Goal: Transaction & Acquisition: Subscribe to service/newsletter

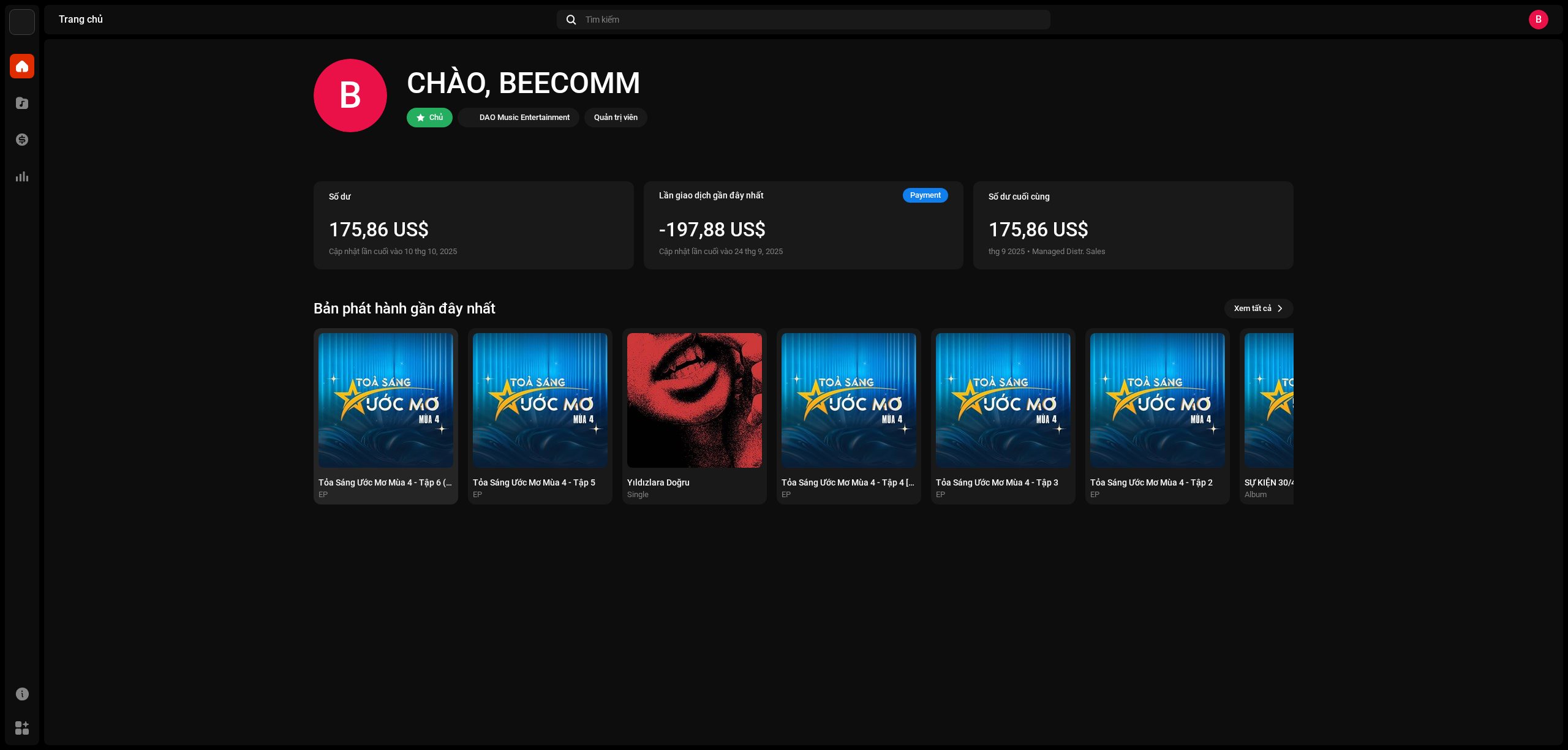
click at [403, 420] on img at bounding box center [386, 400] width 135 height 135
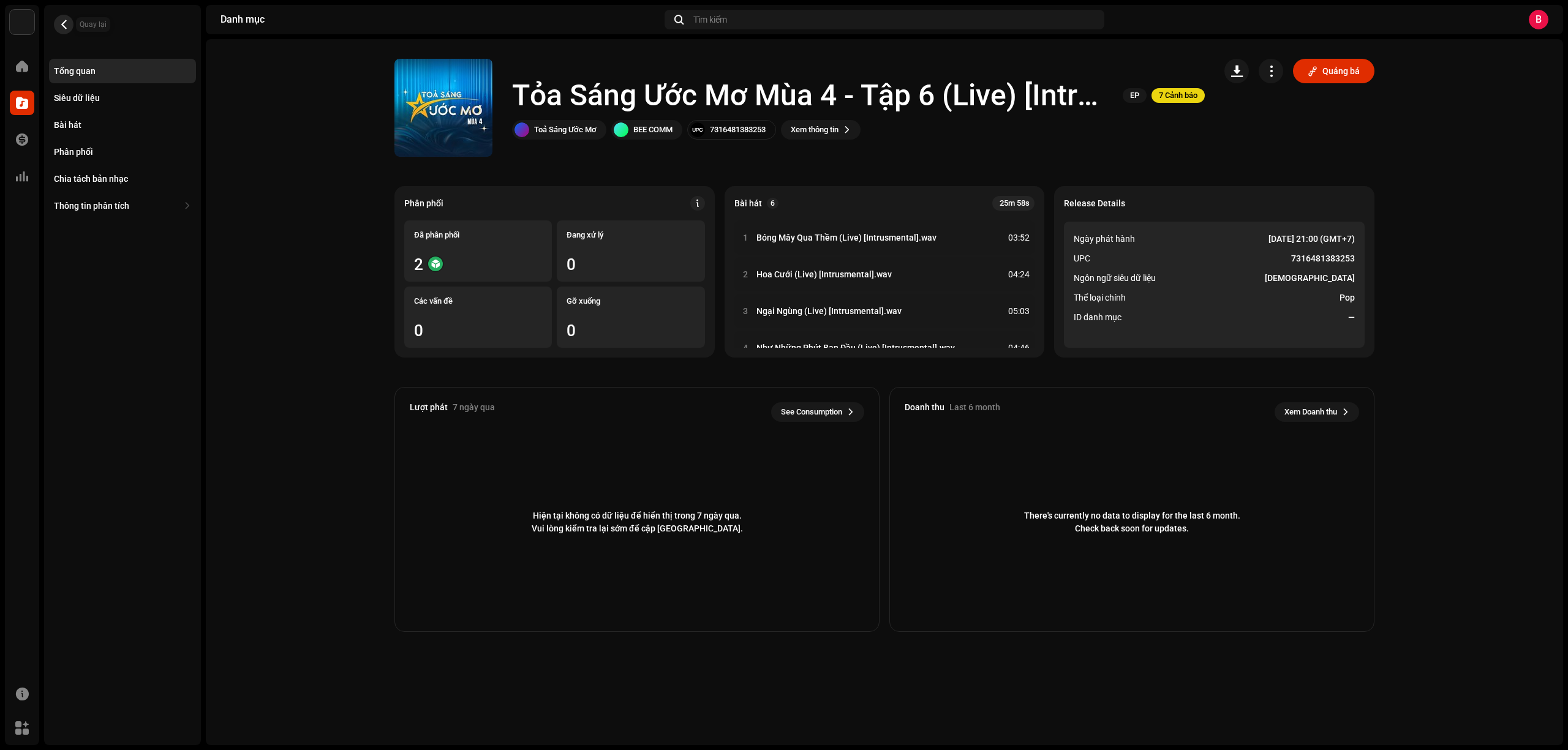
click at [65, 20] on span "button" at bounding box center [64, 25] width 9 height 10
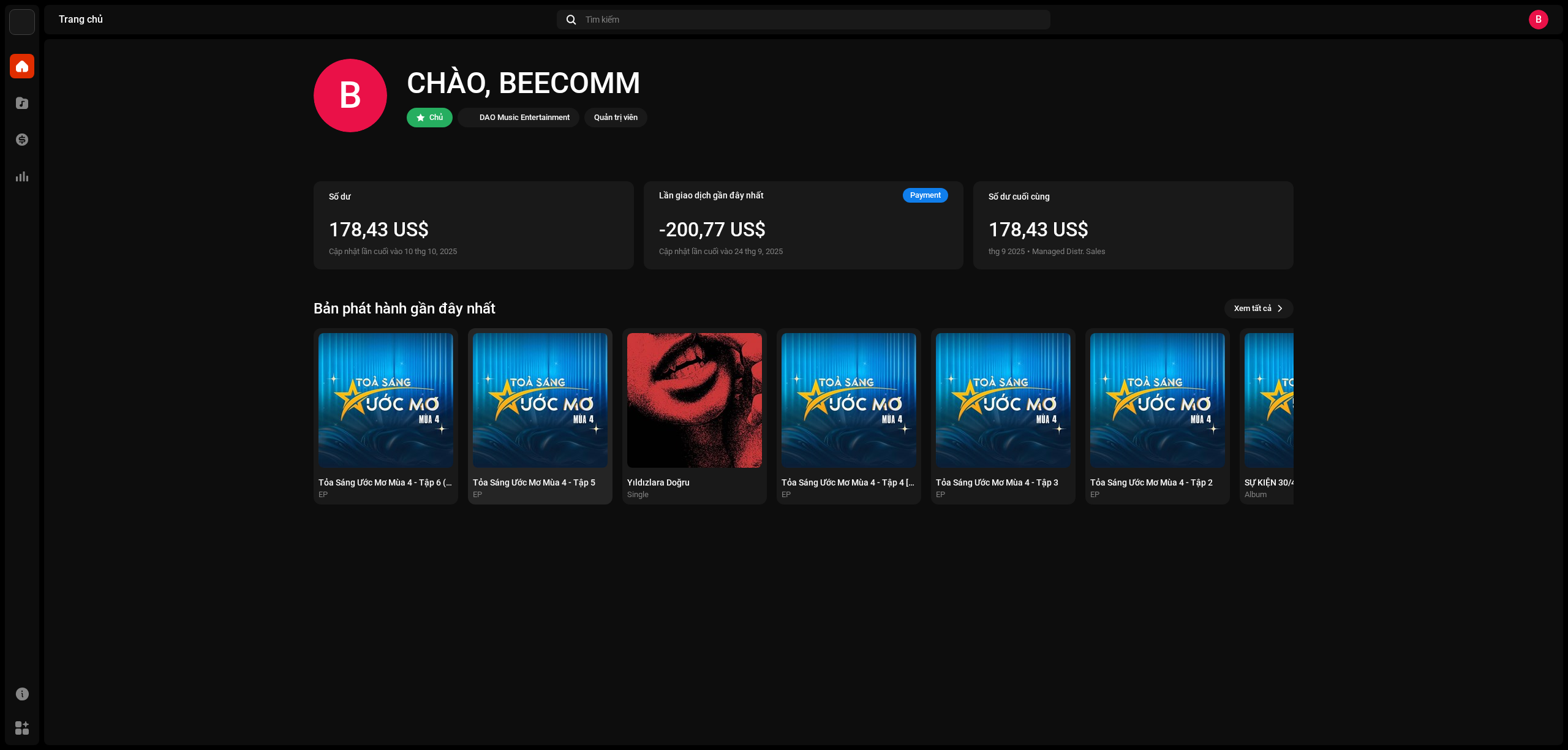
click at [557, 430] on img at bounding box center [540, 400] width 135 height 135
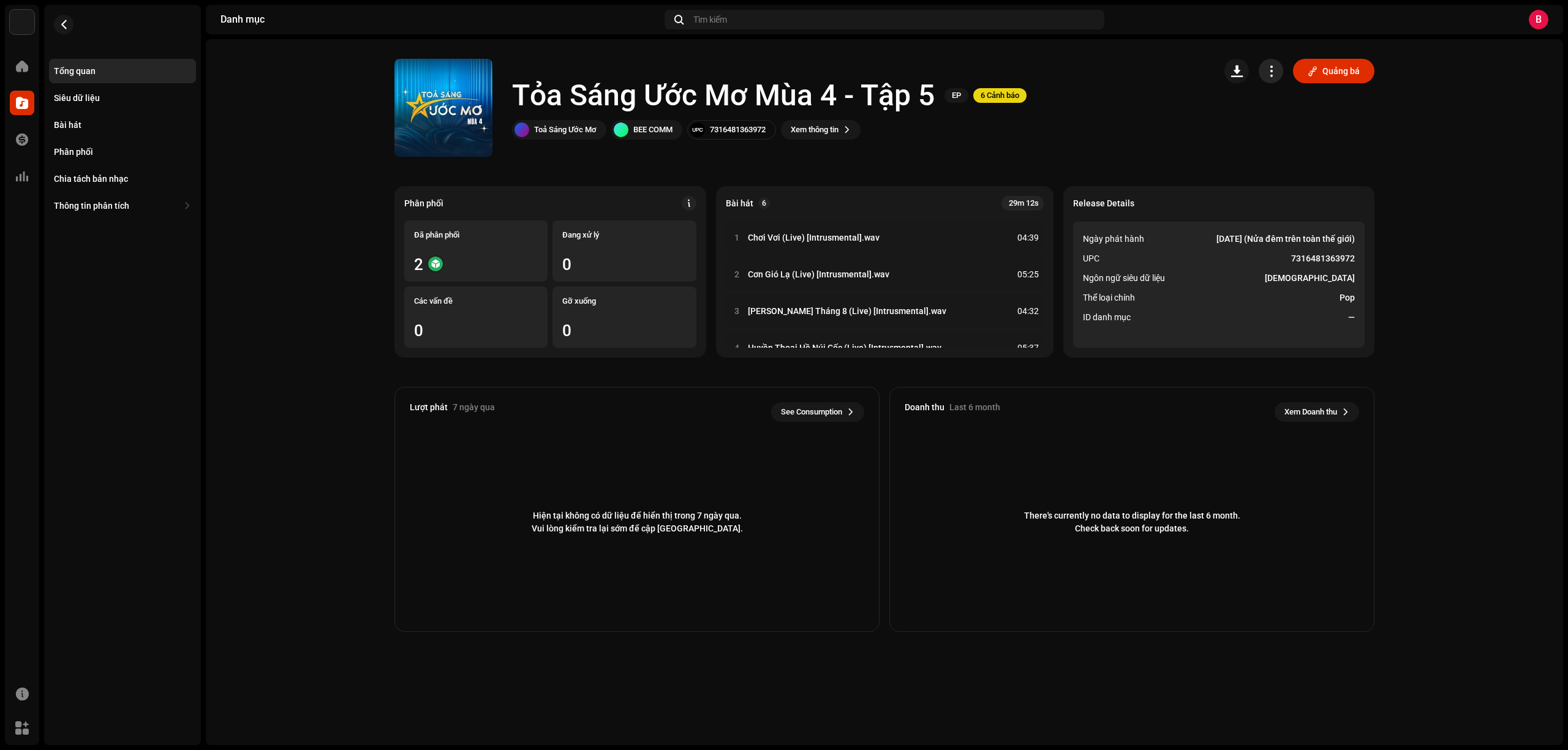
click at [1275, 75] on span "button" at bounding box center [1271, 71] width 12 height 10
click at [1281, 128] on span "Chỉnh sửa" at bounding box center [1289, 125] width 39 height 10
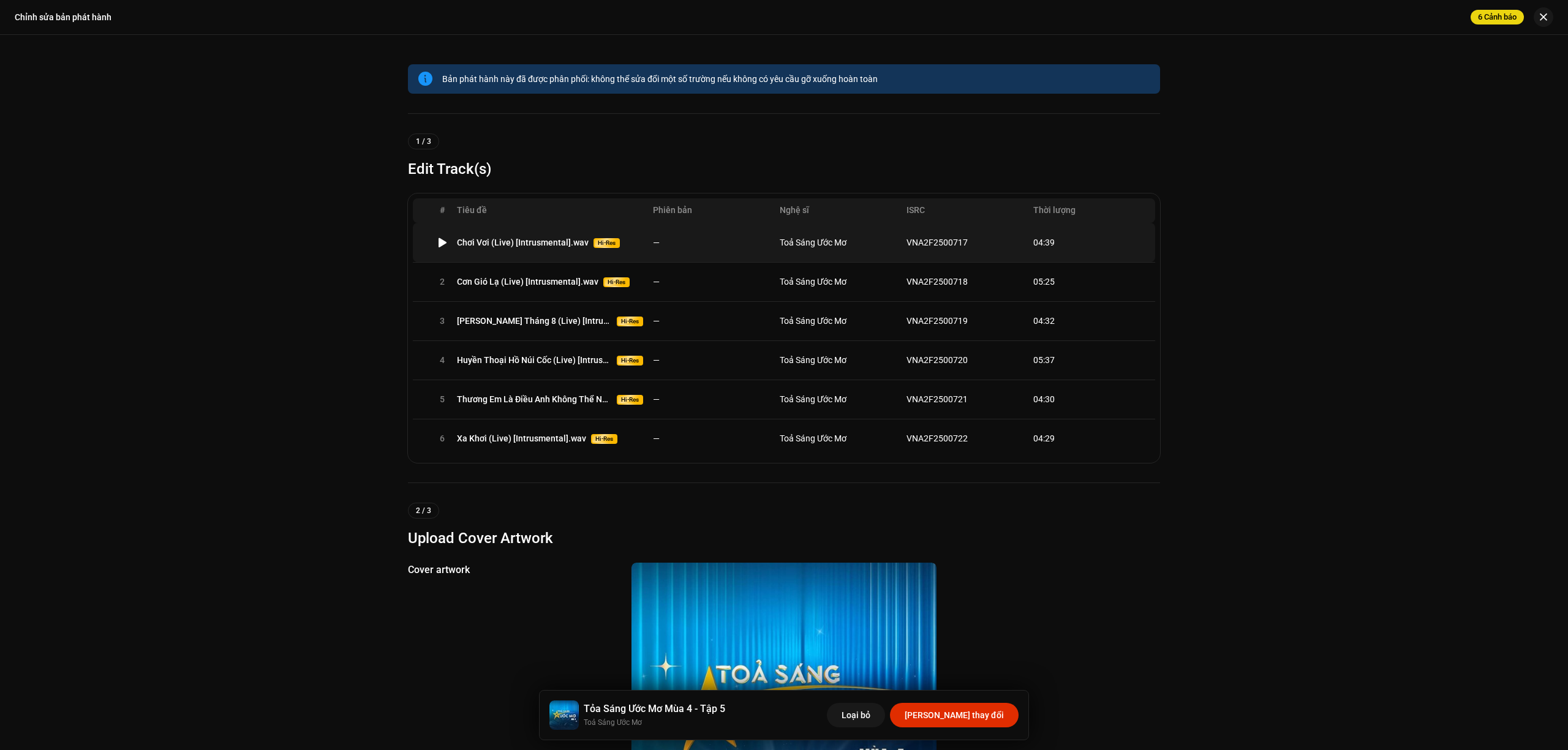
click at [722, 250] on td "—" at bounding box center [711, 242] width 127 height 39
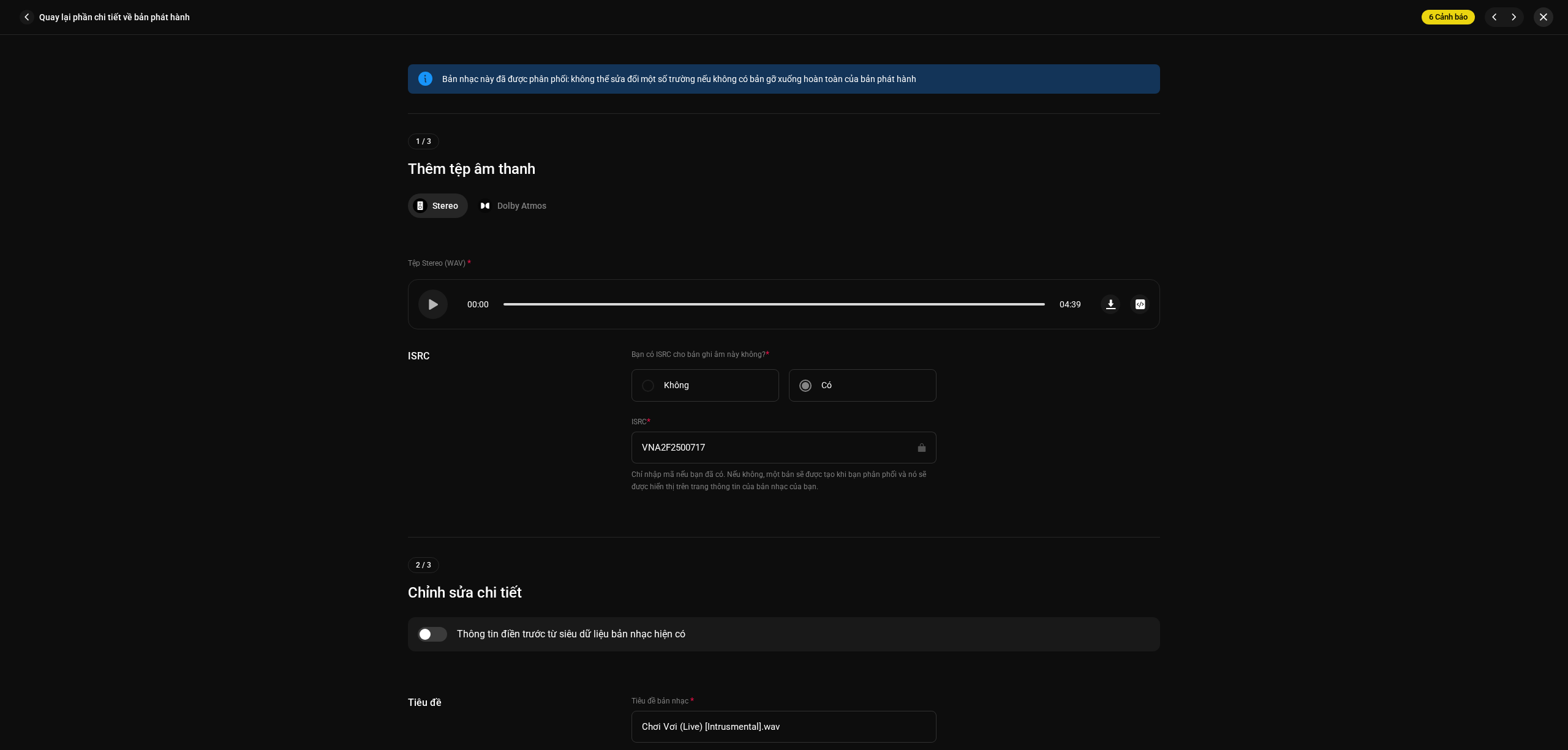
click at [1541, 15] on span "button" at bounding box center [1543, 17] width 7 height 10
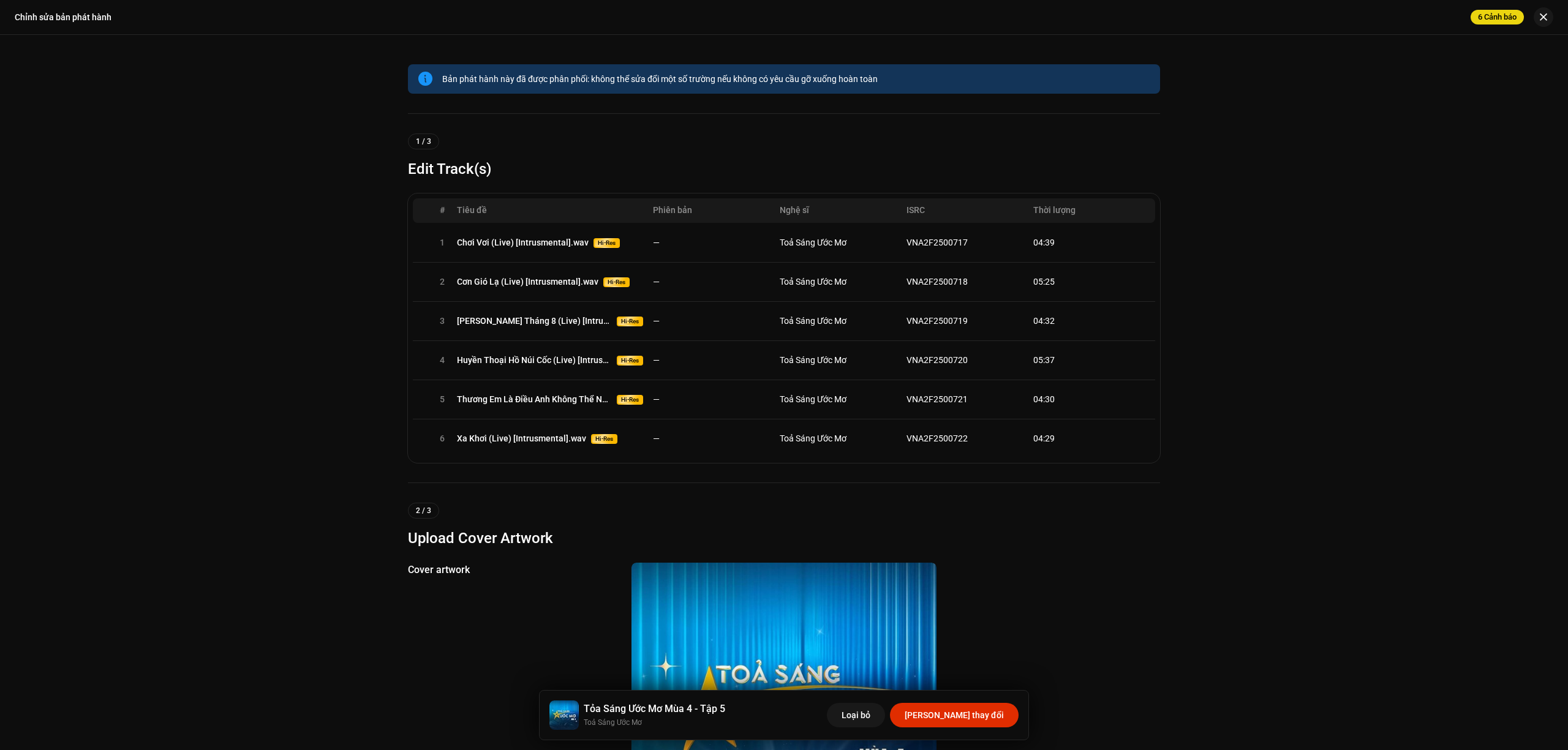
drag, startPoint x: 1490, startPoint y: 235, endPoint x: 1464, endPoint y: 237, distance: 26.1
click at [1490, 235] on div "Bản phát hành này đã được phân phối: không thể sửa đổi một số trường nếu không …" at bounding box center [784, 392] width 1568 height 715
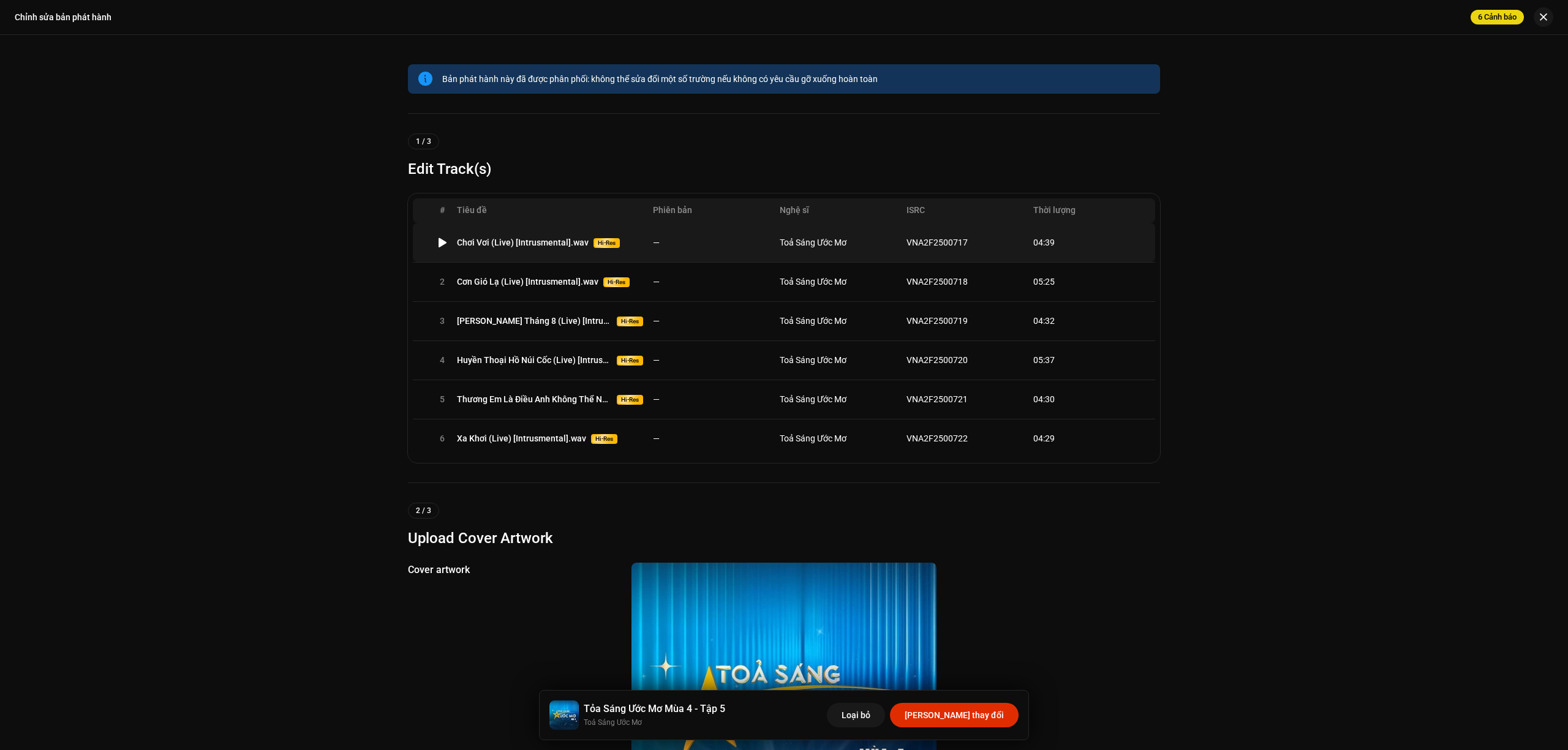
click at [738, 250] on td "—" at bounding box center [711, 242] width 127 height 39
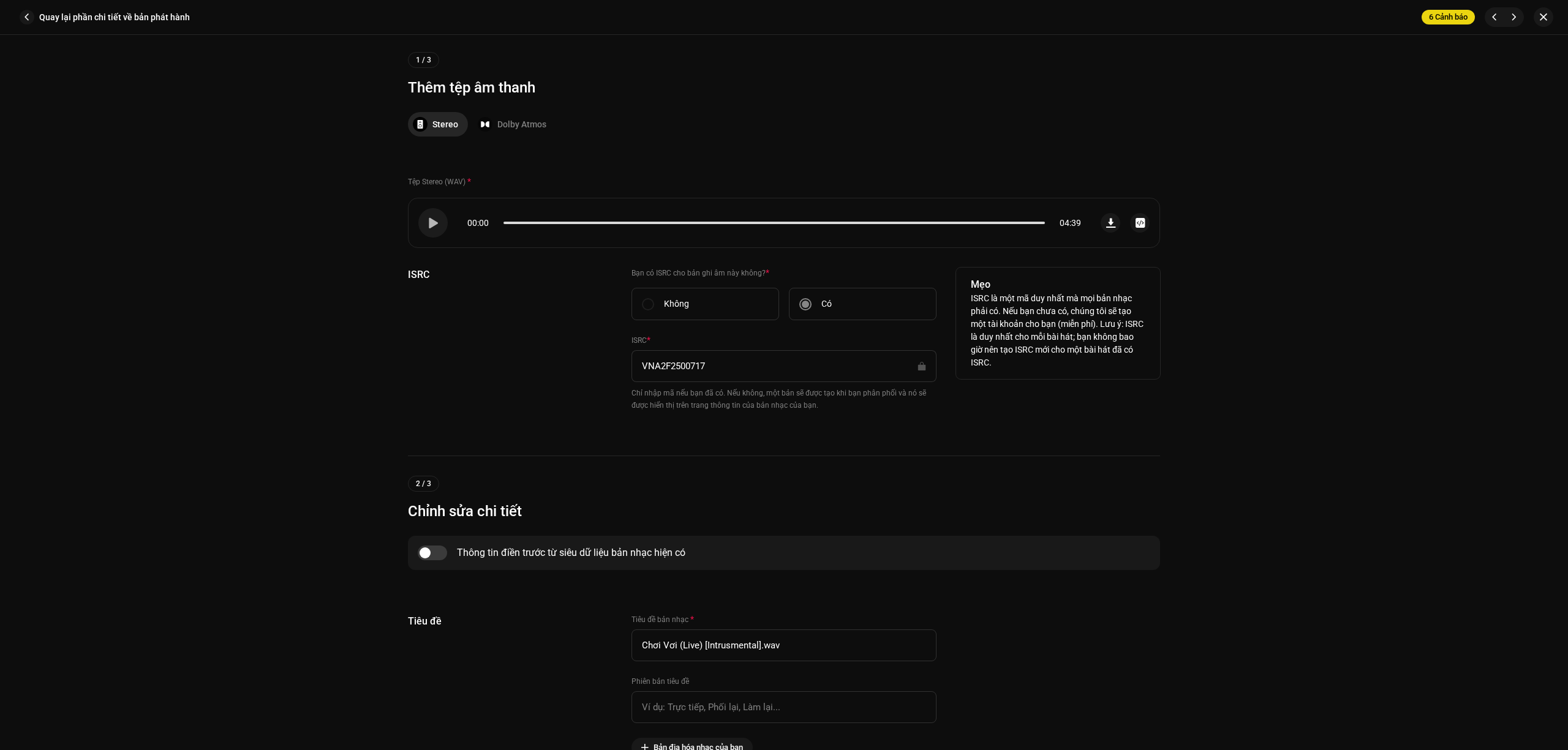
scroll to position [408, 0]
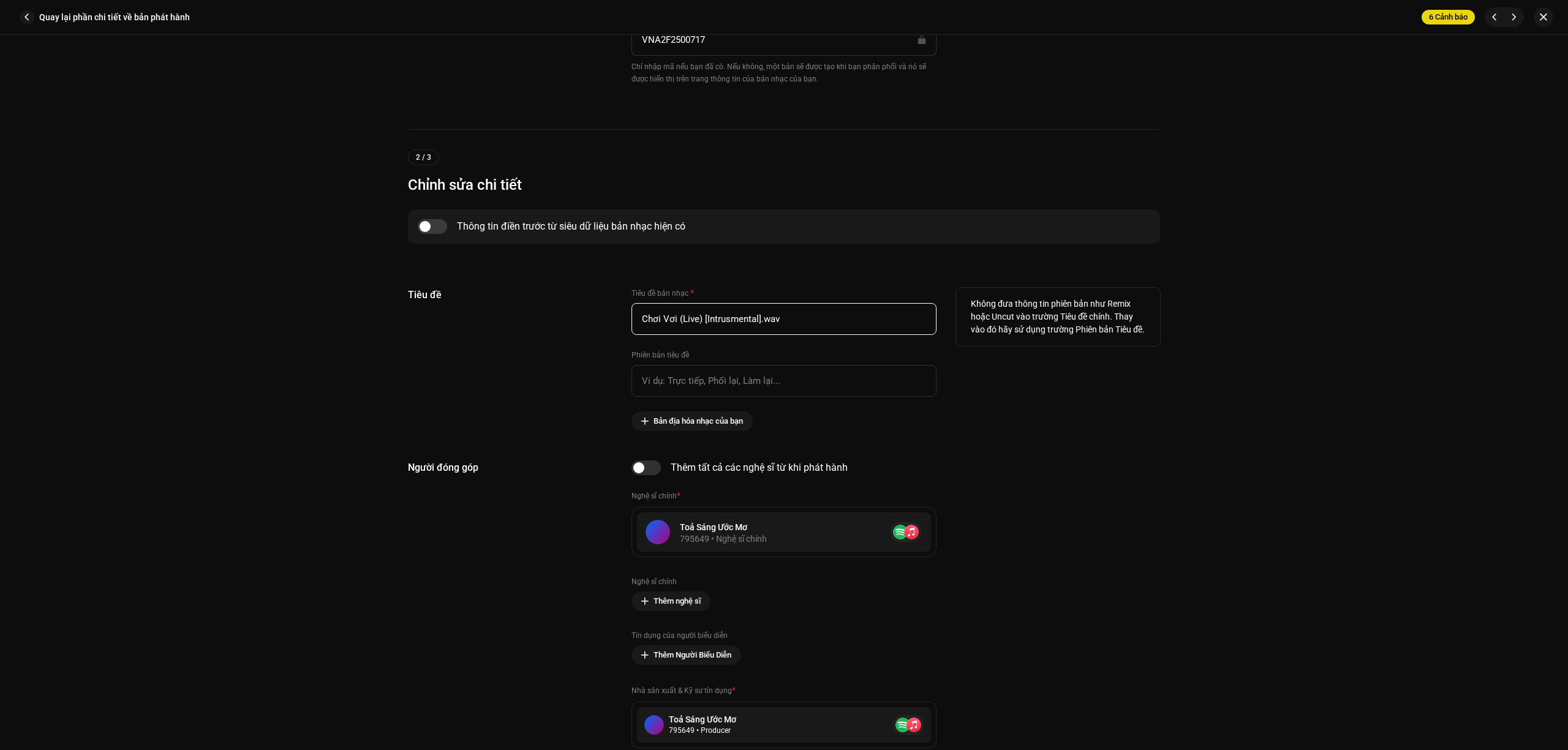
drag, startPoint x: 811, startPoint y: 326, endPoint x: 761, endPoint y: 329, distance: 50.1
click at [761, 329] on input "Chơi Vơi (Live) [Intrusmental].wav" at bounding box center [784, 319] width 305 height 32
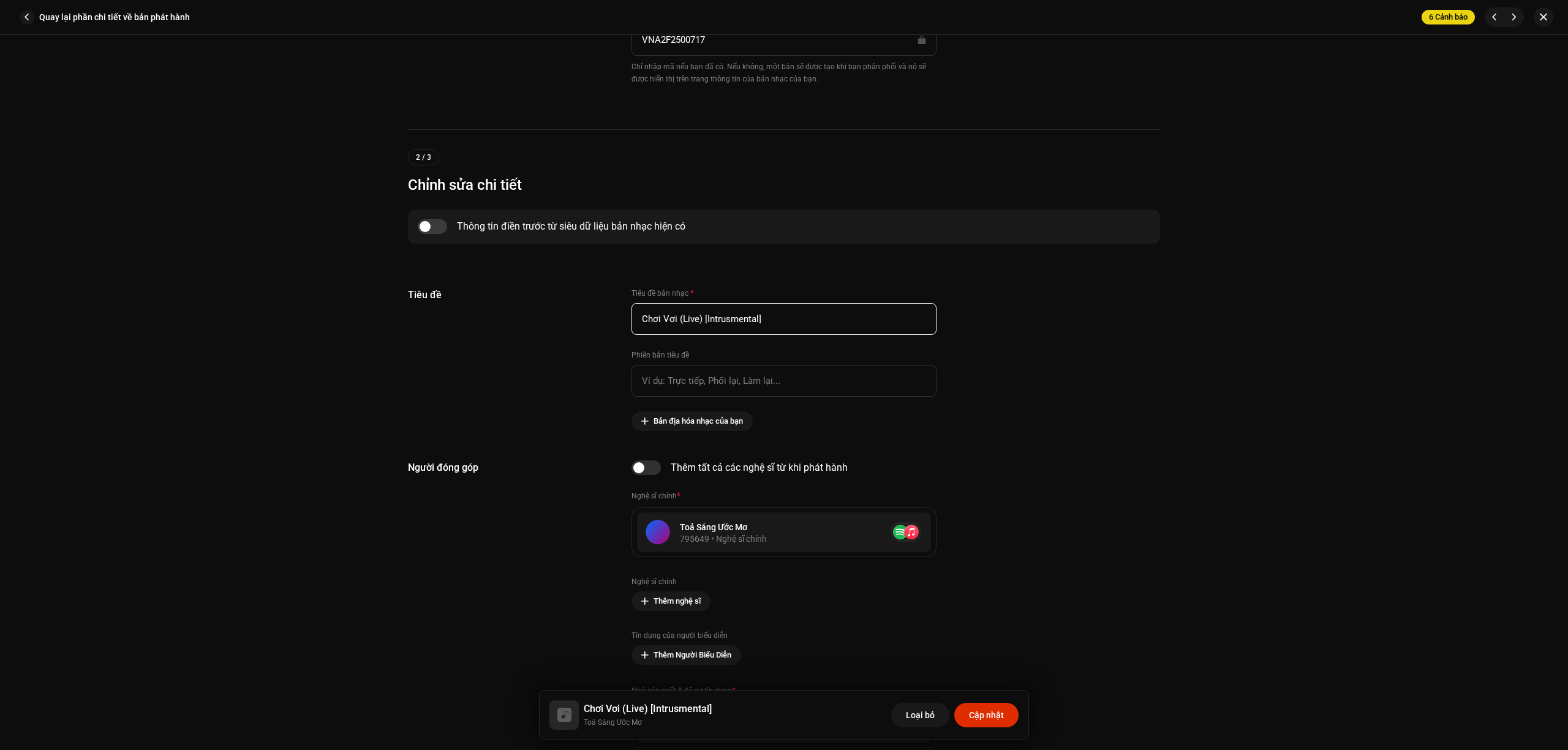
type input "Chơi Vơi (Live) [Intrusmental]"
click at [988, 714] on span "Cập nhật" at bounding box center [986, 715] width 35 height 24
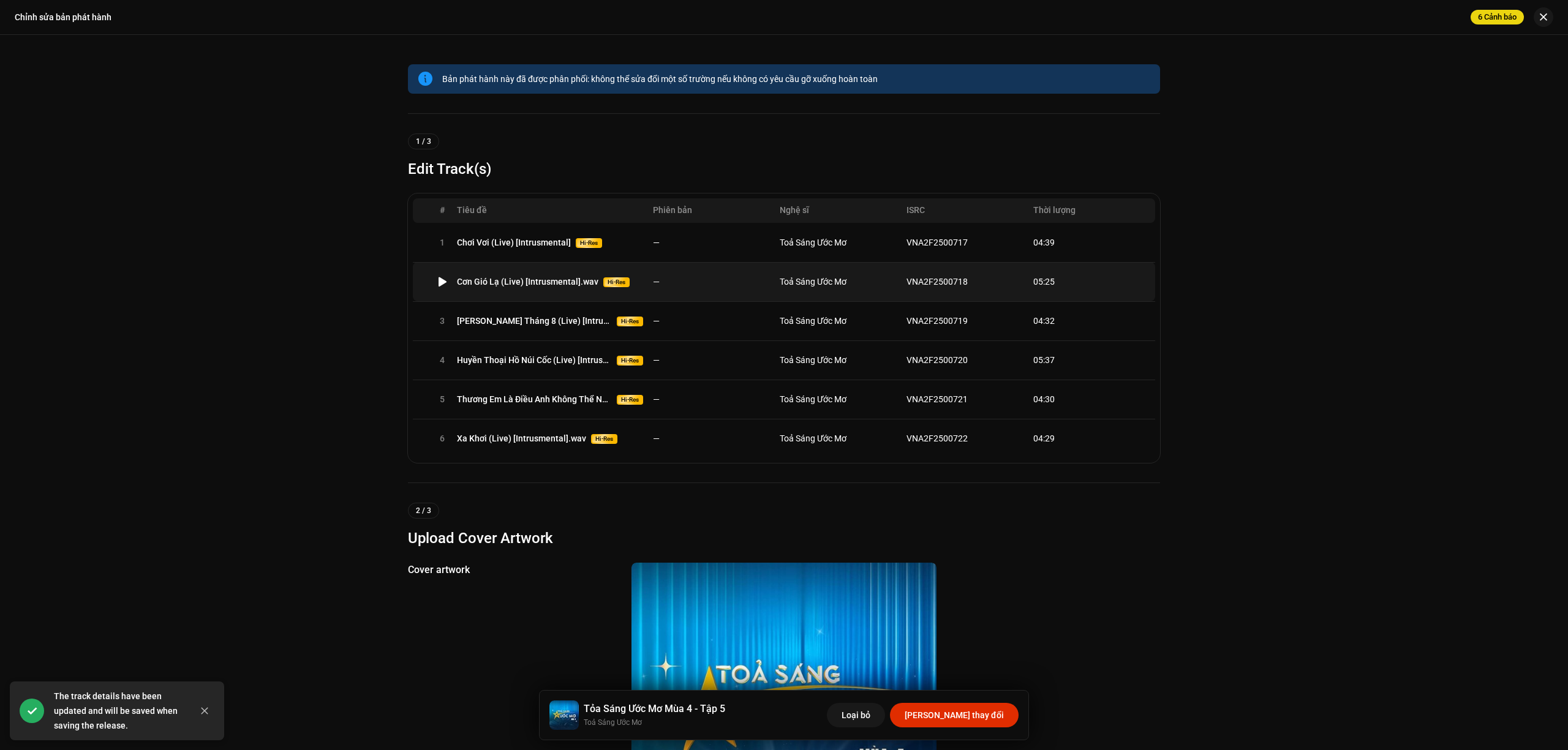
click at [762, 299] on td "—" at bounding box center [711, 281] width 127 height 39
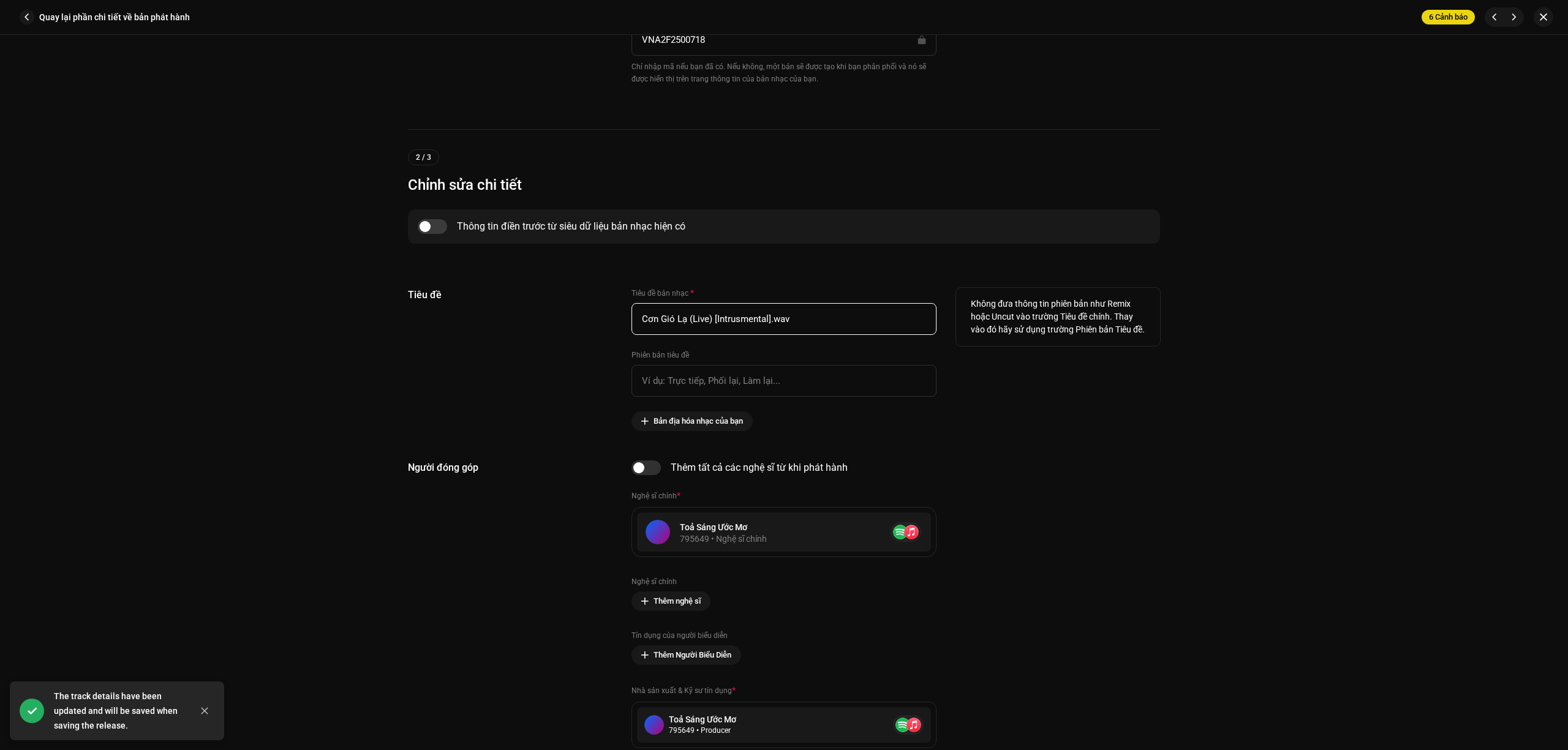
drag, startPoint x: 802, startPoint y: 321, endPoint x: 771, endPoint y: 323, distance: 31.1
click at [771, 323] on input "Cơn Gió Lạ (Live) [Intrusmental].wav" at bounding box center [784, 319] width 305 height 32
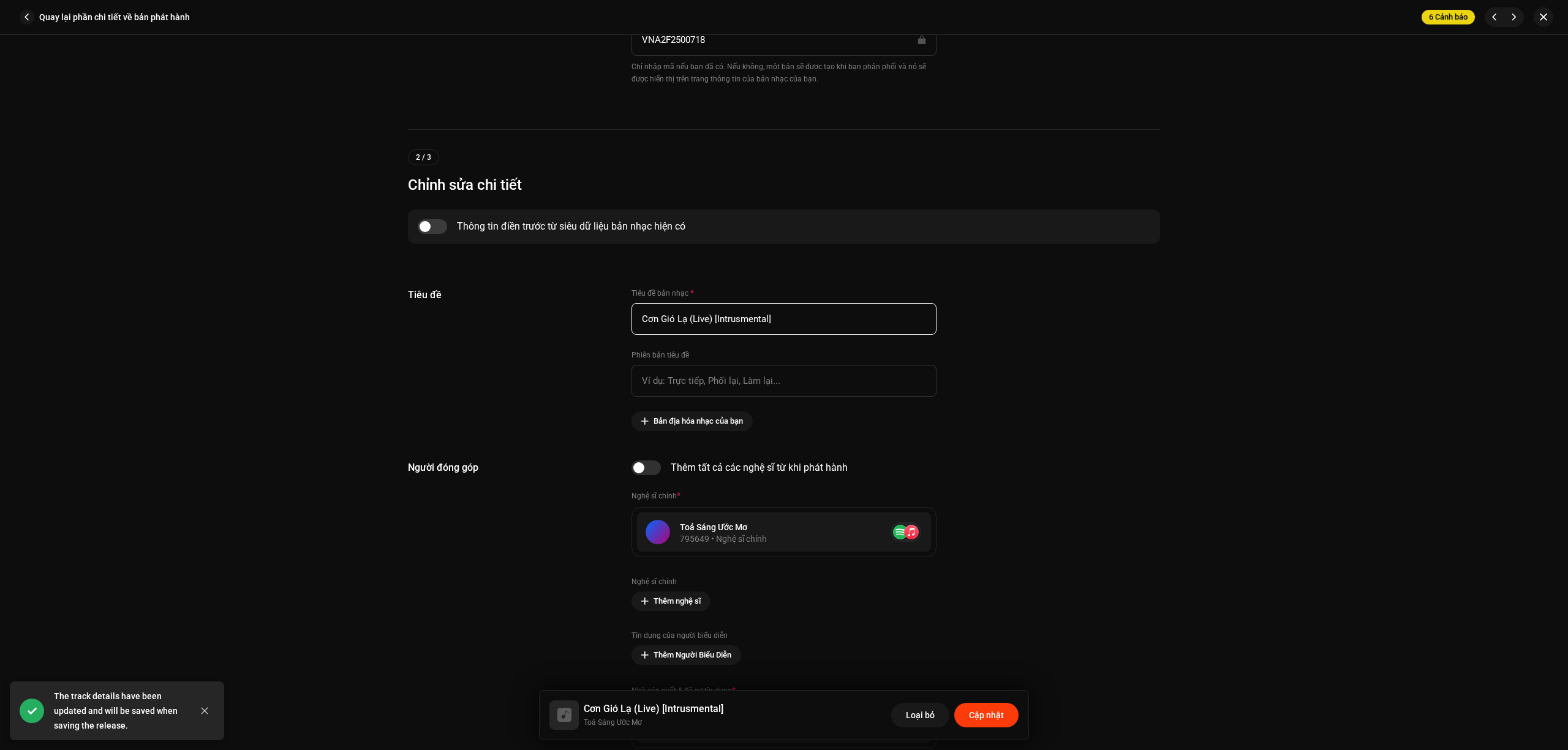
type input "Cơn Gió Lạ (Live) [Intrusmental]"
click at [996, 714] on span "Cập nhật" at bounding box center [986, 715] width 35 height 24
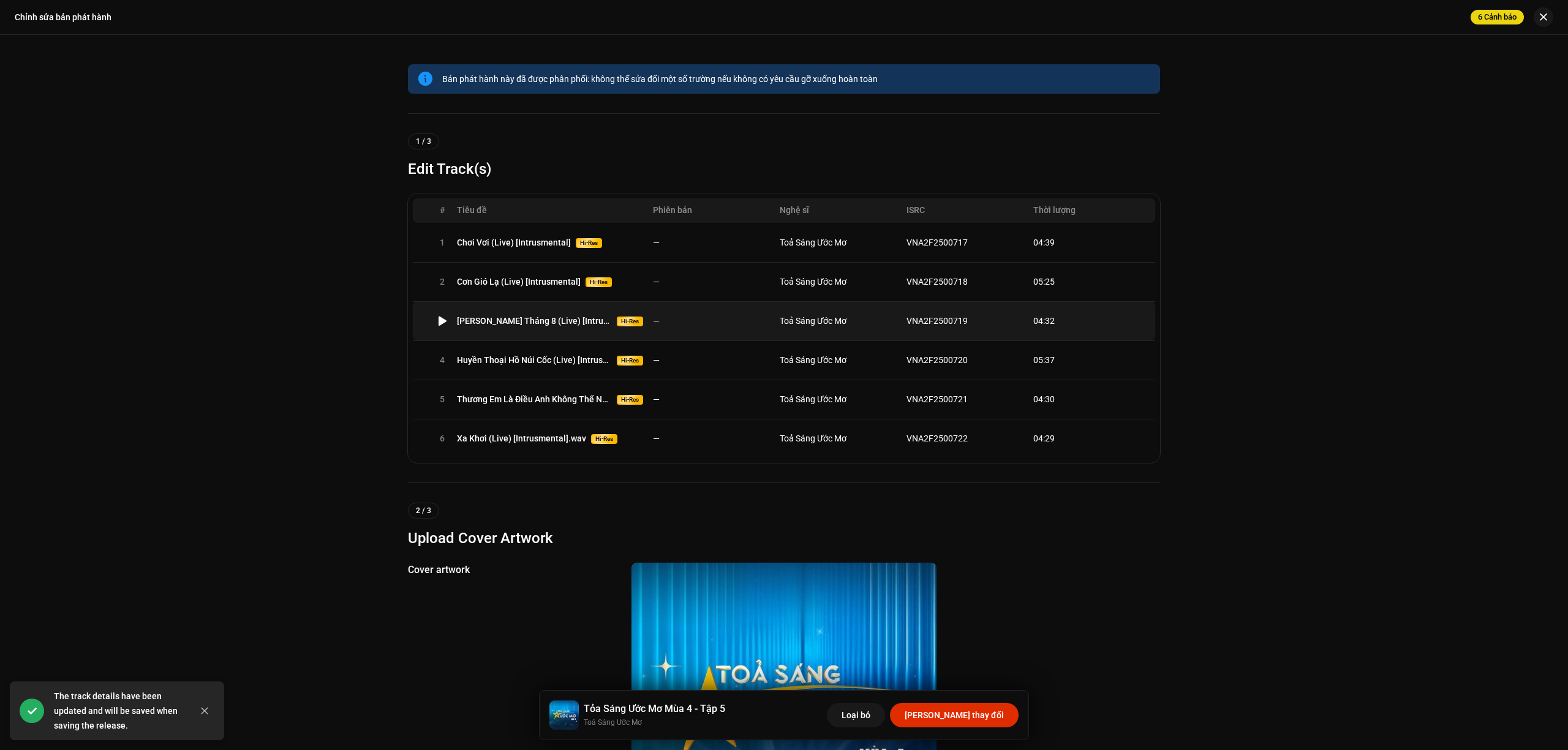
click at [771, 331] on td "—" at bounding box center [711, 320] width 127 height 39
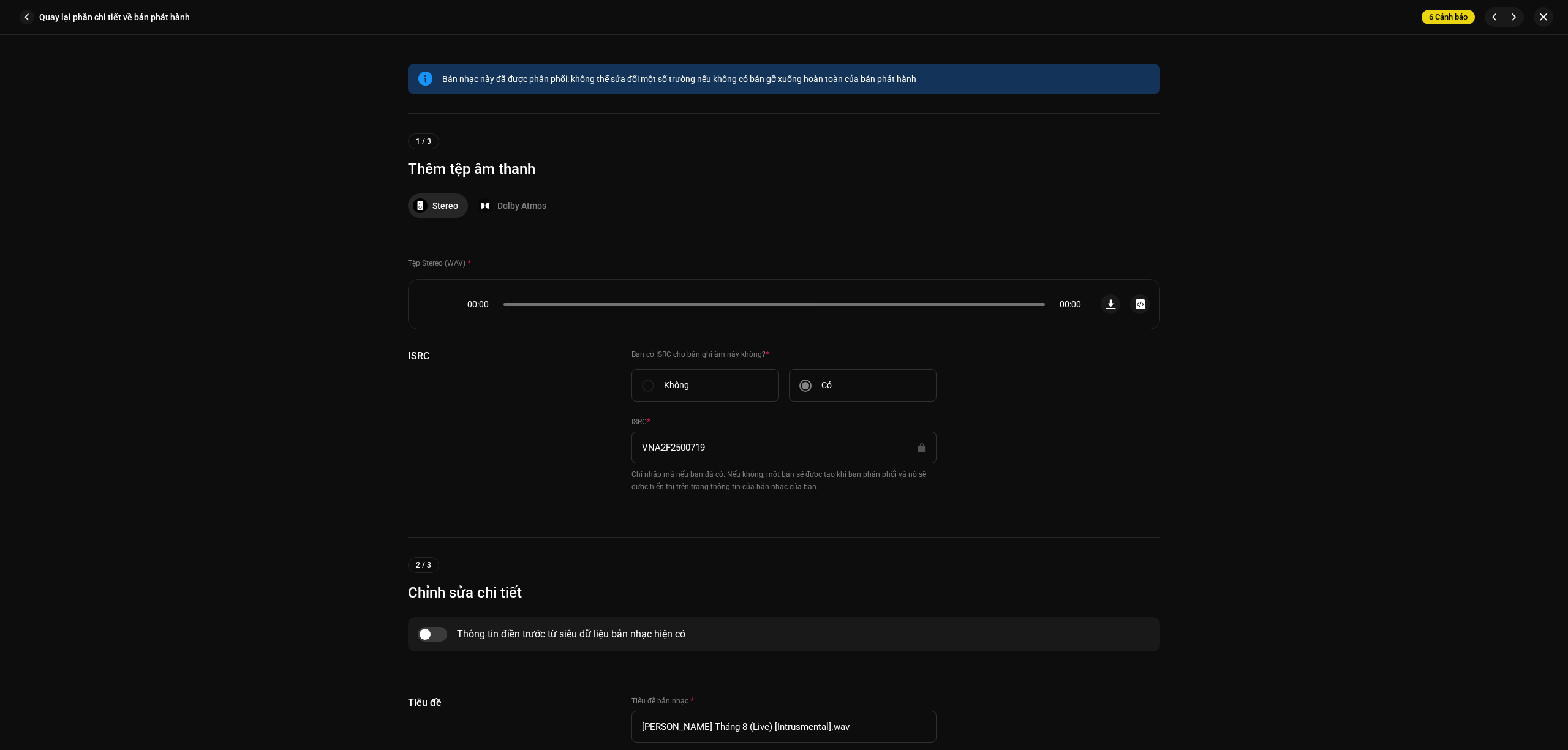
scroll to position [327, 0]
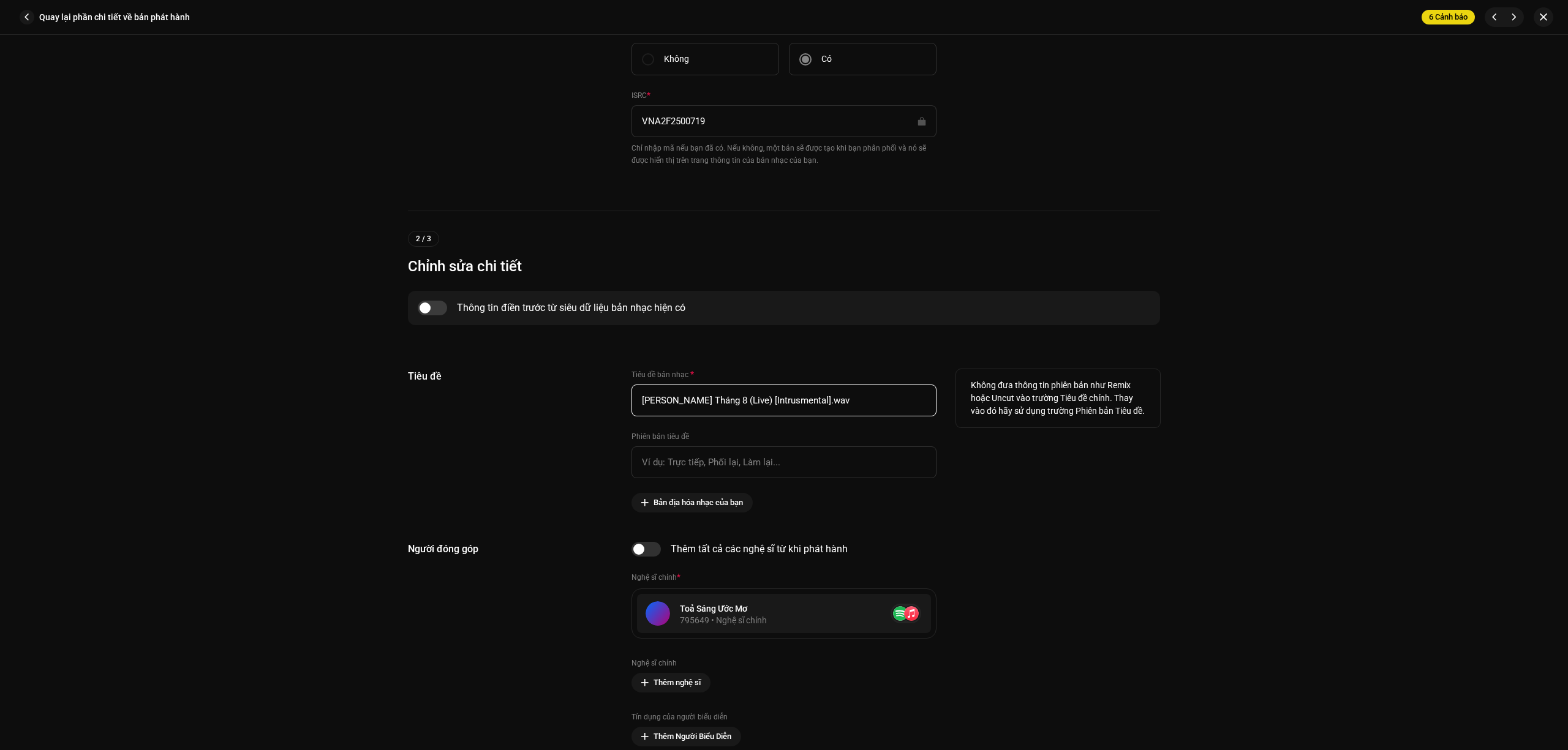
drag, startPoint x: 834, startPoint y: 402, endPoint x: 805, endPoint y: 407, distance: 29.4
click at [805, 407] on input "Hoàng Hôn Tháng 8 (Live) [Intrusmental].wav" at bounding box center [784, 400] width 305 height 32
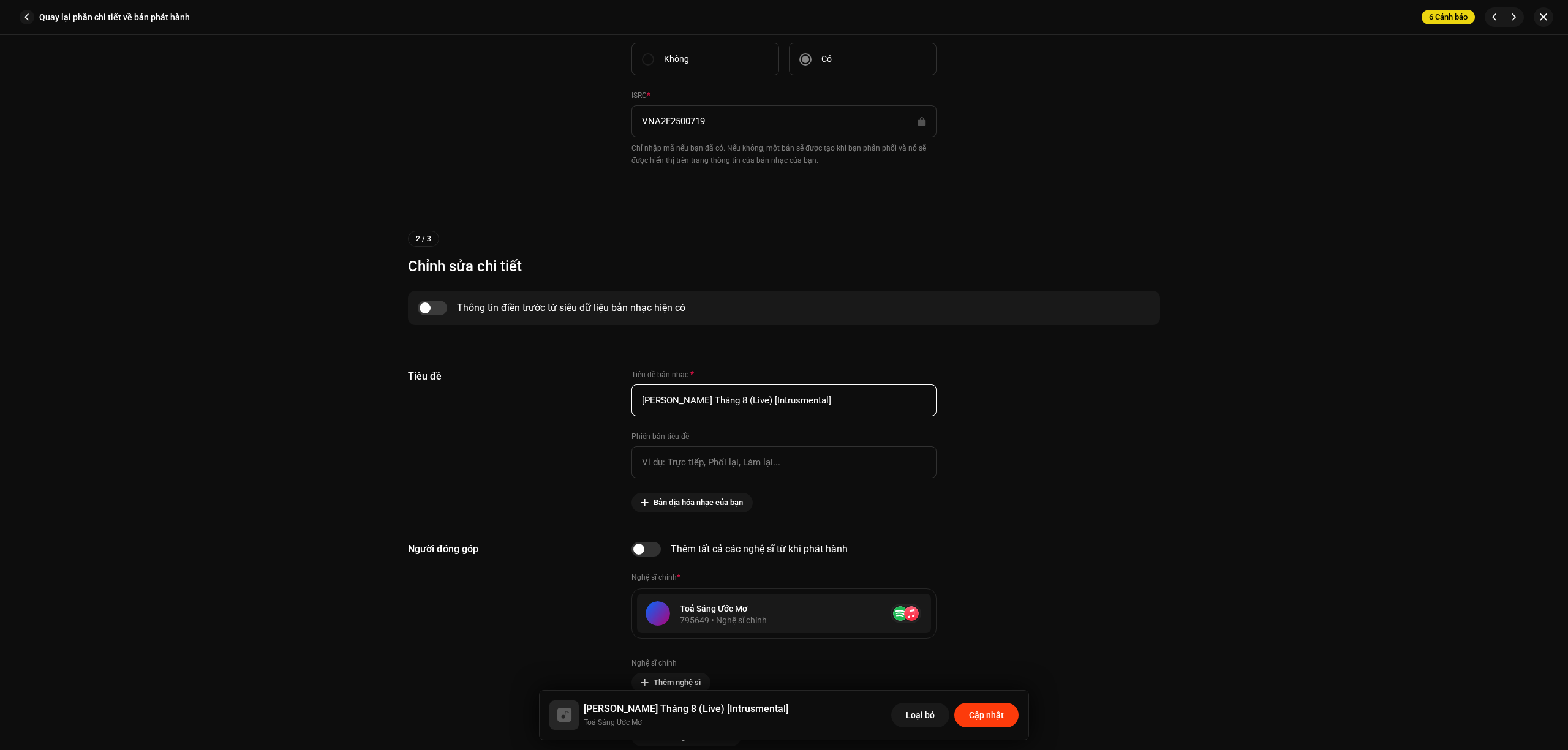
type input "[PERSON_NAME] Tháng 8 (Live) [Intrusmental]"
click at [972, 711] on span "Cập nhật" at bounding box center [986, 715] width 35 height 24
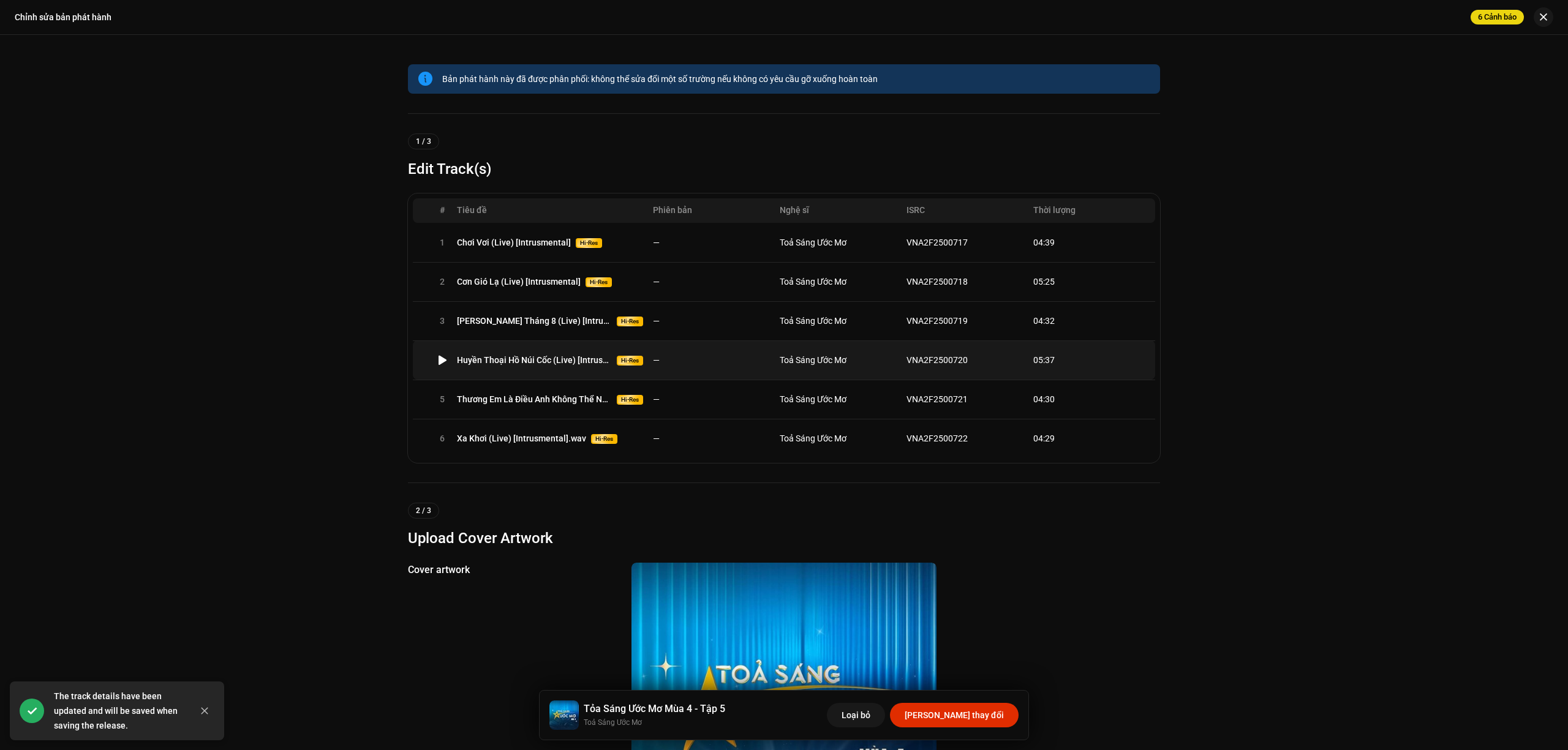
click at [709, 361] on td "—" at bounding box center [711, 359] width 127 height 39
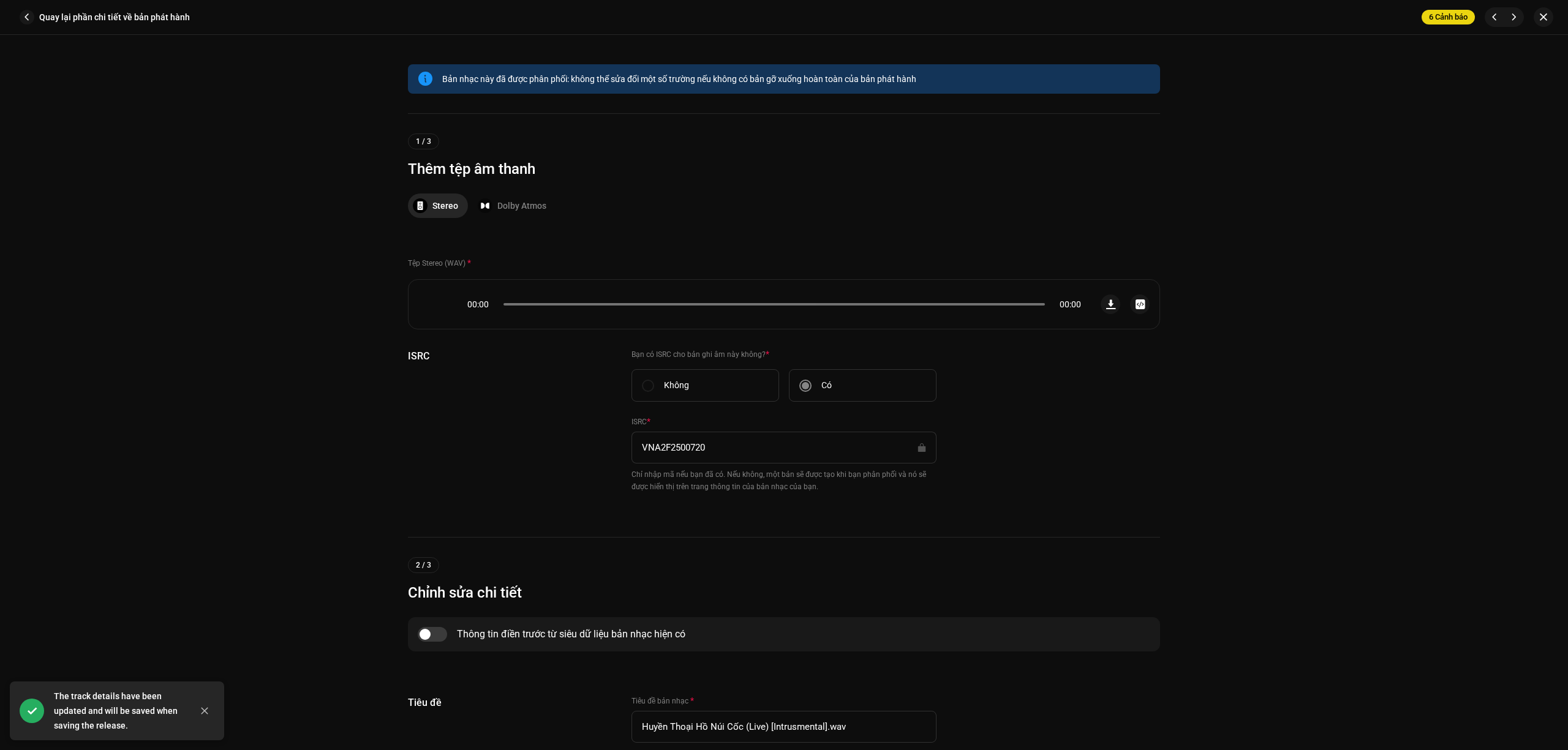
scroll to position [163, 0]
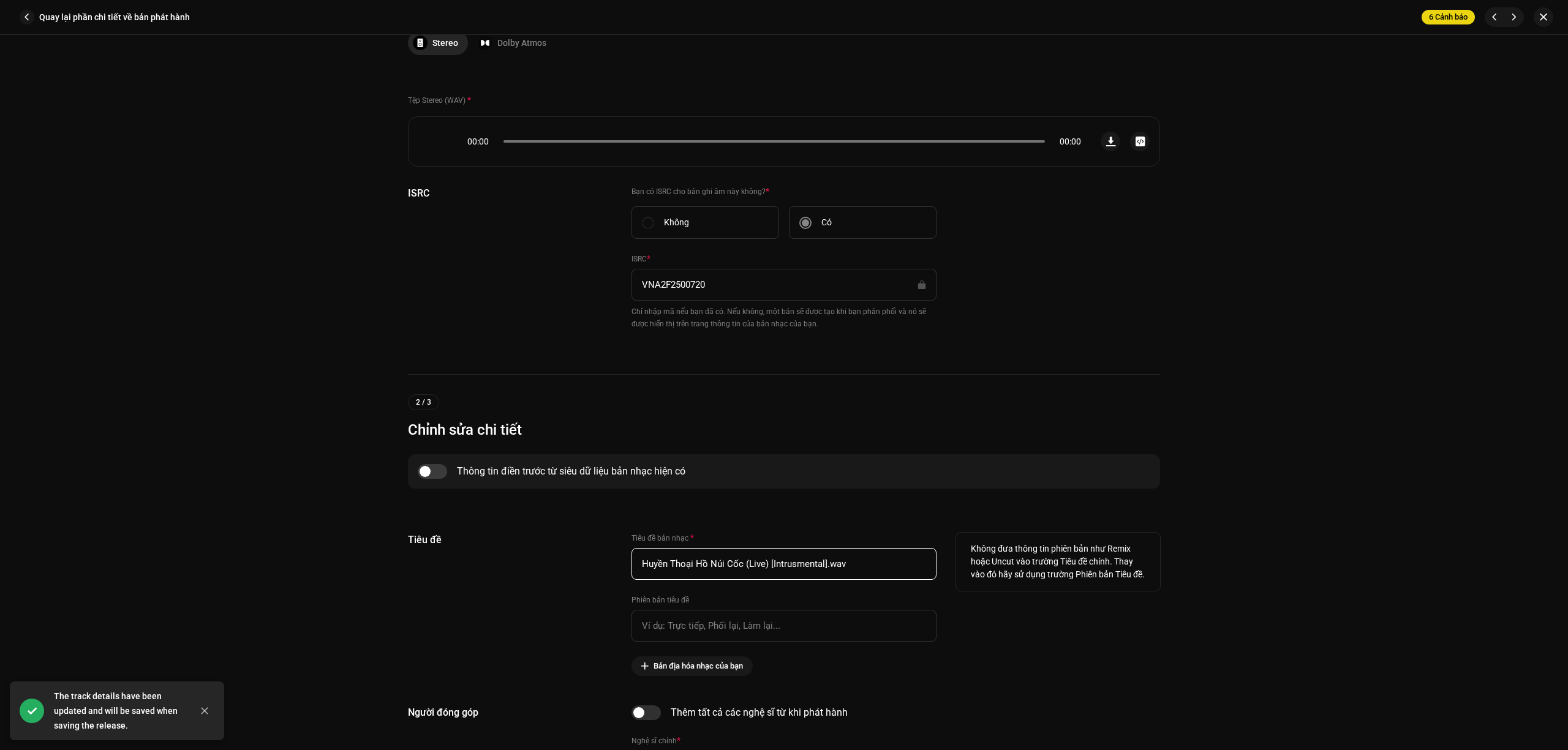
click at [854, 557] on input "Huyền Thoại Hồ Núi Cốc (Live) [Intrusmental].wav" at bounding box center [784, 564] width 305 height 32
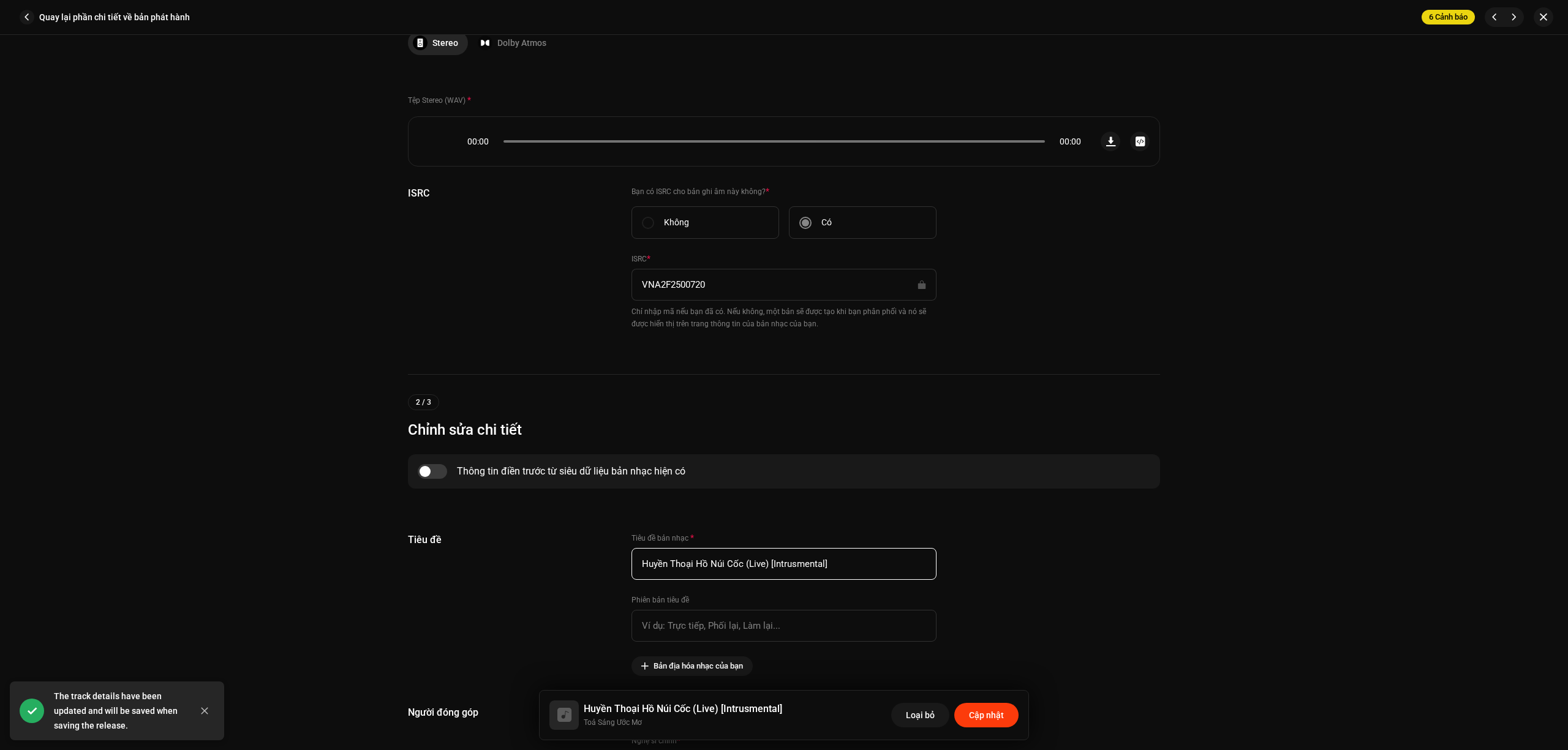
type input "Huyền Thoại Hồ Núi Cốc (Live) [Intrusmental]"
click at [977, 725] on span "Cập nhật" at bounding box center [986, 715] width 35 height 24
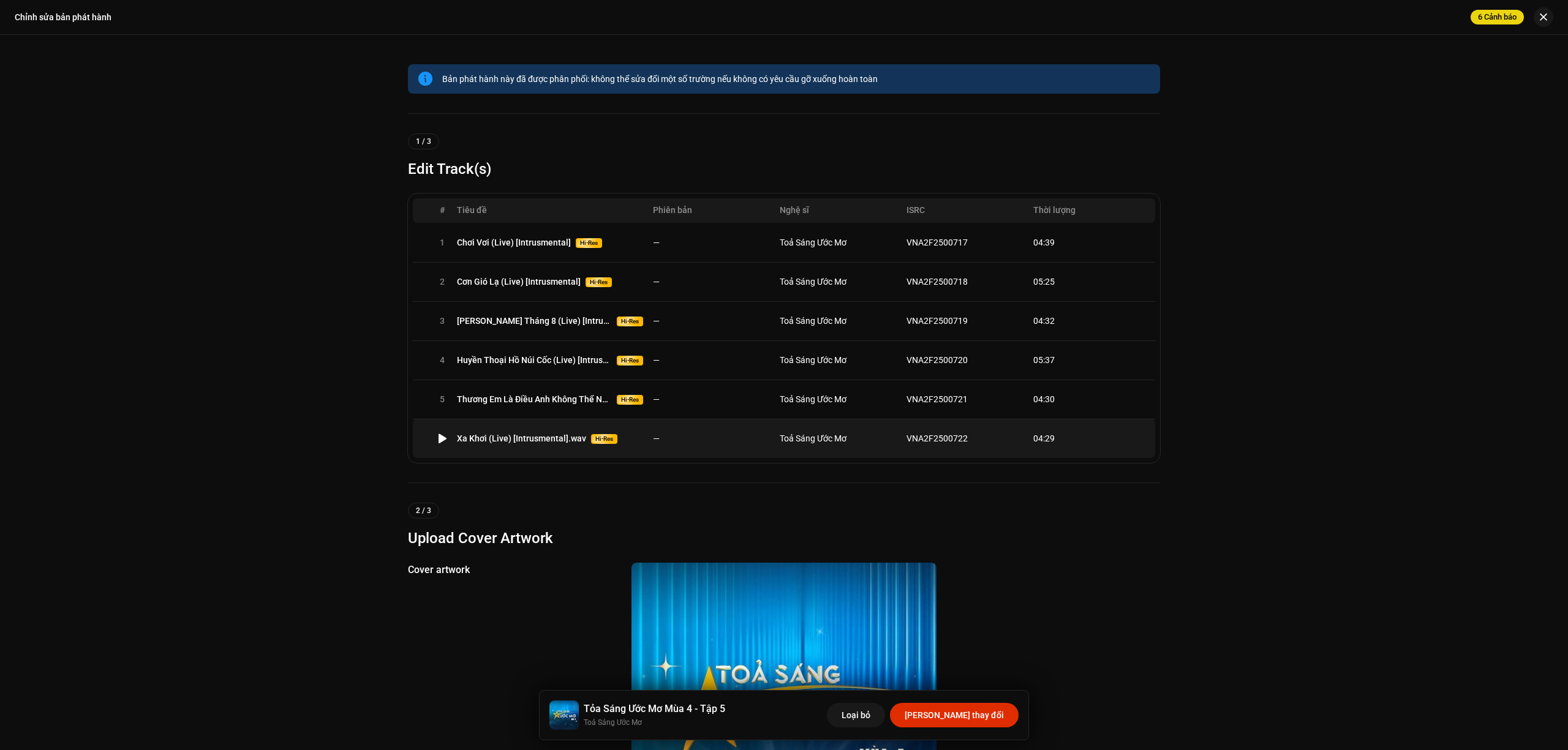
click at [775, 442] on td "Toả Sáng Ước Mơ" at bounding box center [838, 438] width 127 height 39
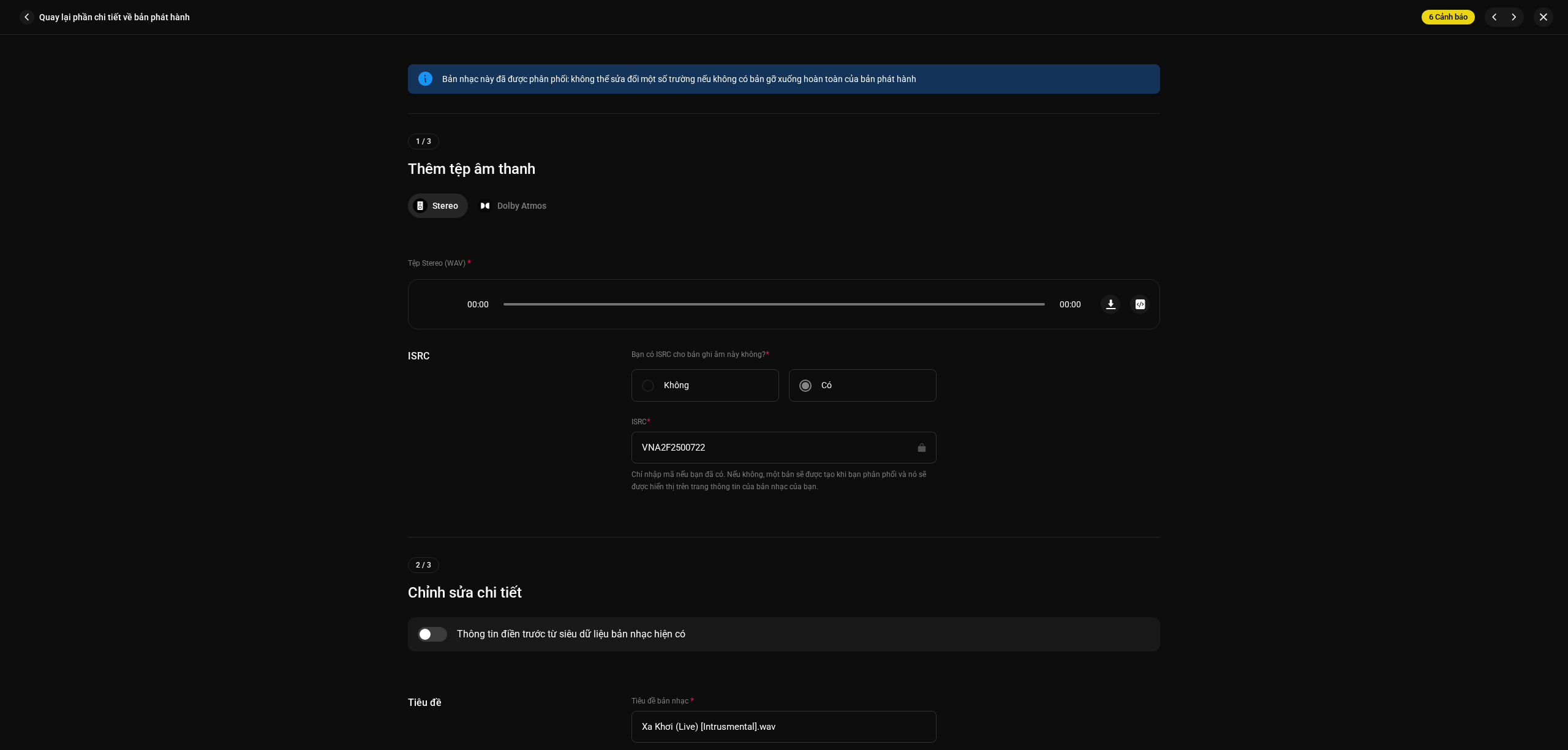
scroll to position [245, 0]
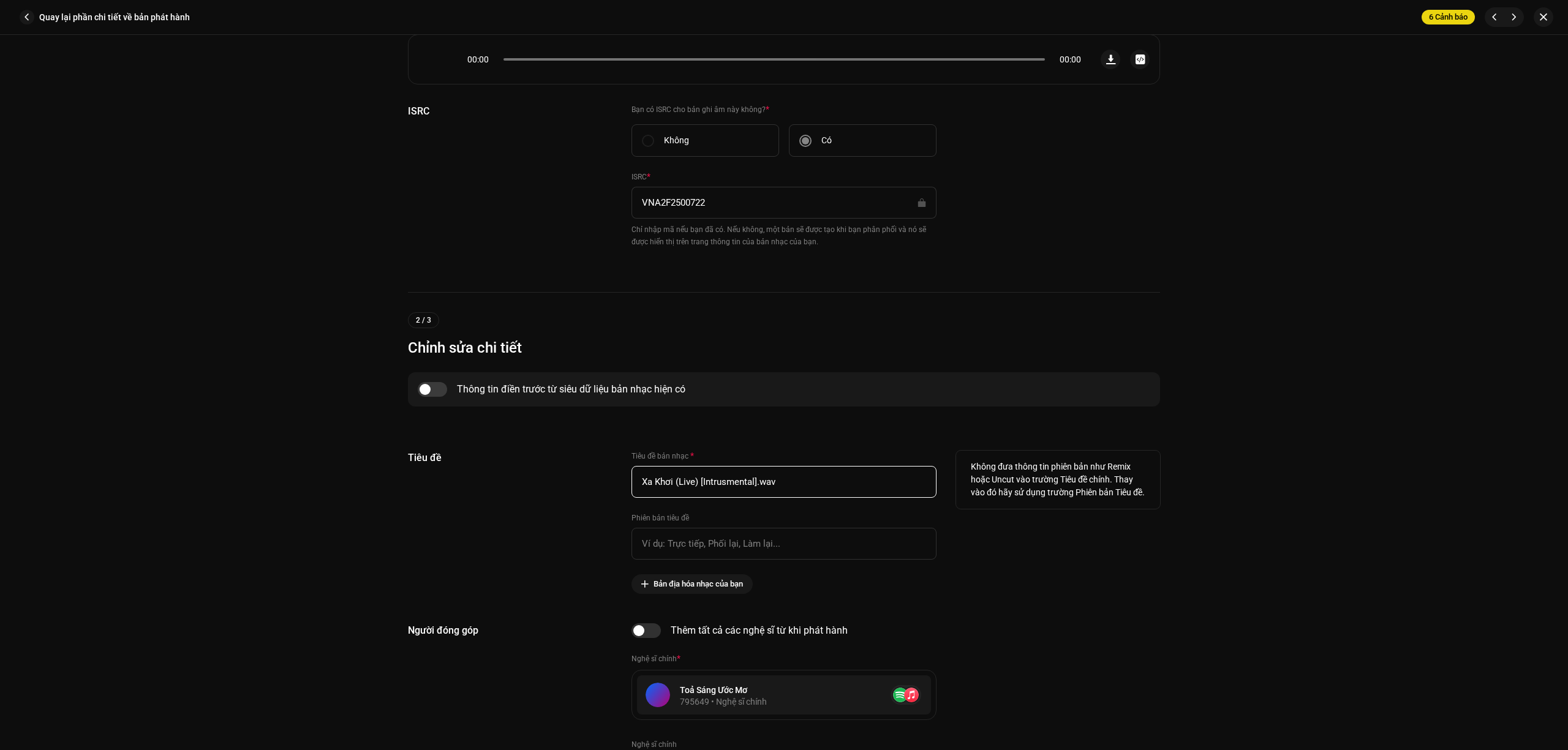
click at [809, 484] on input "Xa Khơi (Live) [Intrusmental].wav" at bounding box center [784, 482] width 305 height 32
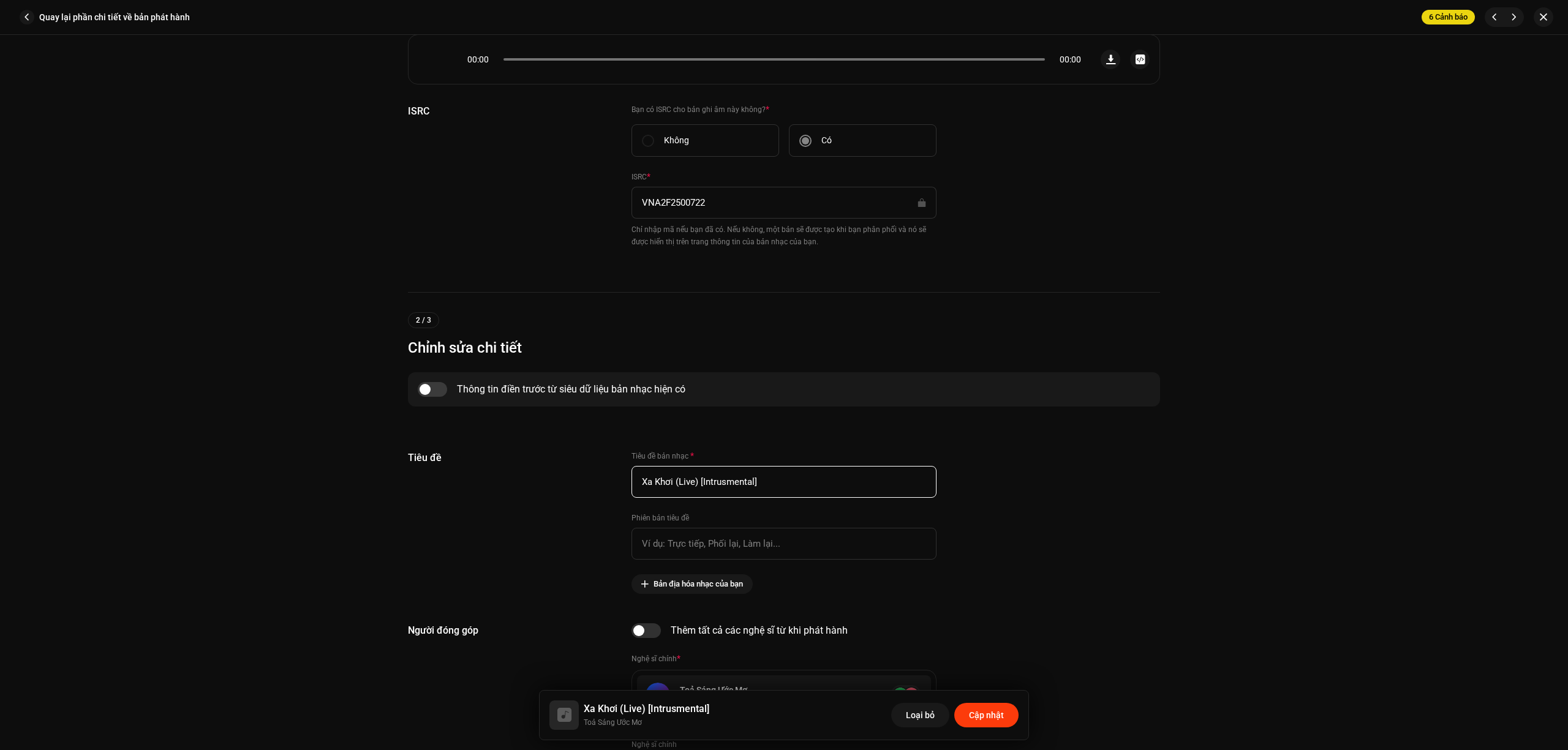
type input "Xa Khơi (Live) [Intrusmental]"
click at [990, 713] on span "Cập nhật" at bounding box center [986, 715] width 35 height 24
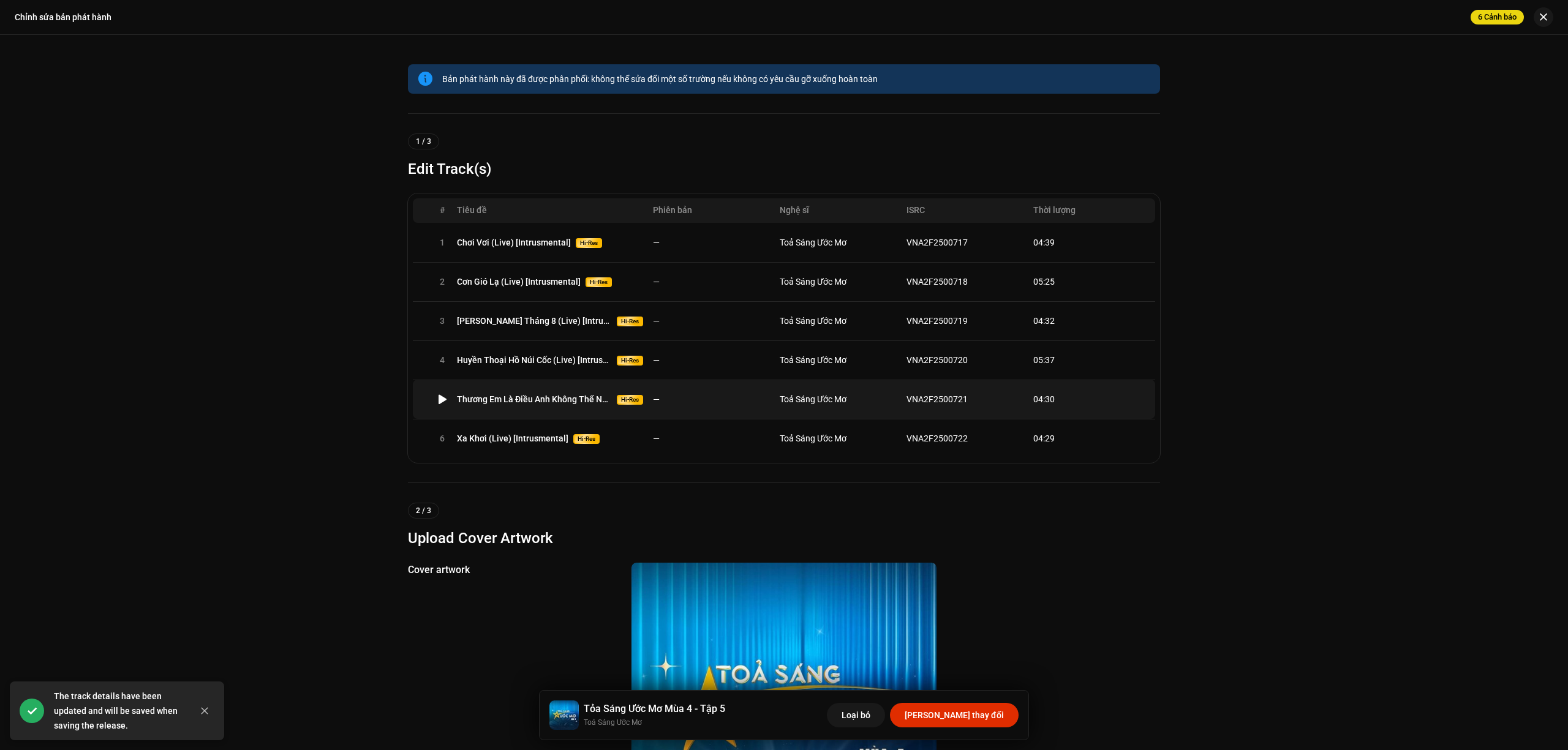
click at [781, 399] on span "Toả Sáng Ước Mơ" at bounding box center [813, 399] width 67 height 10
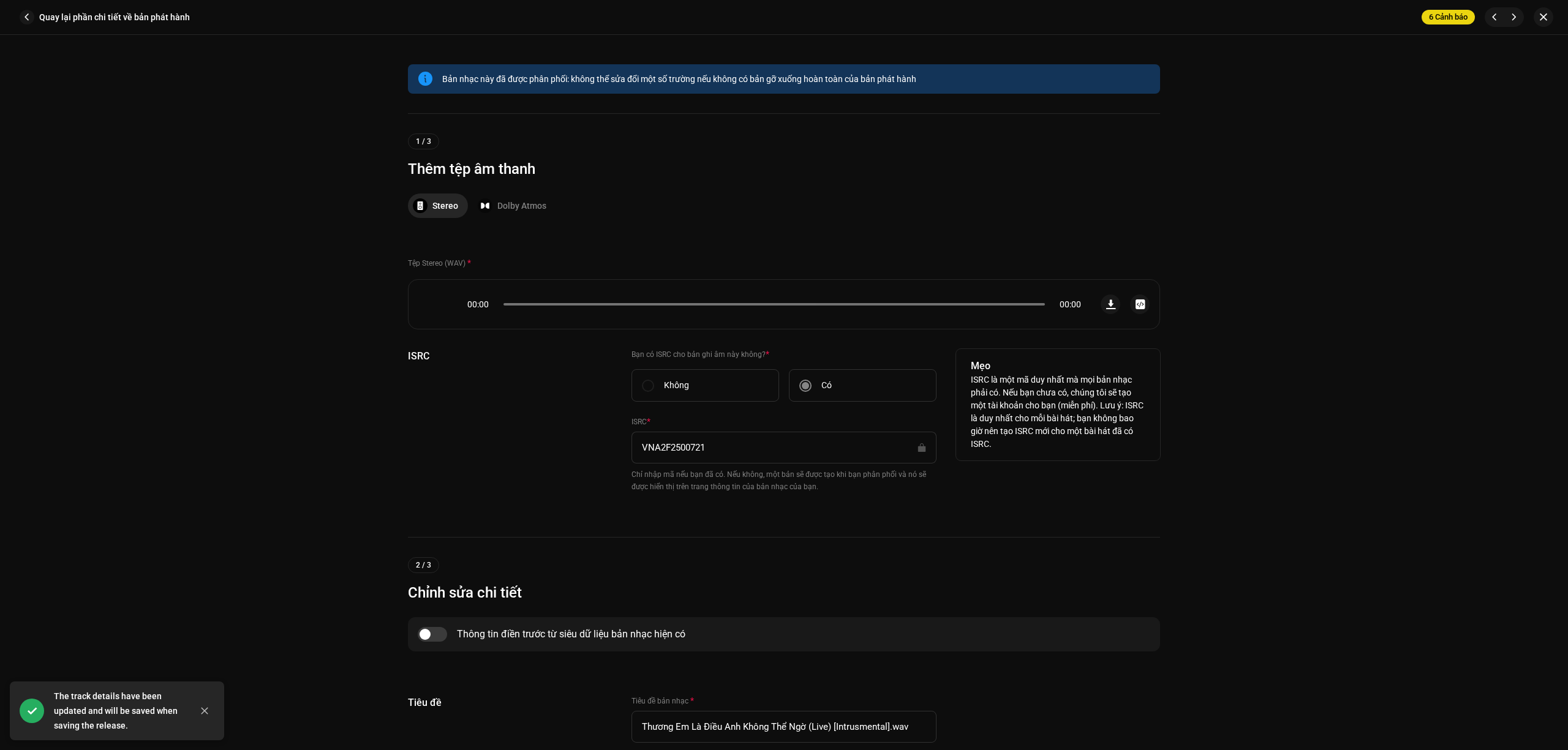
scroll to position [163, 0]
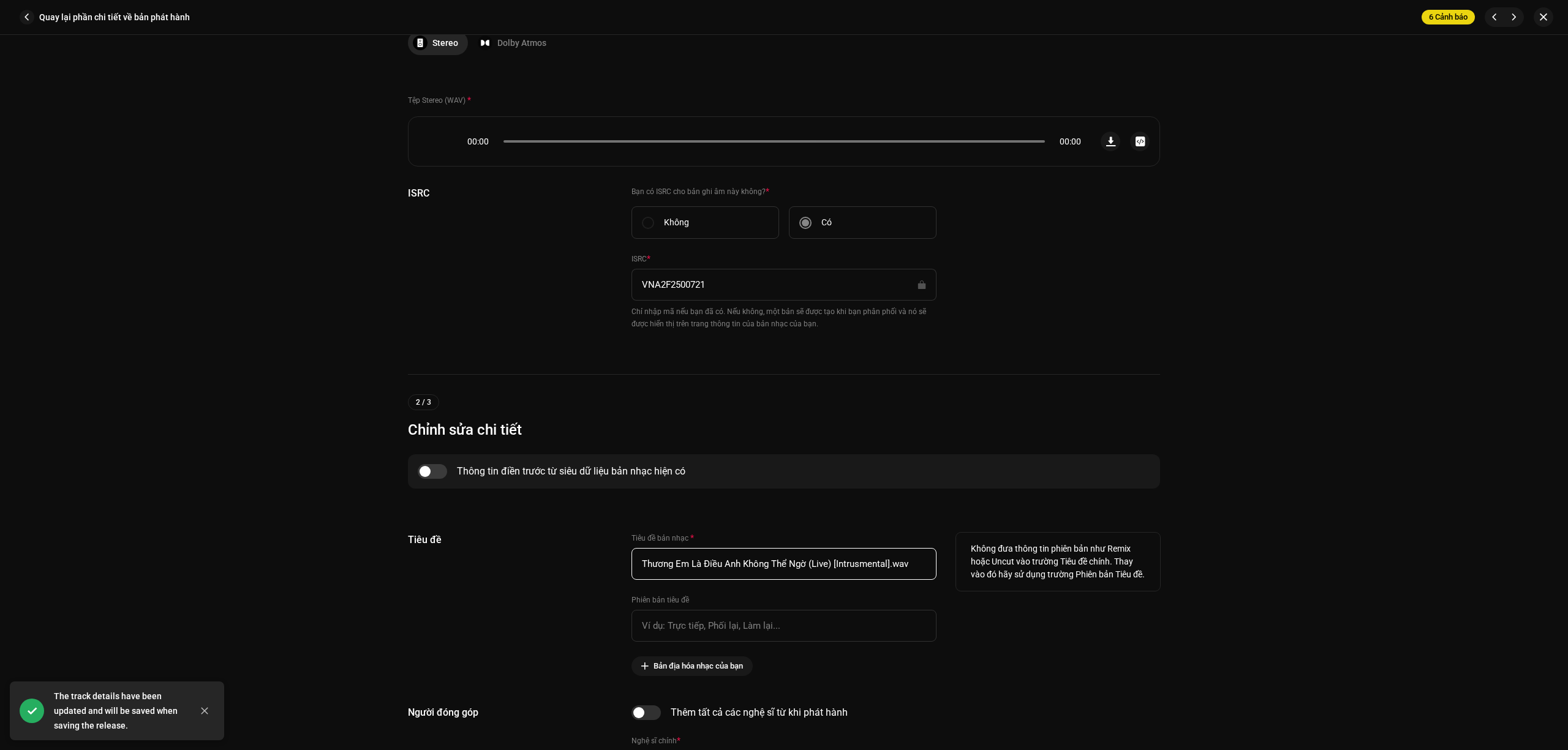
click at [915, 564] on input "Thương Em Là Điều Anh Không Thể Ngờ (Live) [Intrusmental].wav" at bounding box center [784, 564] width 305 height 32
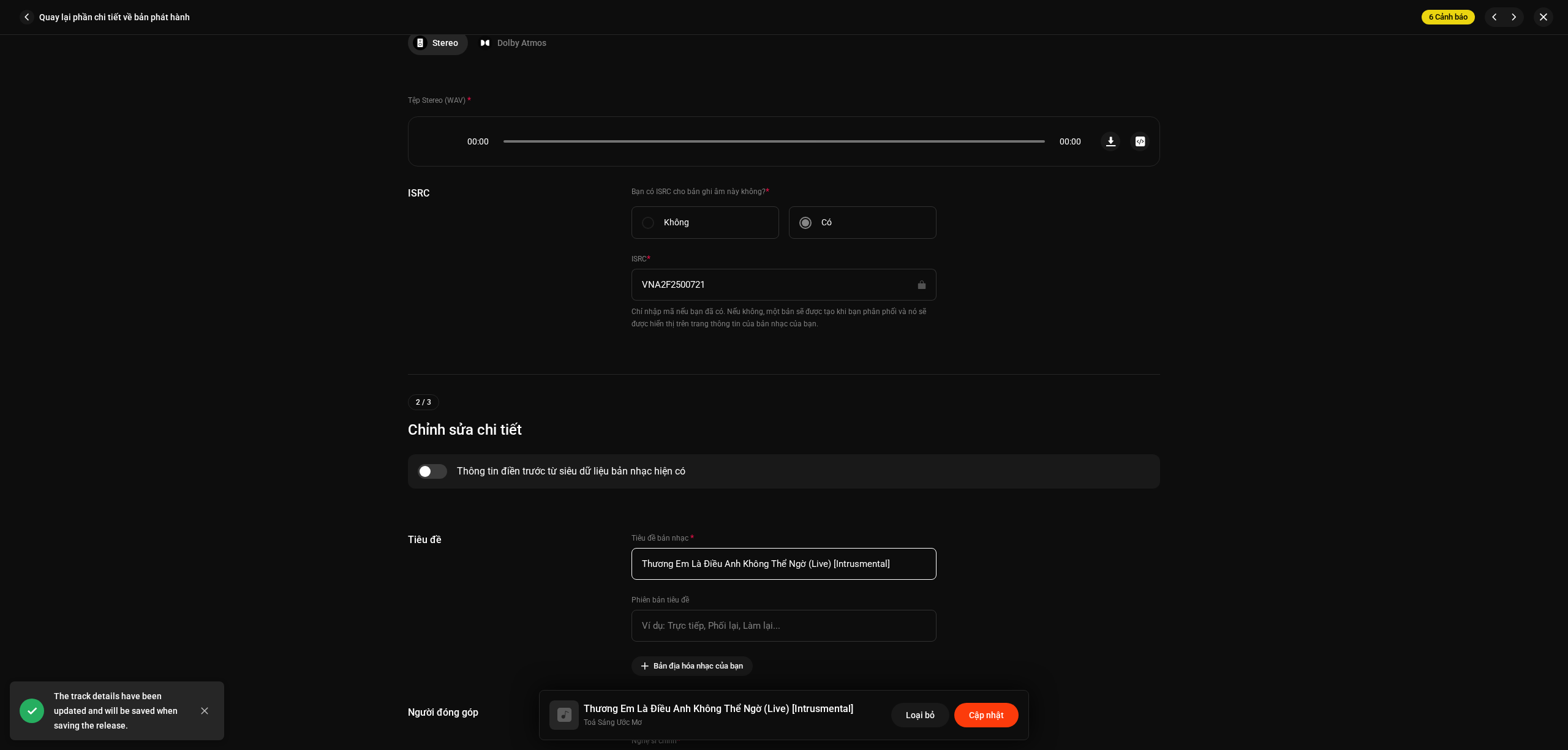
type input "Thương Em Là Điều Anh Không Thể Ngờ (Live) [Intrusmental]"
click at [990, 721] on span "Cập nhật" at bounding box center [986, 715] width 35 height 24
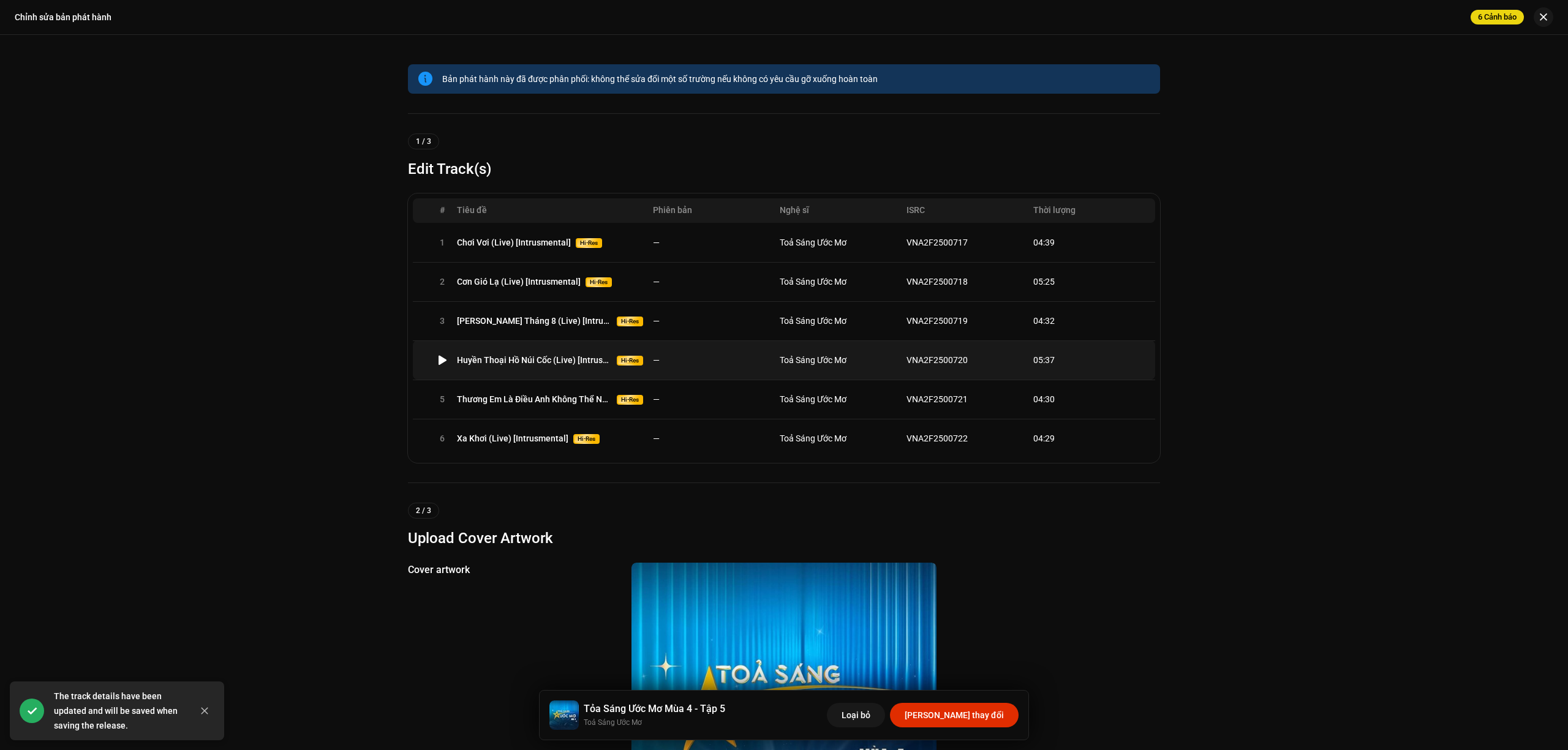
click at [752, 366] on td "—" at bounding box center [711, 359] width 127 height 39
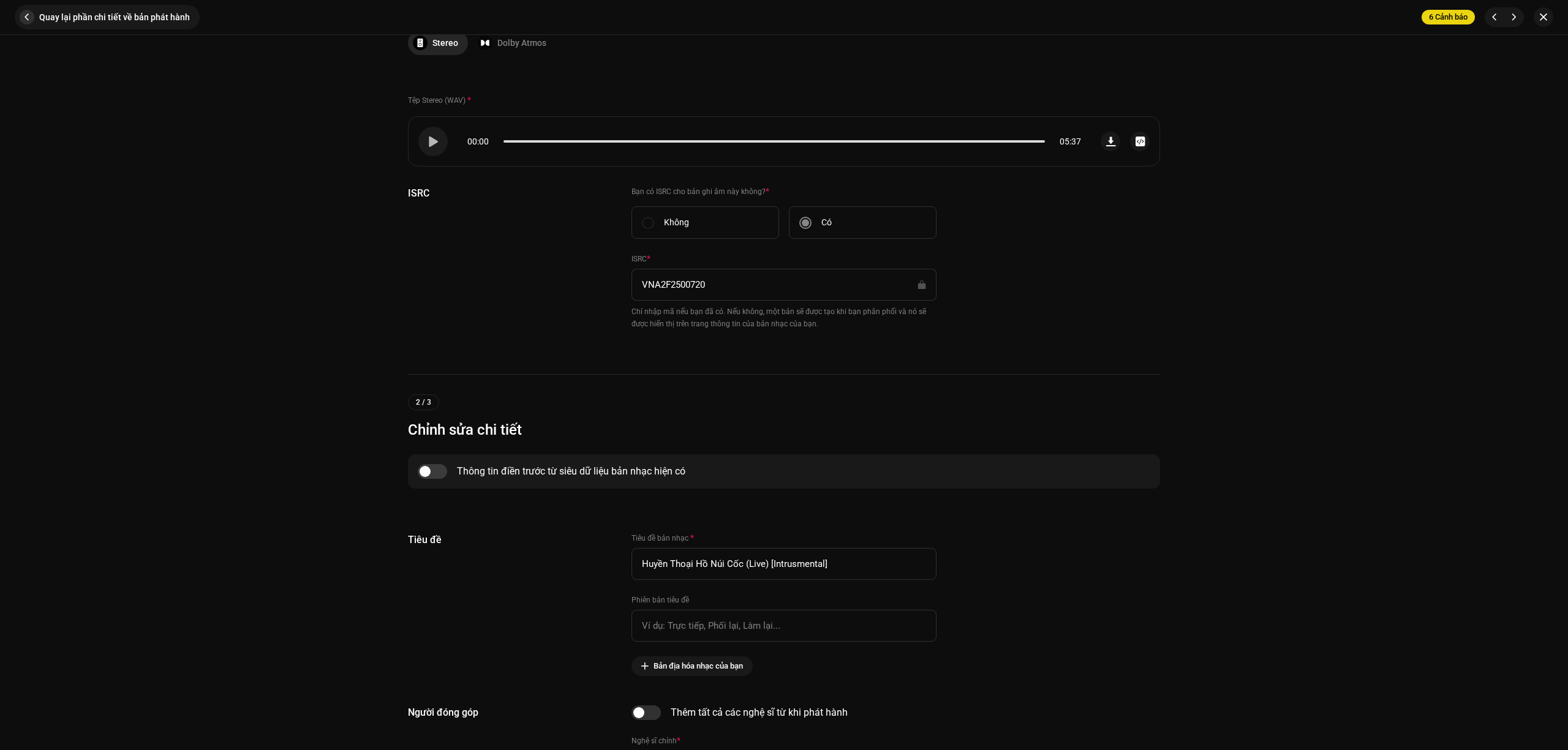
click at [27, 13] on span "button" at bounding box center [27, 17] width 15 height 15
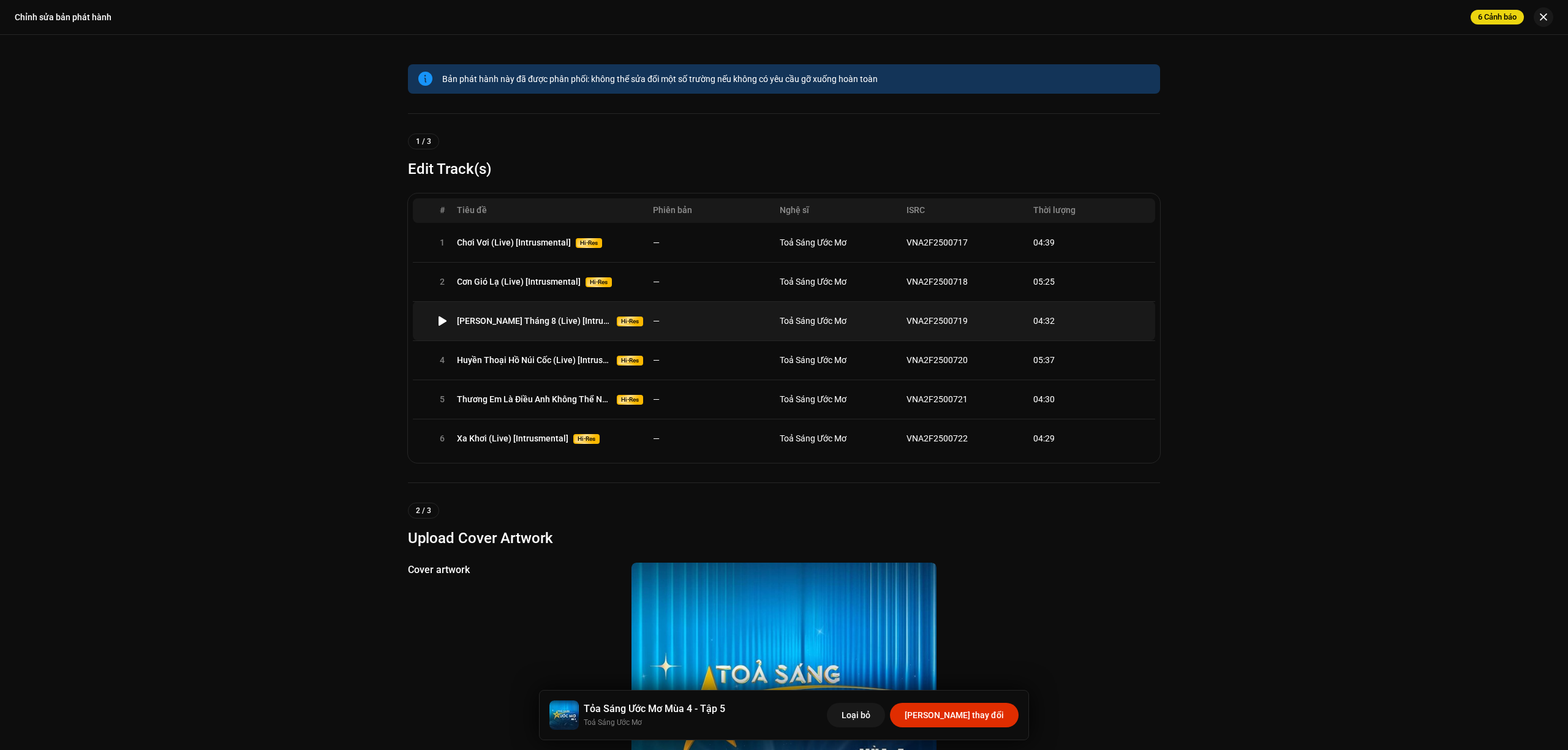
click at [786, 317] on span "Toả Sáng Ước Mơ" at bounding box center [813, 321] width 67 height 10
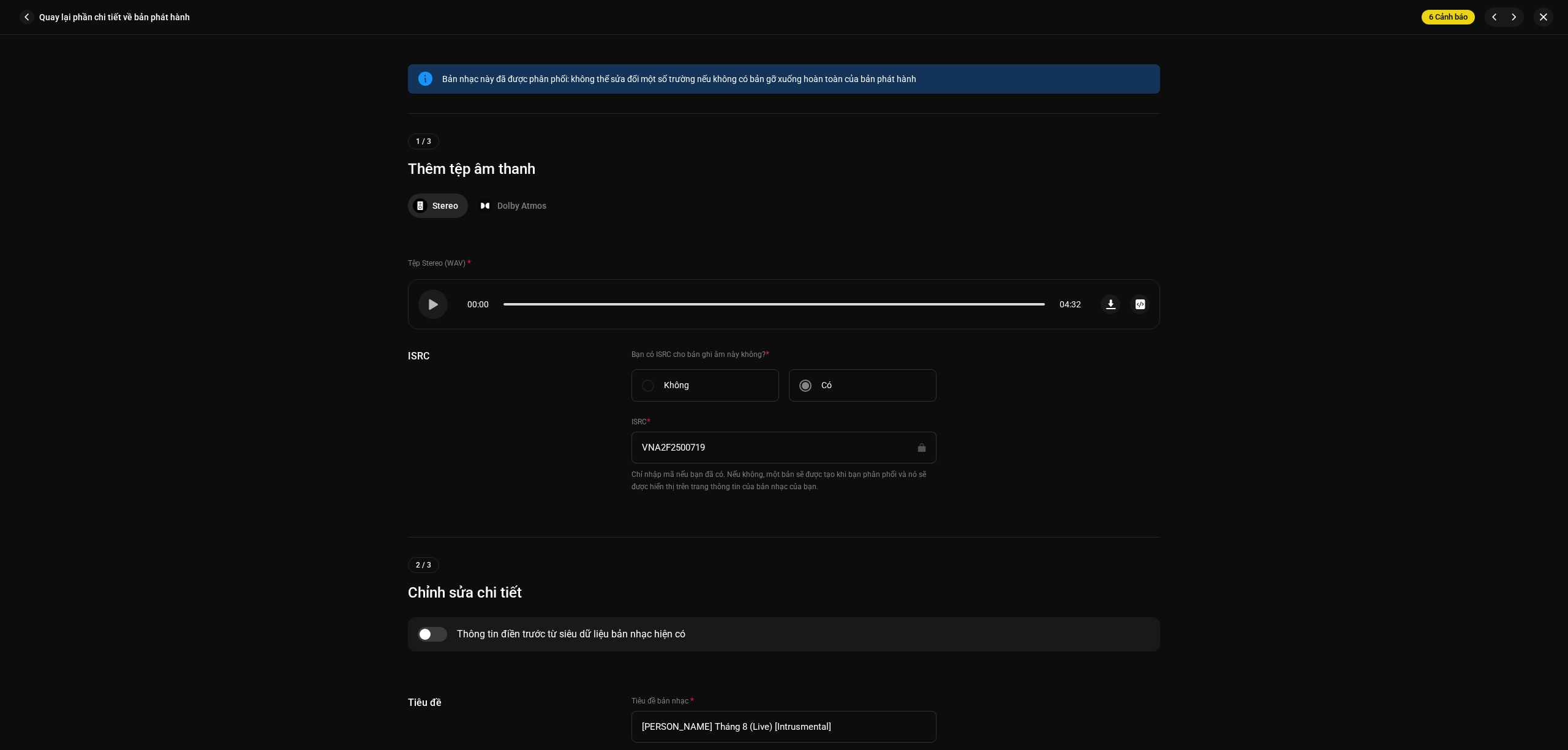
scroll to position [245, 0]
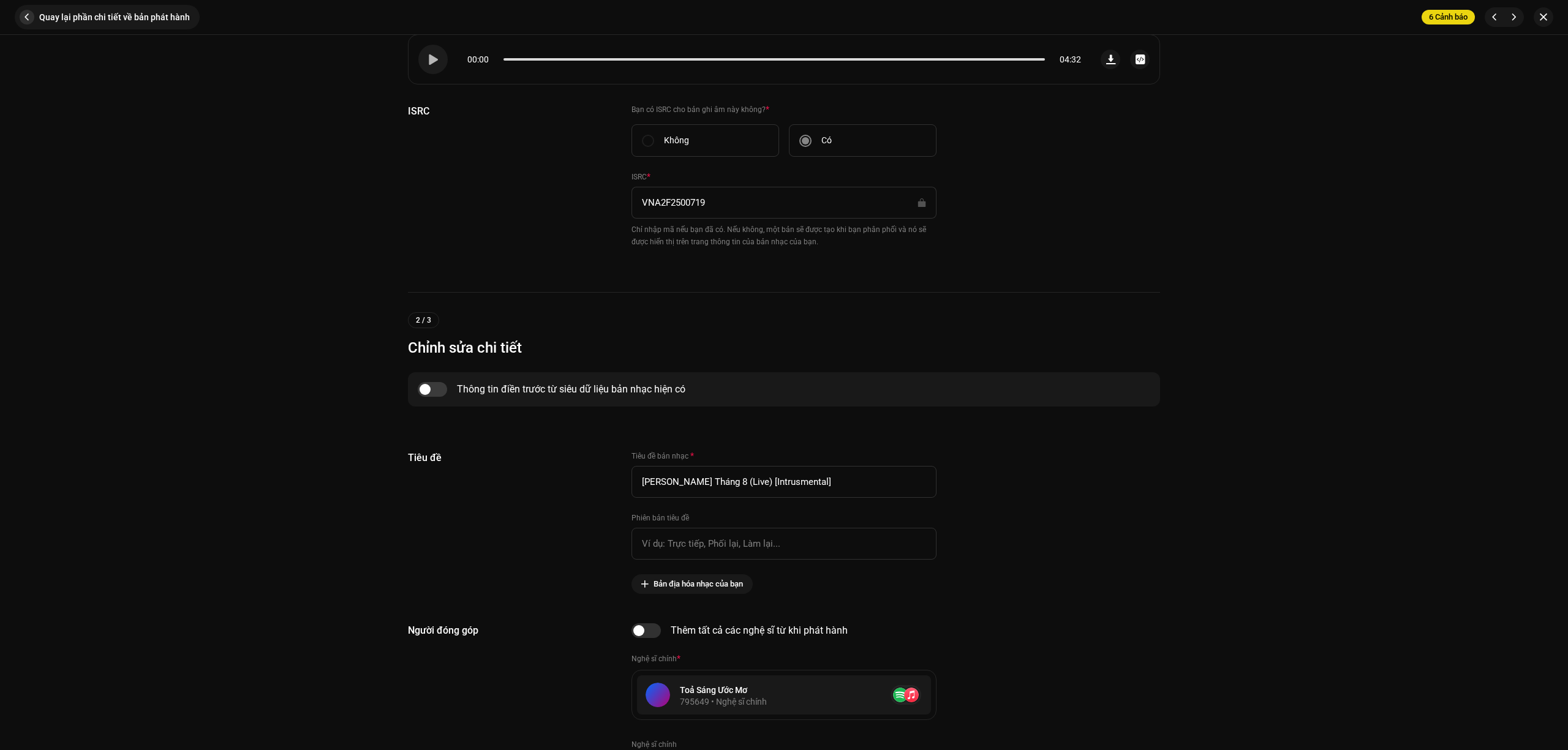
click at [32, 16] on span "button" at bounding box center [27, 17] width 15 height 15
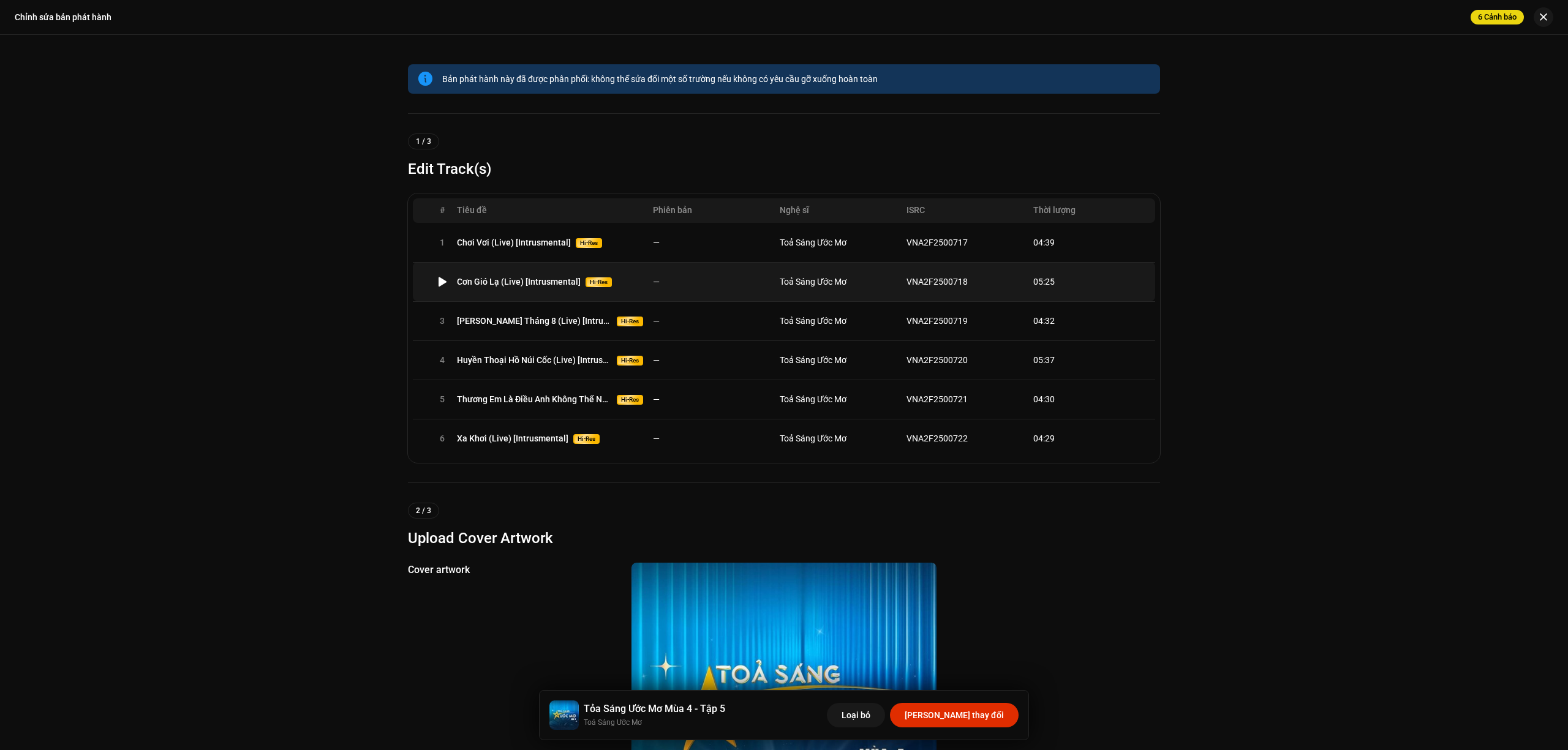
click at [714, 284] on td "—" at bounding box center [711, 281] width 127 height 39
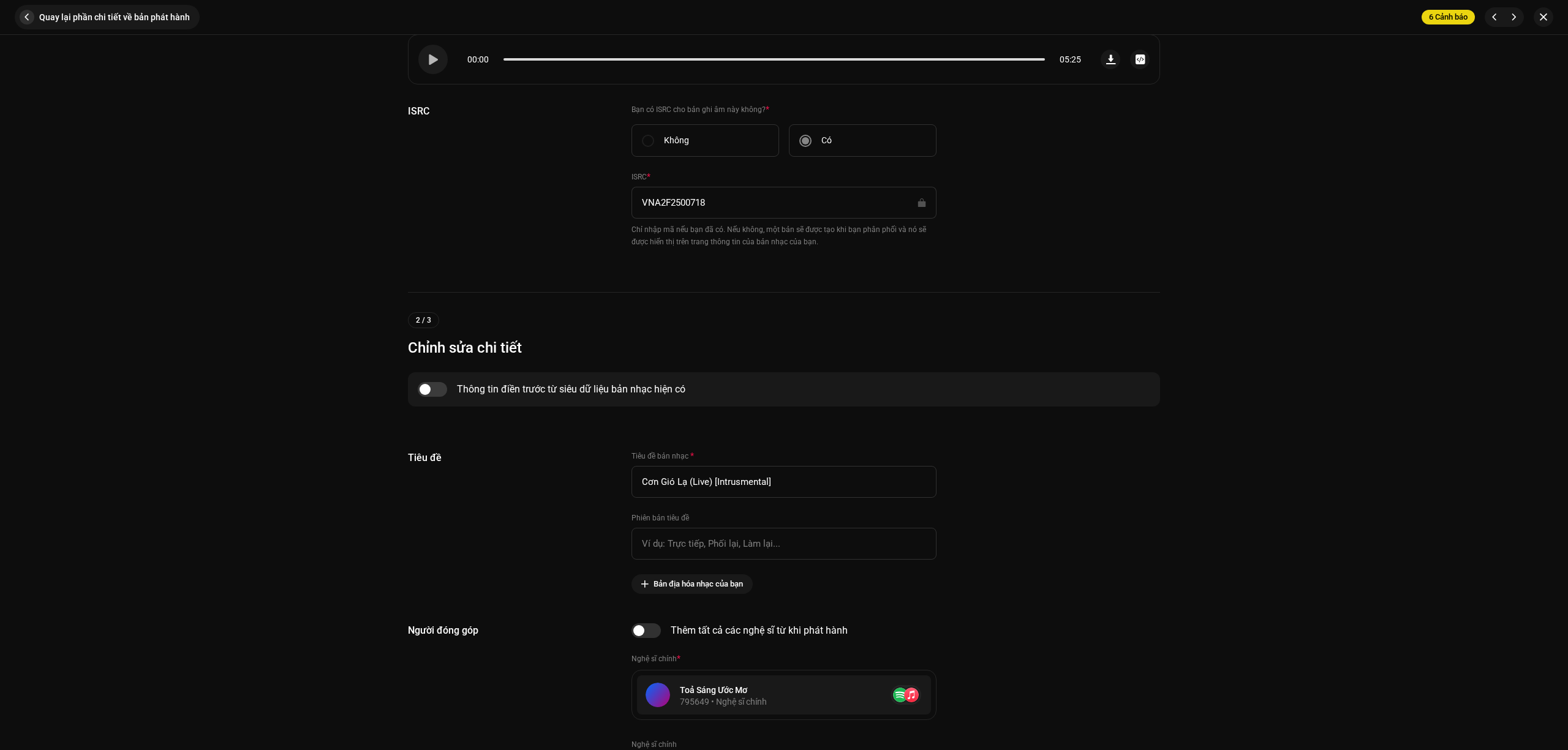
click at [17, 16] on button "Quay lại phần chi tiết về bản phát hành" at bounding box center [107, 17] width 185 height 24
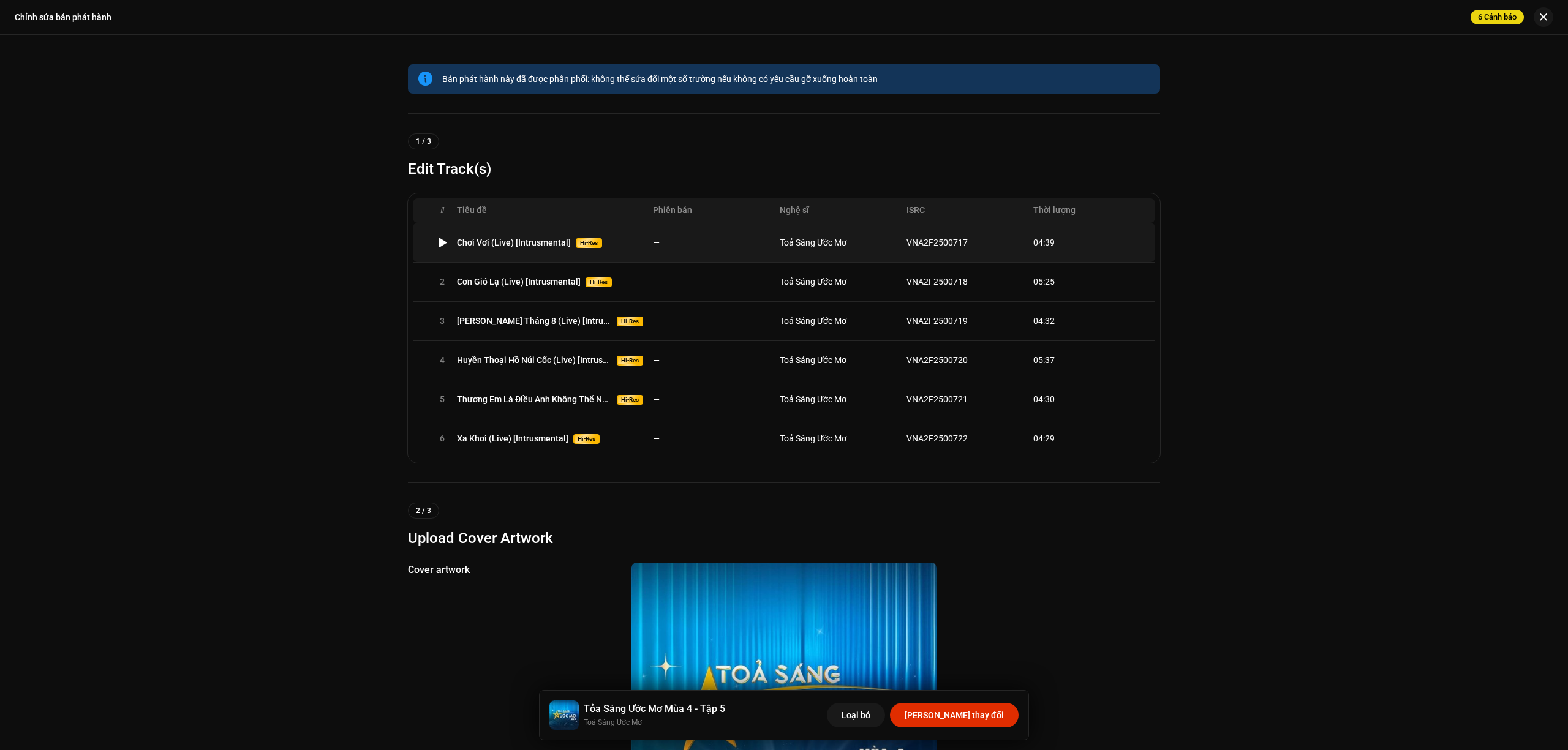
click at [701, 253] on td "—" at bounding box center [711, 242] width 127 height 39
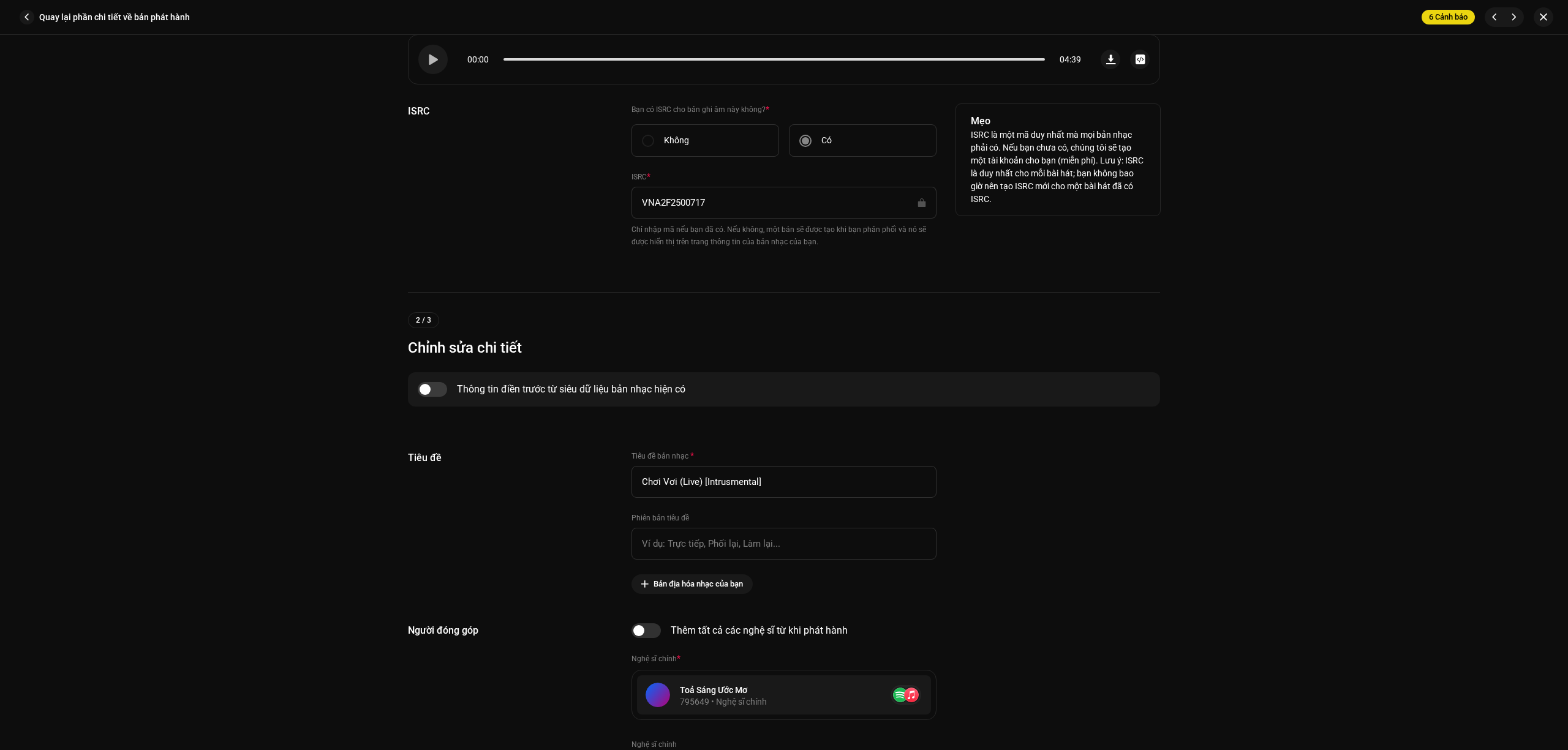
scroll to position [0, 0]
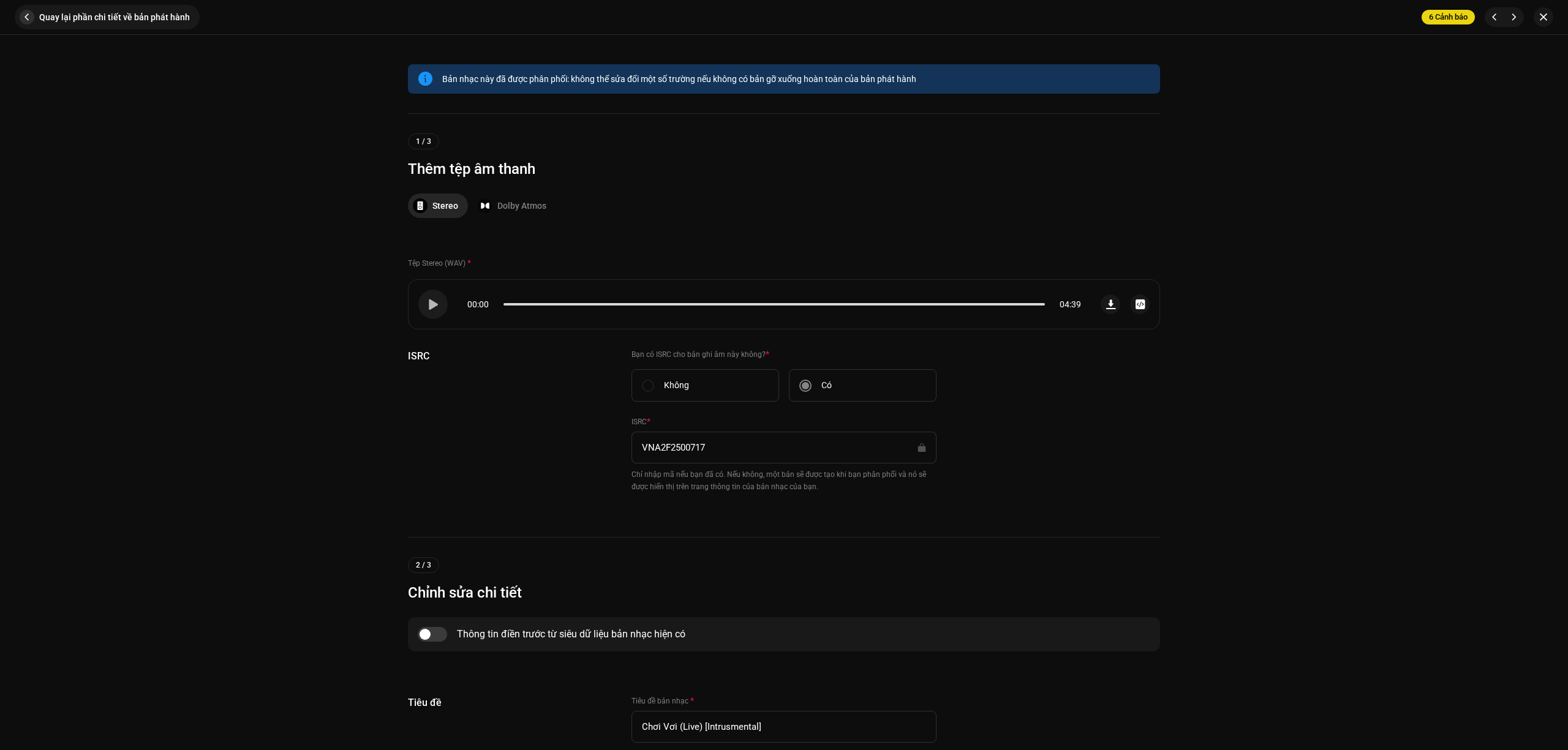
click at [32, 20] on span "button" at bounding box center [27, 17] width 15 height 15
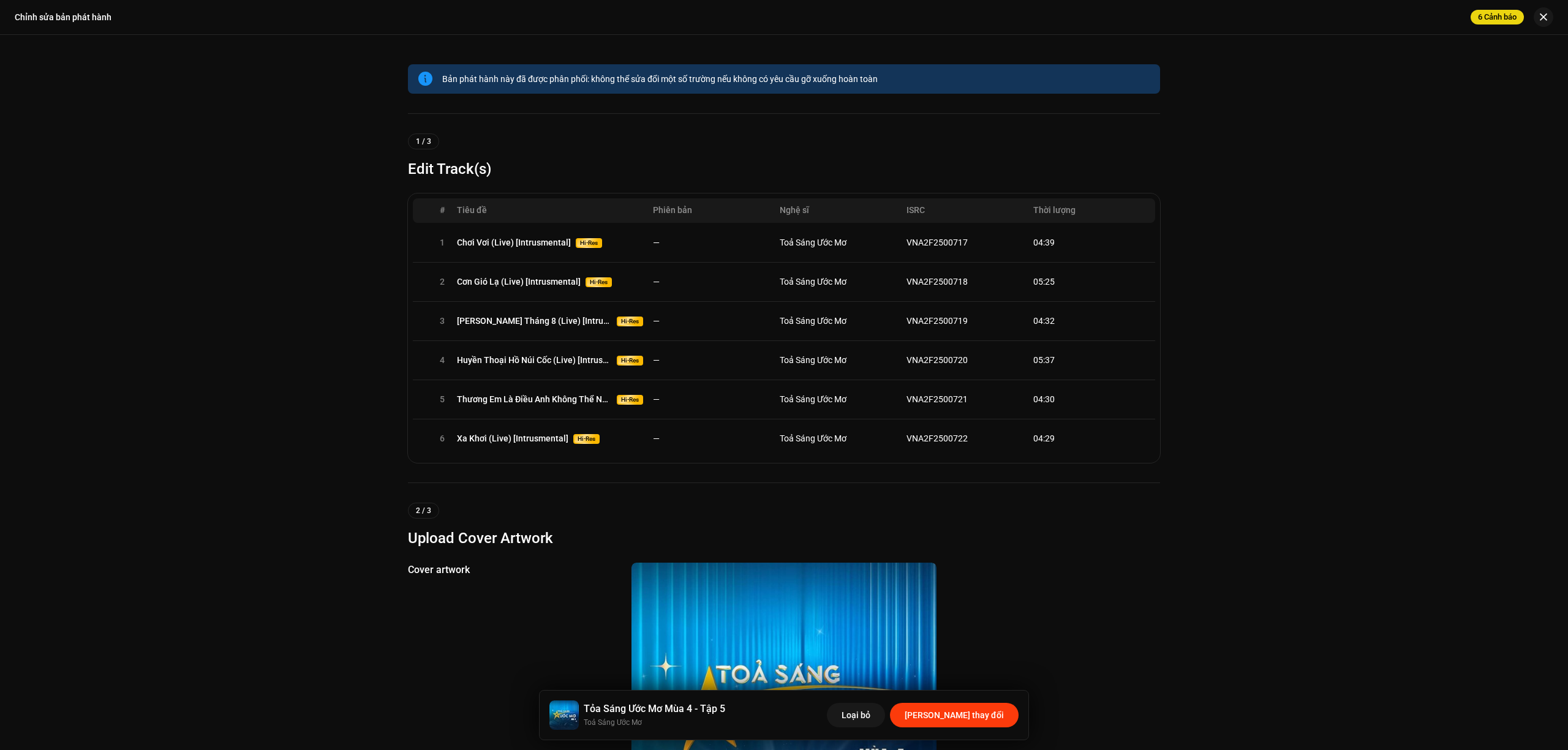
click at [980, 716] on span "[PERSON_NAME] thay đổi" at bounding box center [954, 715] width 99 height 24
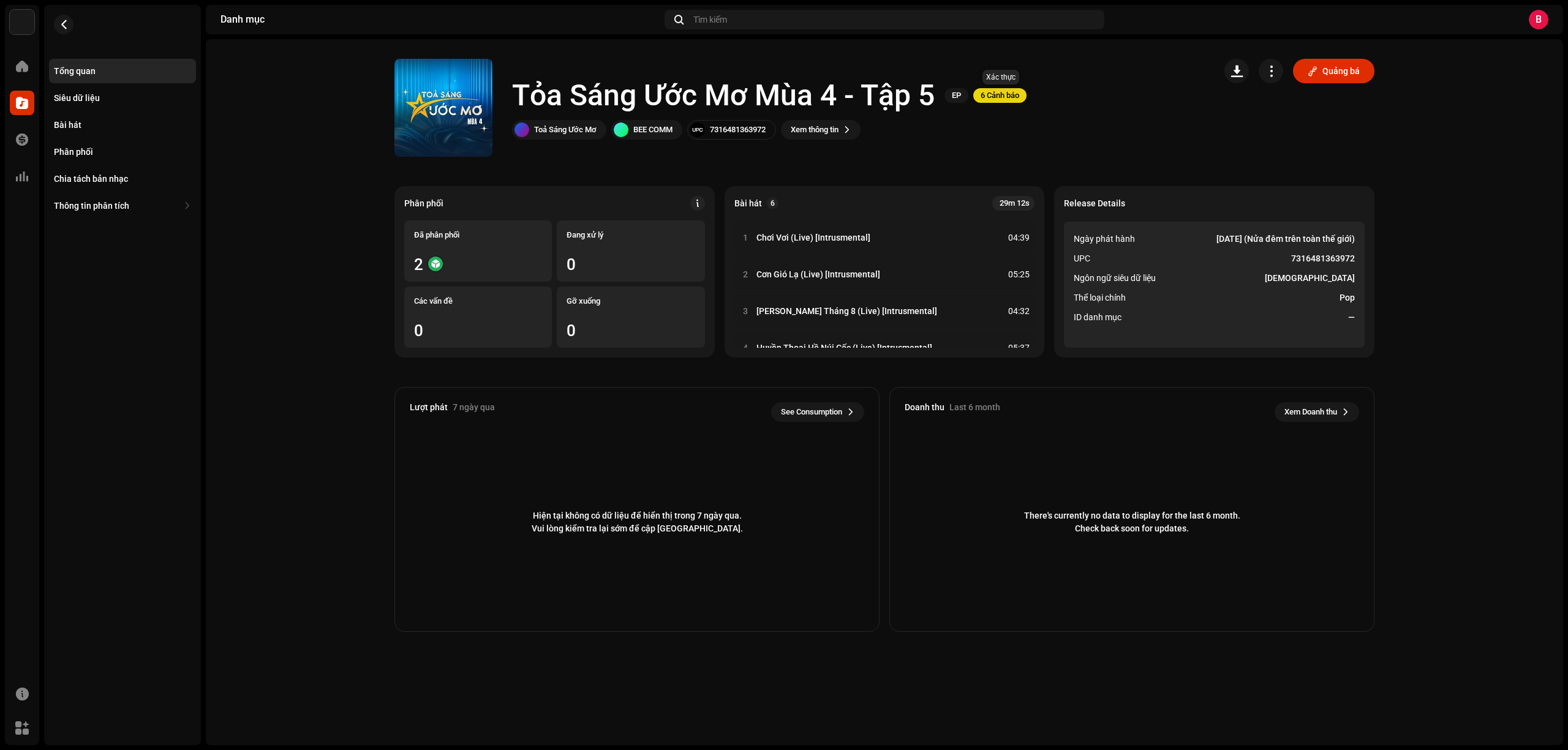
click at [1000, 93] on span "6 Cảnh báo" at bounding box center [1000, 96] width 53 height 15
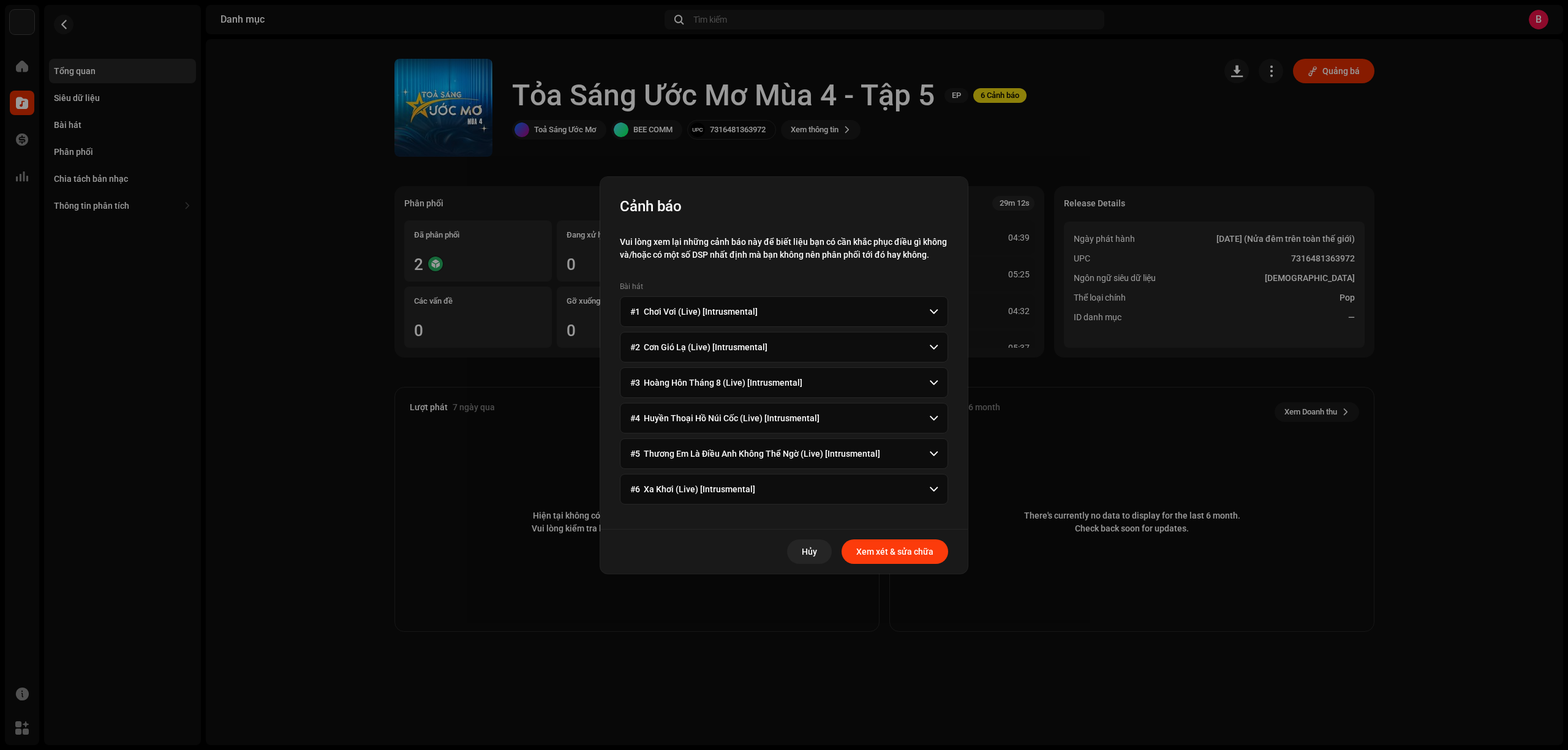
click at [860, 554] on span "Xem xét & sửa chữa" at bounding box center [895, 551] width 77 height 24
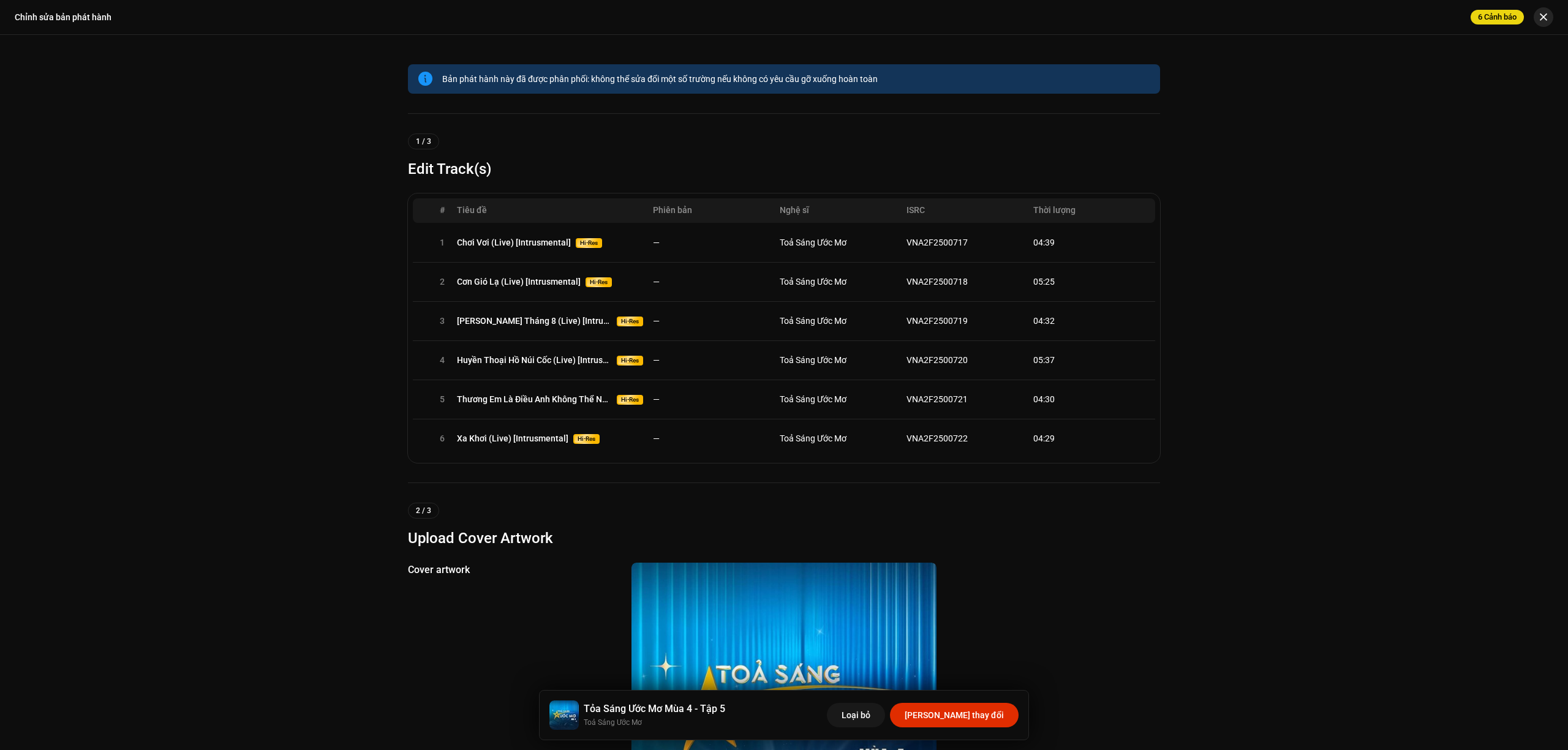
click at [1552, 16] on button "button" at bounding box center [1544, 17] width 20 height 20
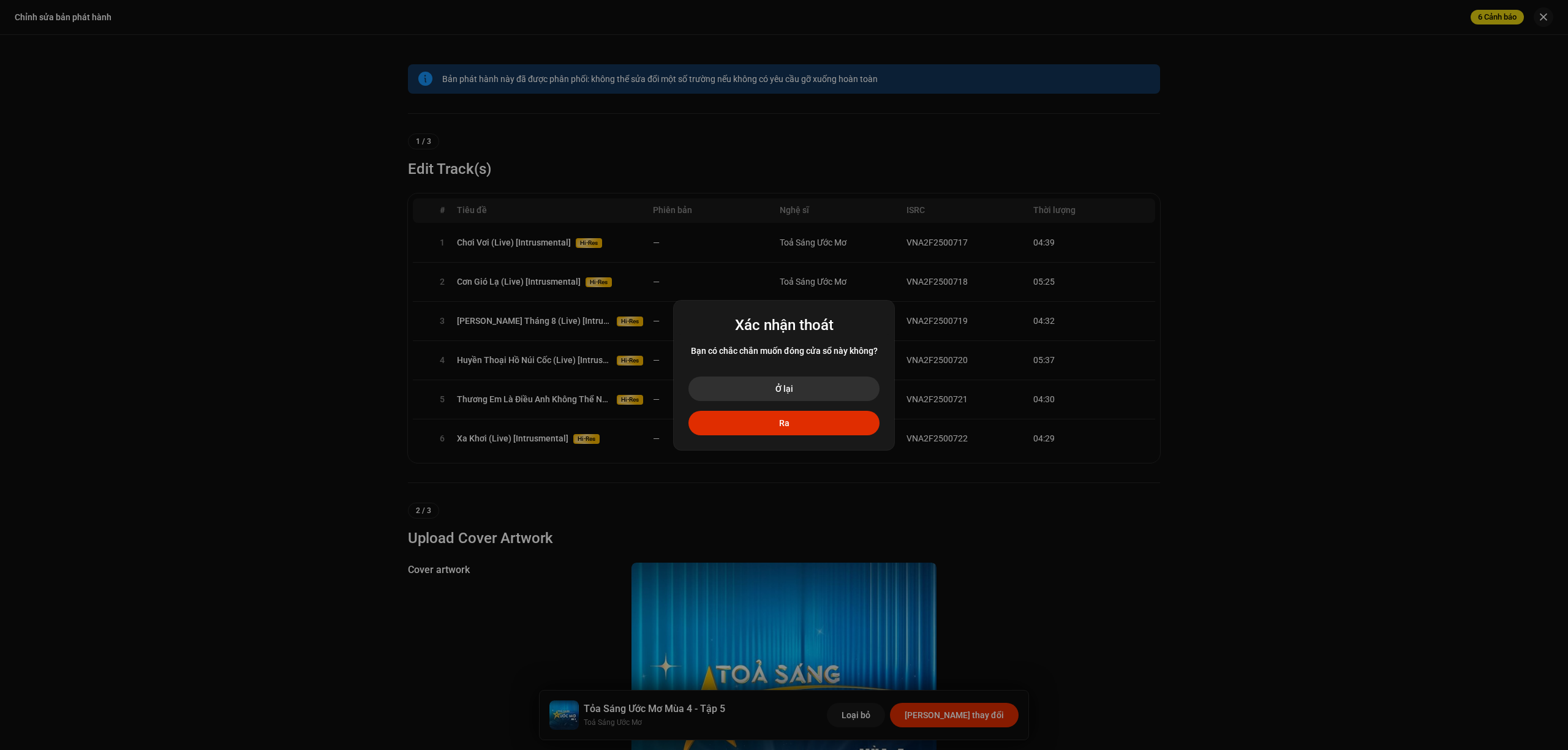
click at [816, 385] on button "Ở lại" at bounding box center [784, 389] width 191 height 24
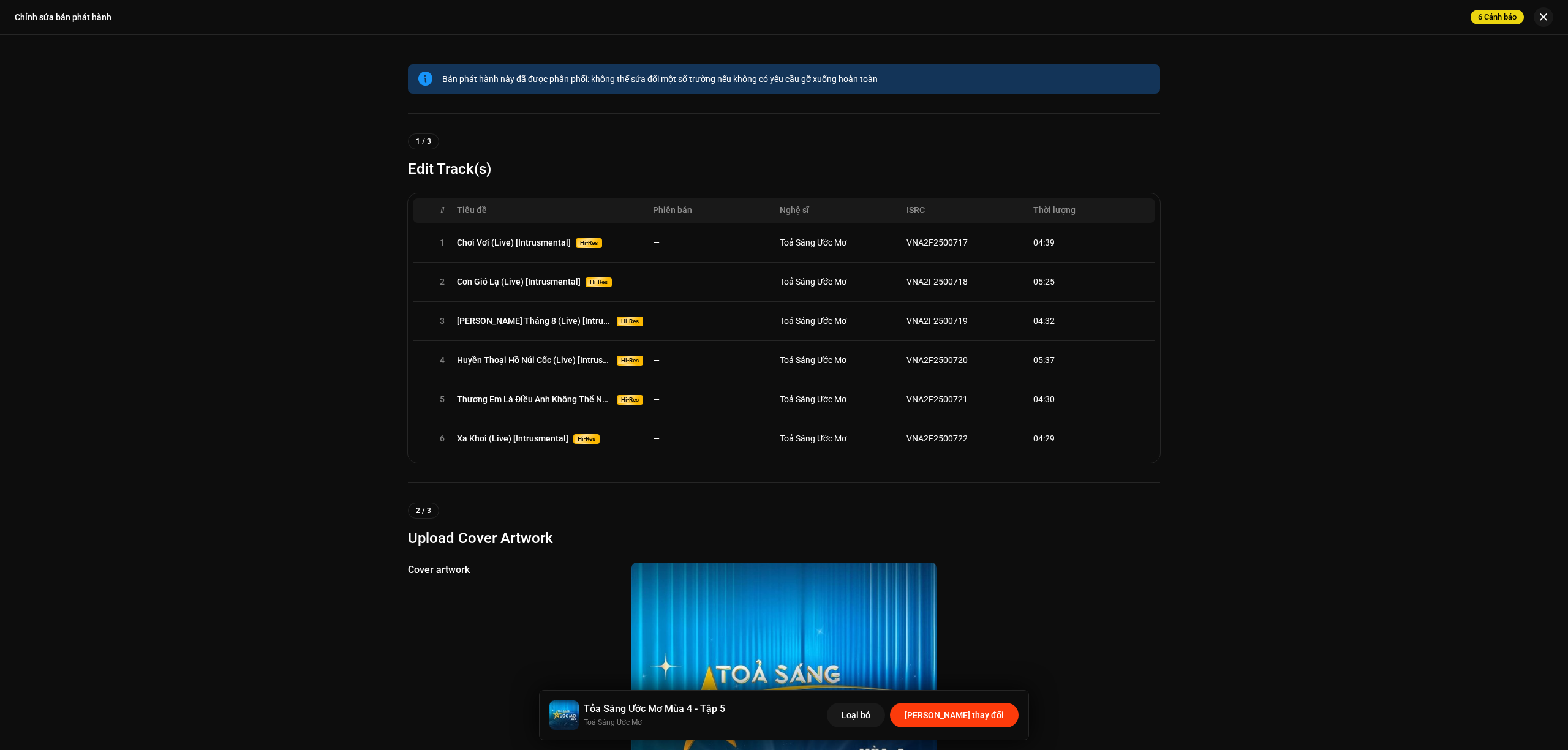
click at [980, 718] on span "[PERSON_NAME] thay đổi" at bounding box center [954, 715] width 99 height 24
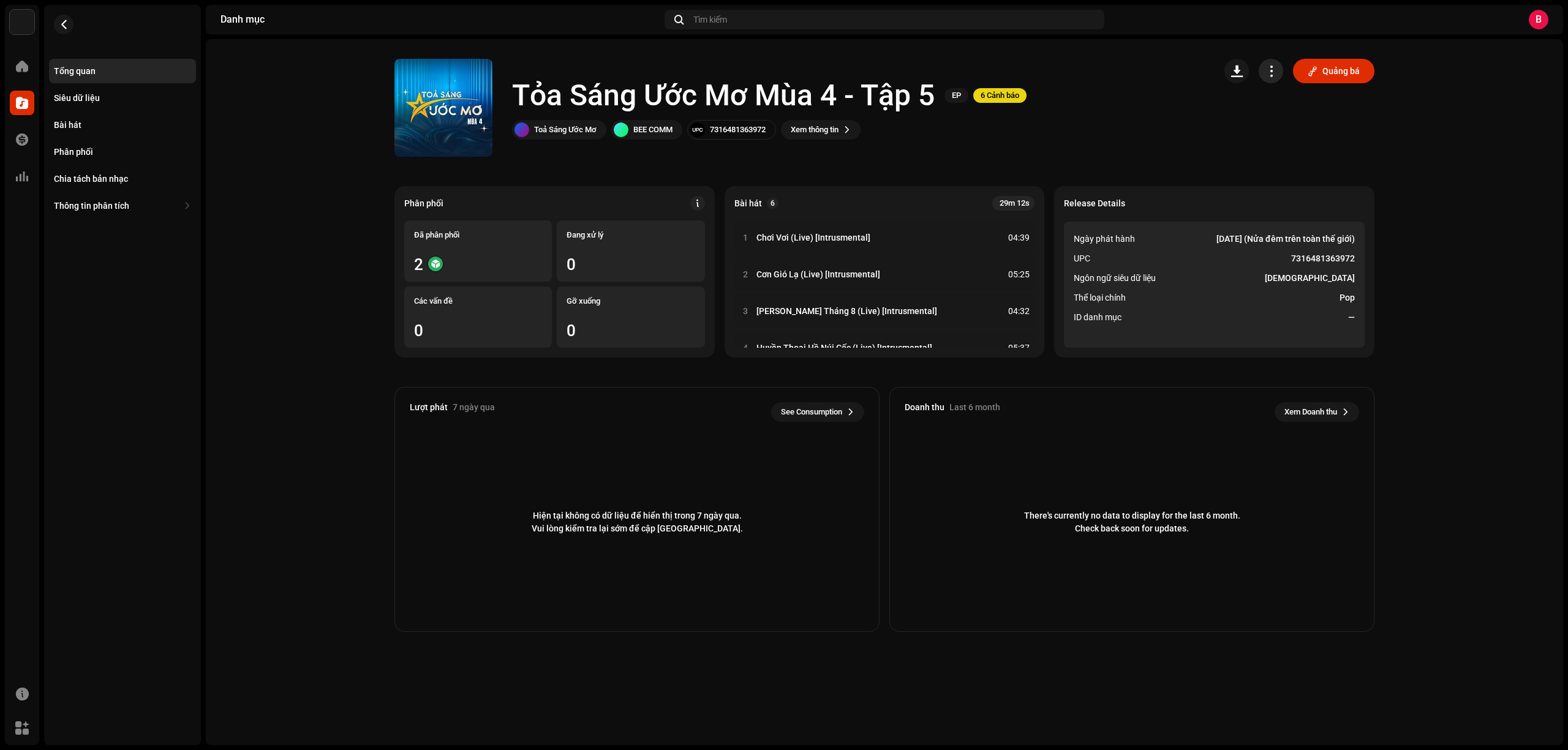
click at [1267, 71] on span "button" at bounding box center [1271, 71] width 12 height 10
click at [1237, 160] on catalog-releases-details-overview "Tỏa Sáng Ước Mơ Mùa 4 - Tập 5 EP 6 Cảnh báo Quảng bá Tỏa Sáng Ước Mơ Mùa 4 - Tậ…" at bounding box center [884, 345] width 1357 height 612
click at [61, 22] on span "button" at bounding box center [64, 25] width 9 height 10
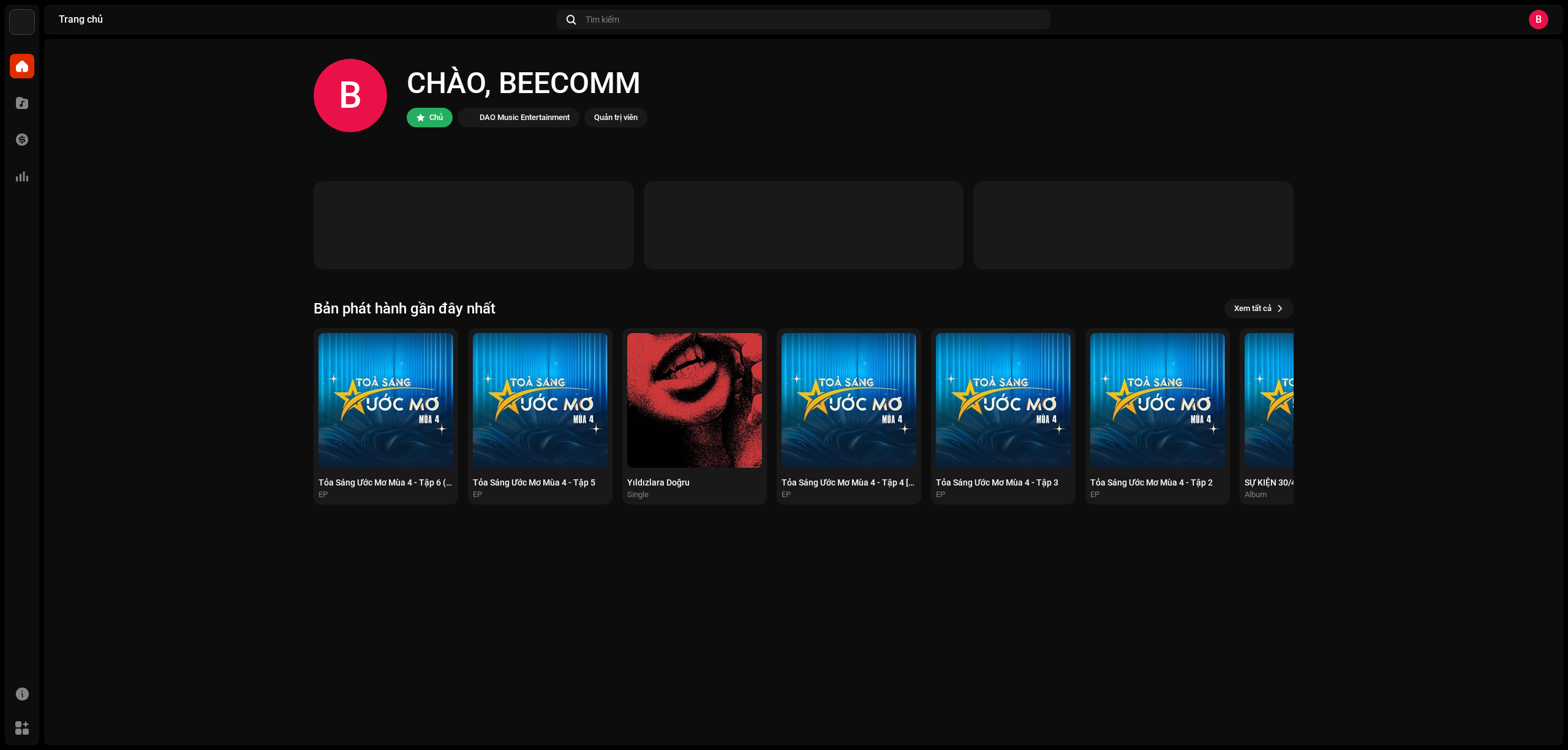
click at [1272, 319] on div "Bản phát hành gần đây nhất Xem tất cả Tỏa Sáng Ước Mơ Mùa 4 - Tập 6 (Live) [Int…" at bounding box center [804, 401] width 980 height 206
click at [1272, 309] on button "Xem tất cả" at bounding box center [1259, 309] width 69 height 20
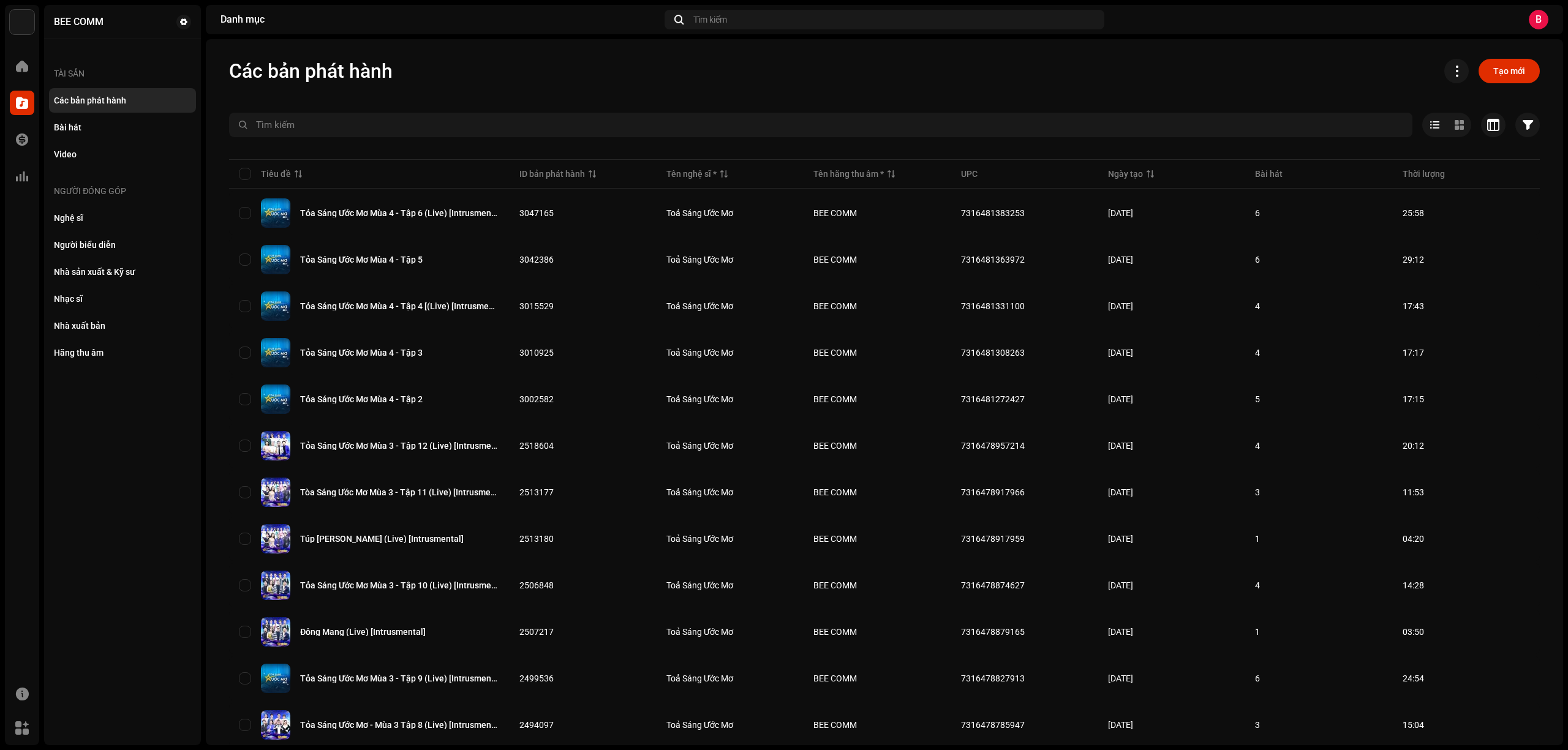
scroll to position [163, 0]
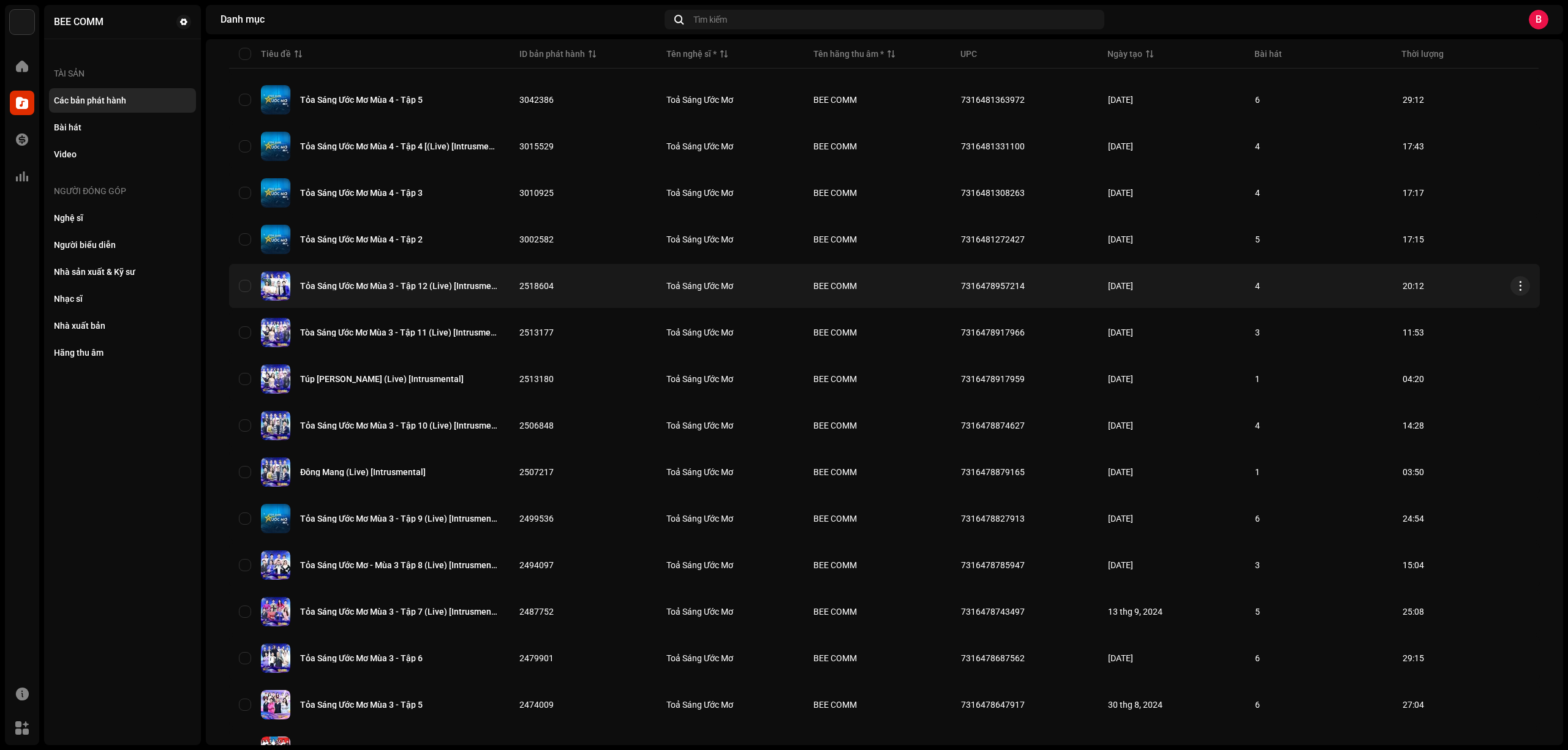
click at [944, 302] on td "BEE COMM" at bounding box center [877, 286] width 147 height 44
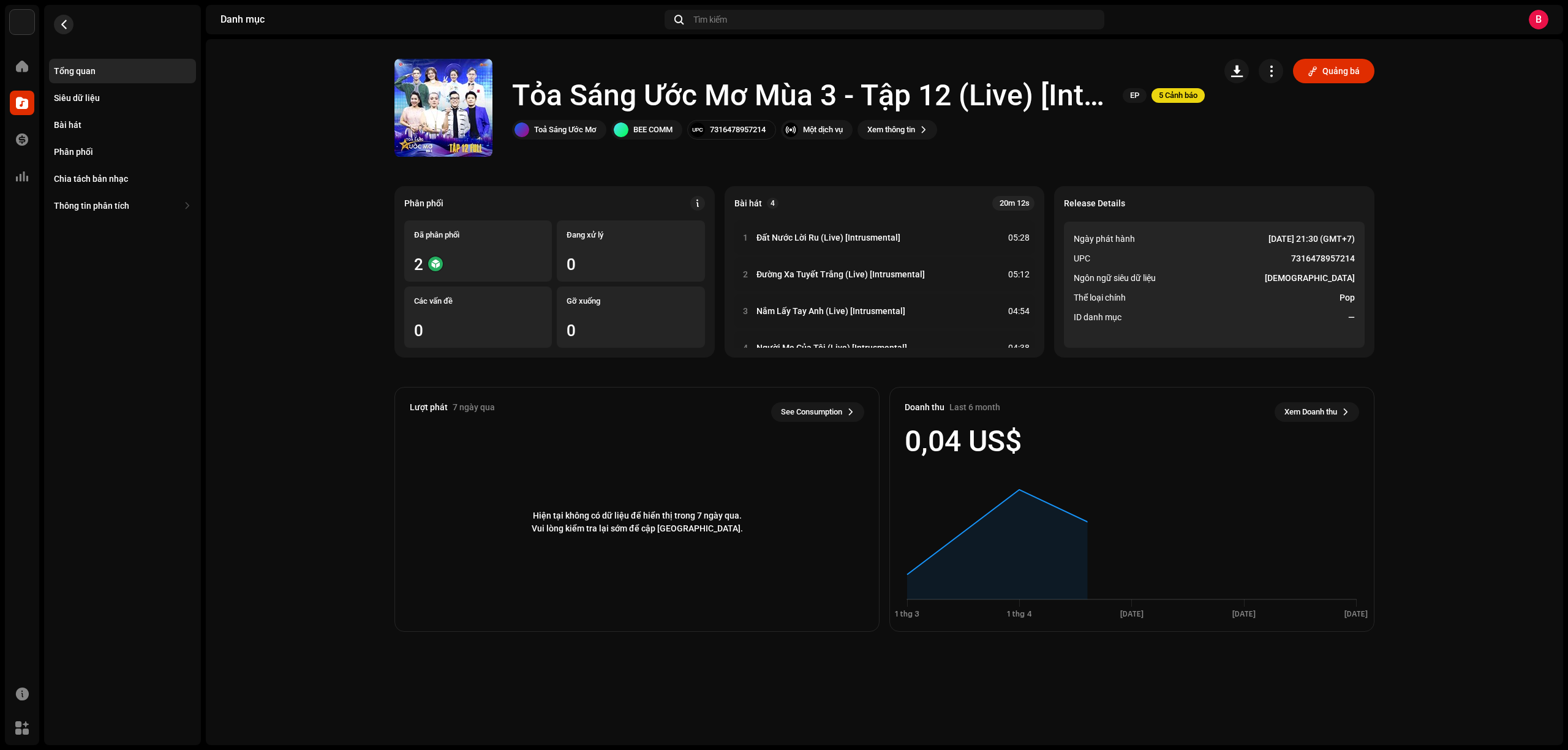
click at [62, 17] on button "button" at bounding box center [64, 25] width 20 height 20
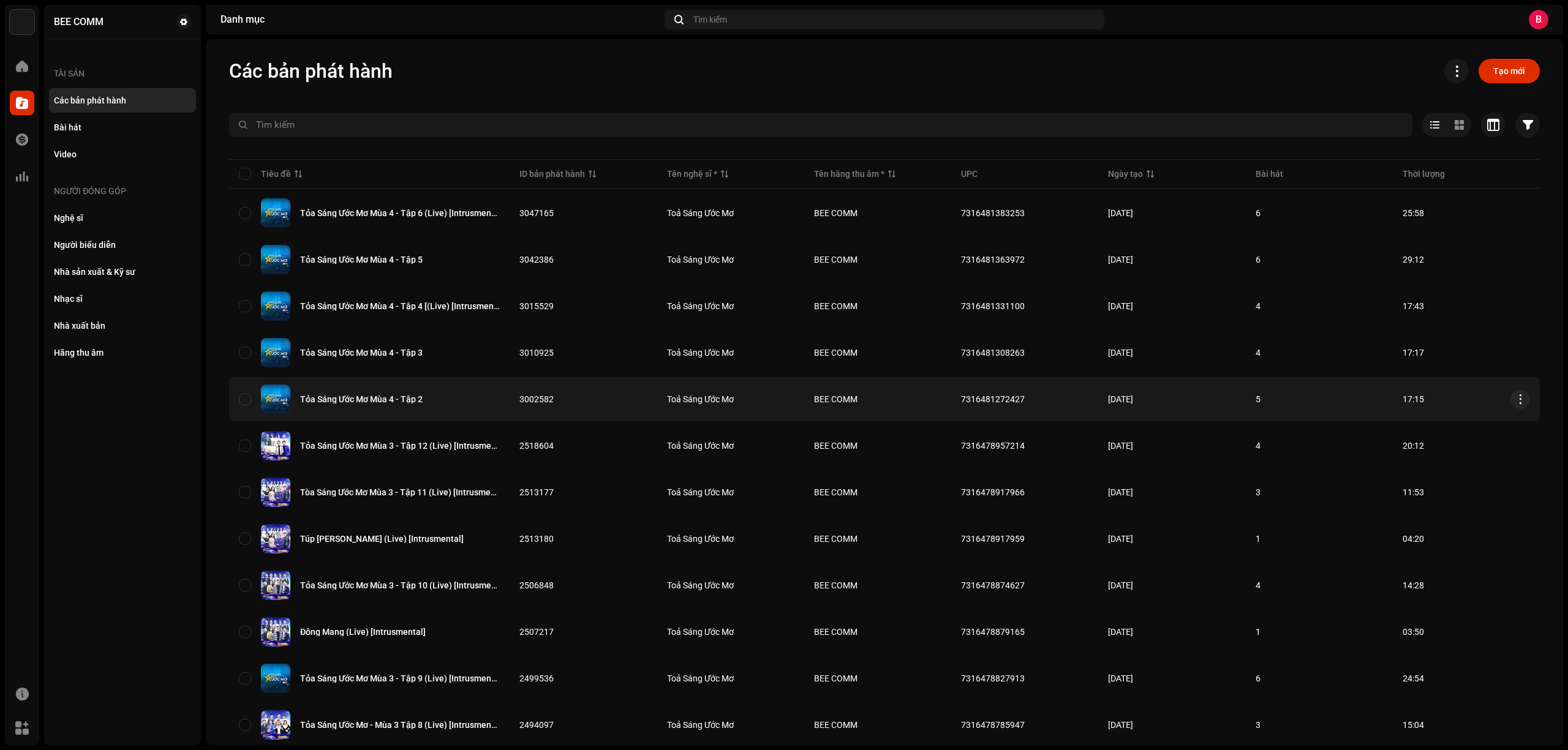
click at [843, 400] on span "BEE COMM" at bounding box center [836, 399] width 43 height 10
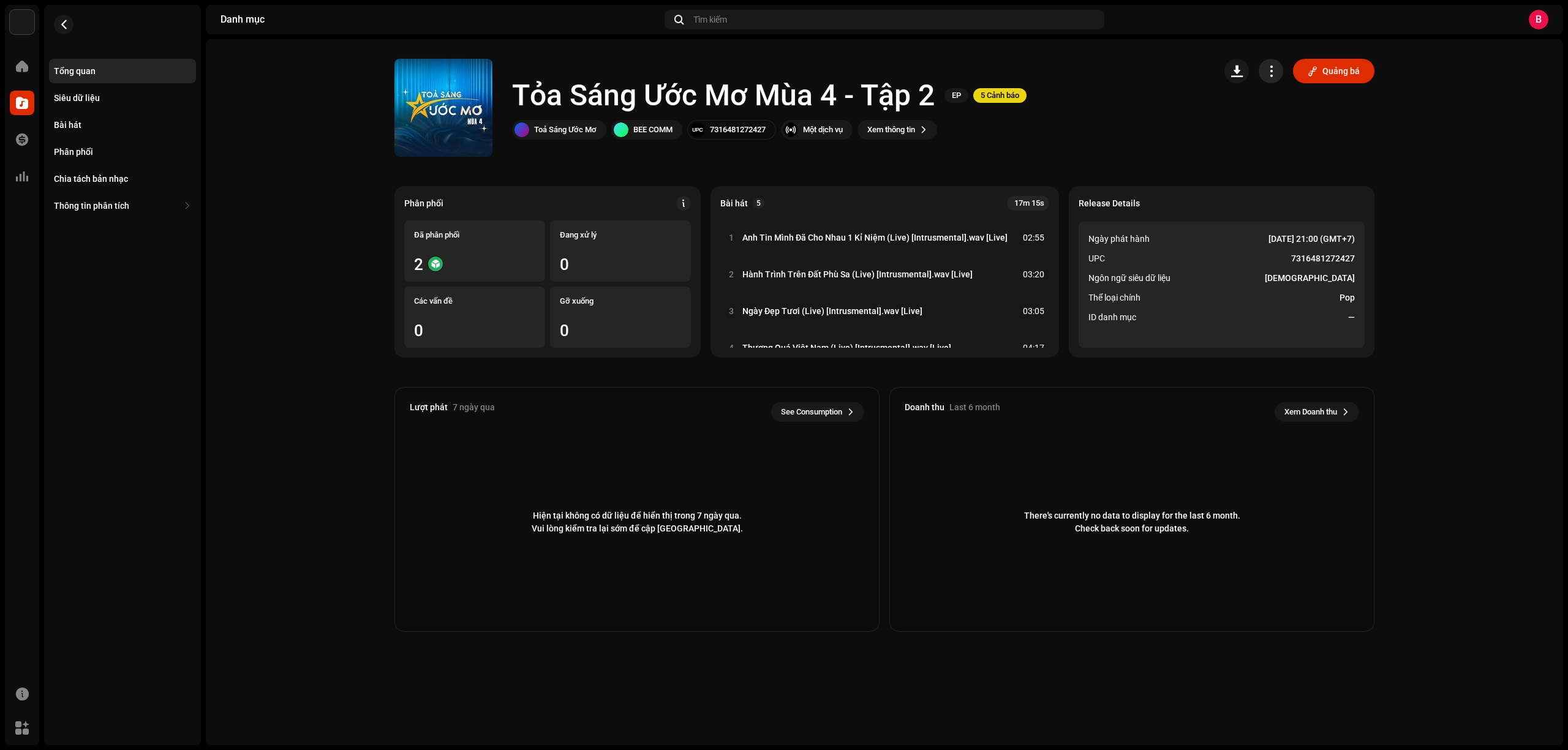
click at [1276, 75] on span "button" at bounding box center [1271, 71] width 12 height 10
click at [1292, 118] on div "Chỉnh sửa" at bounding box center [1326, 125] width 124 height 24
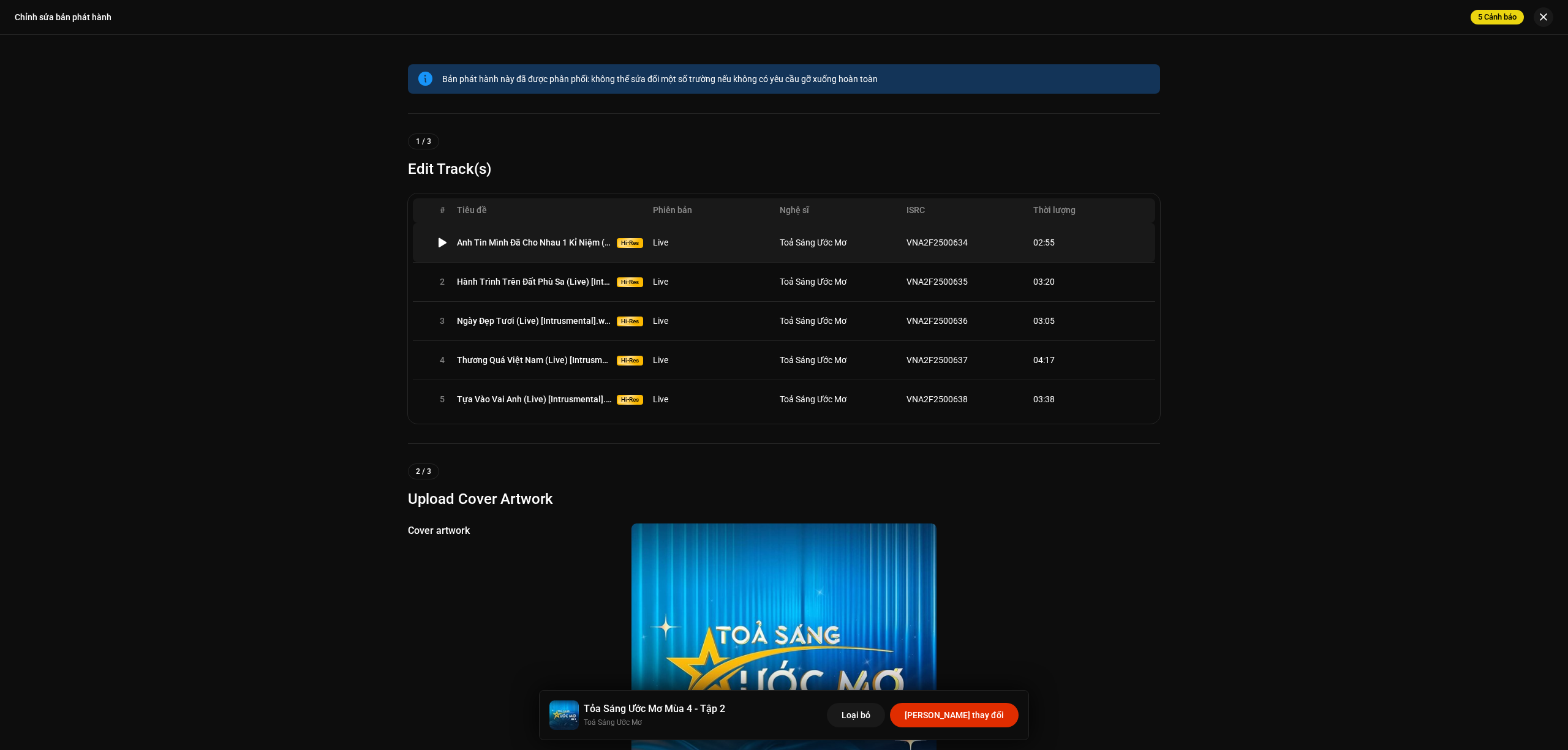
click at [854, 248] on td "Toả Sáng Ước Mơ" at bounding box center [838, 242] width 127 height 39
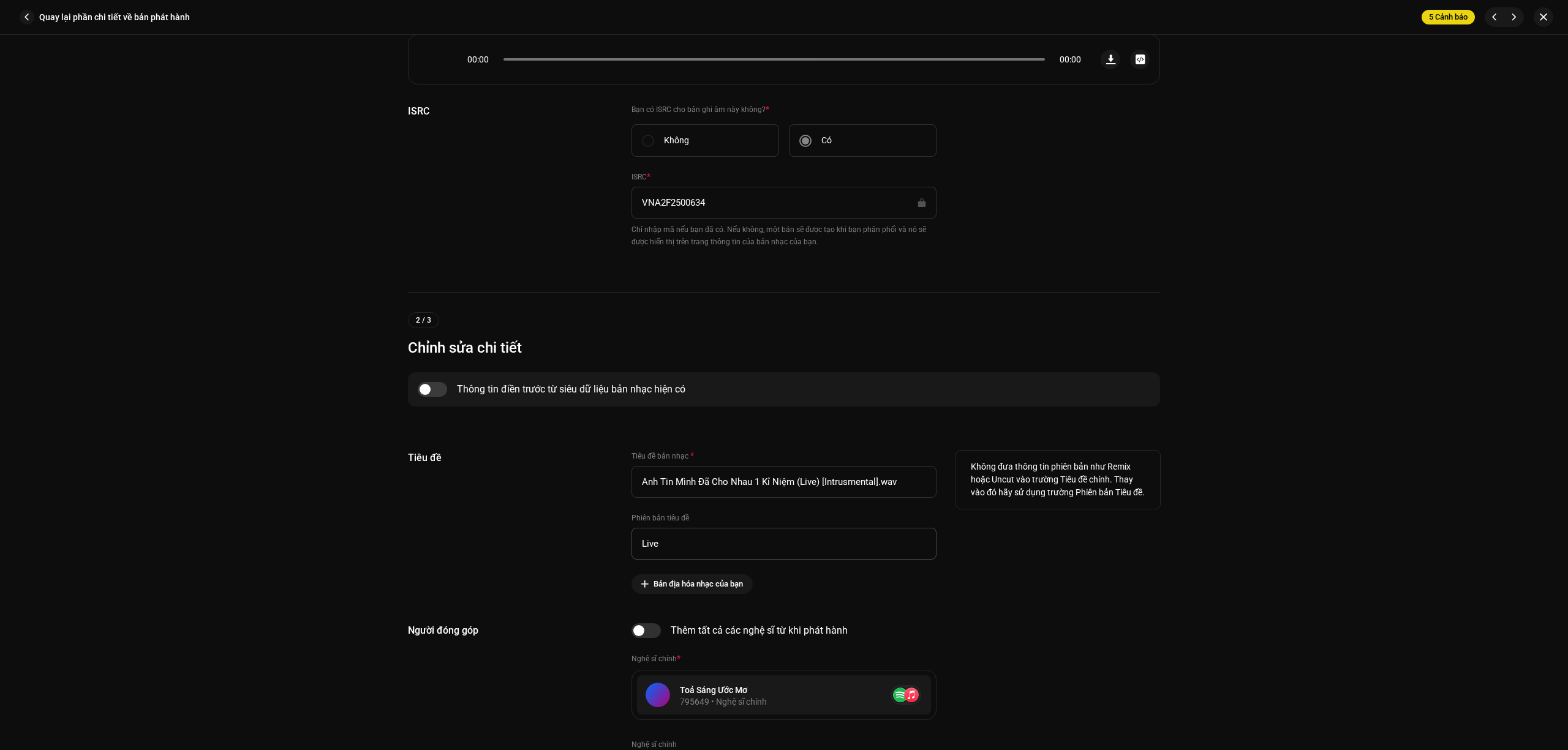
scroll to position [327, 0]
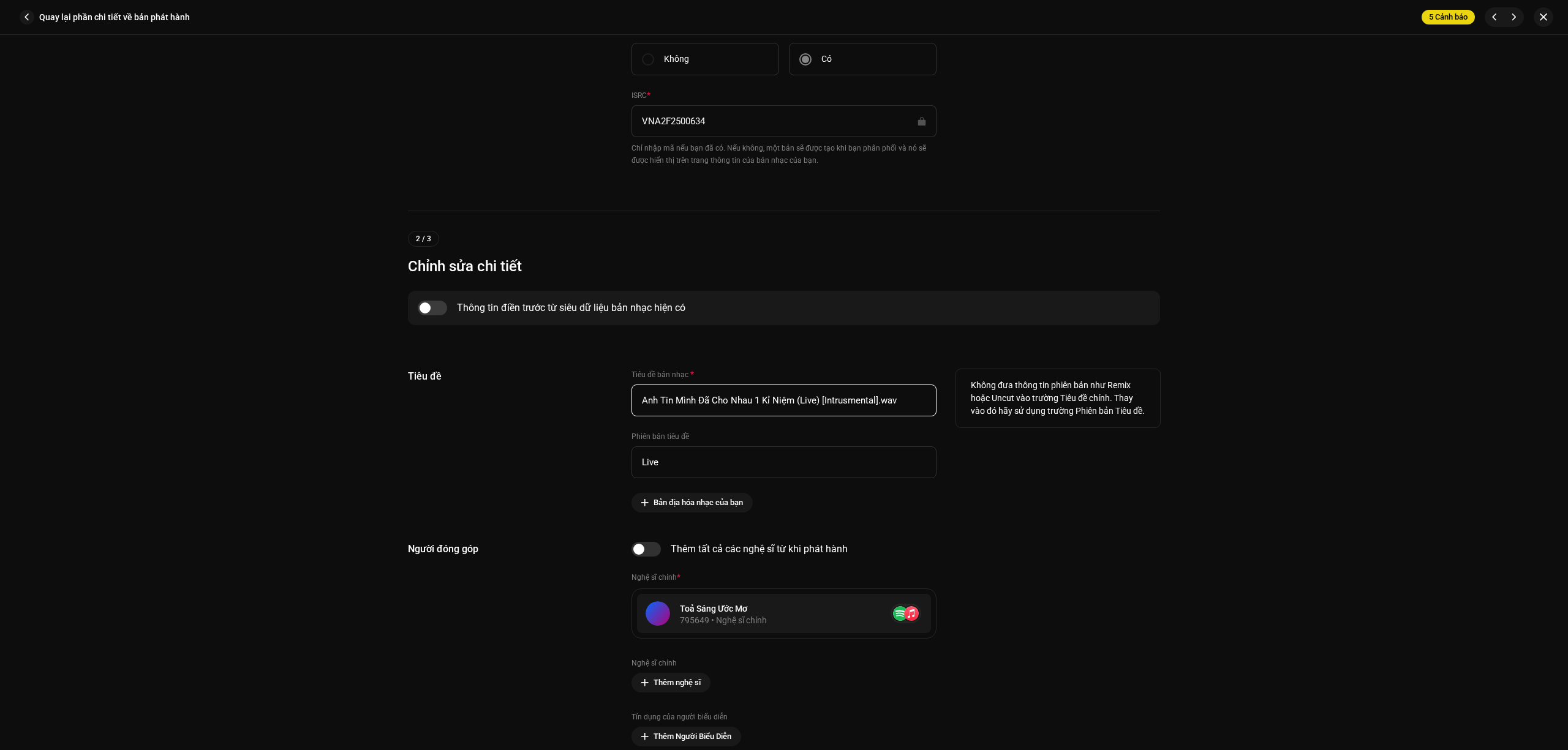
drag, startPoint x: 907, startPoint y: 400, endPoint x: 874, endPoint y: 410, distance: 34.5
click at [874, 410] on input "Anh Tin Mình Đã Cho Nhau 1 Kỉ Niệm (Live) [Intrusmental].wav" at bounding box center [784, 400] width 305 height 32
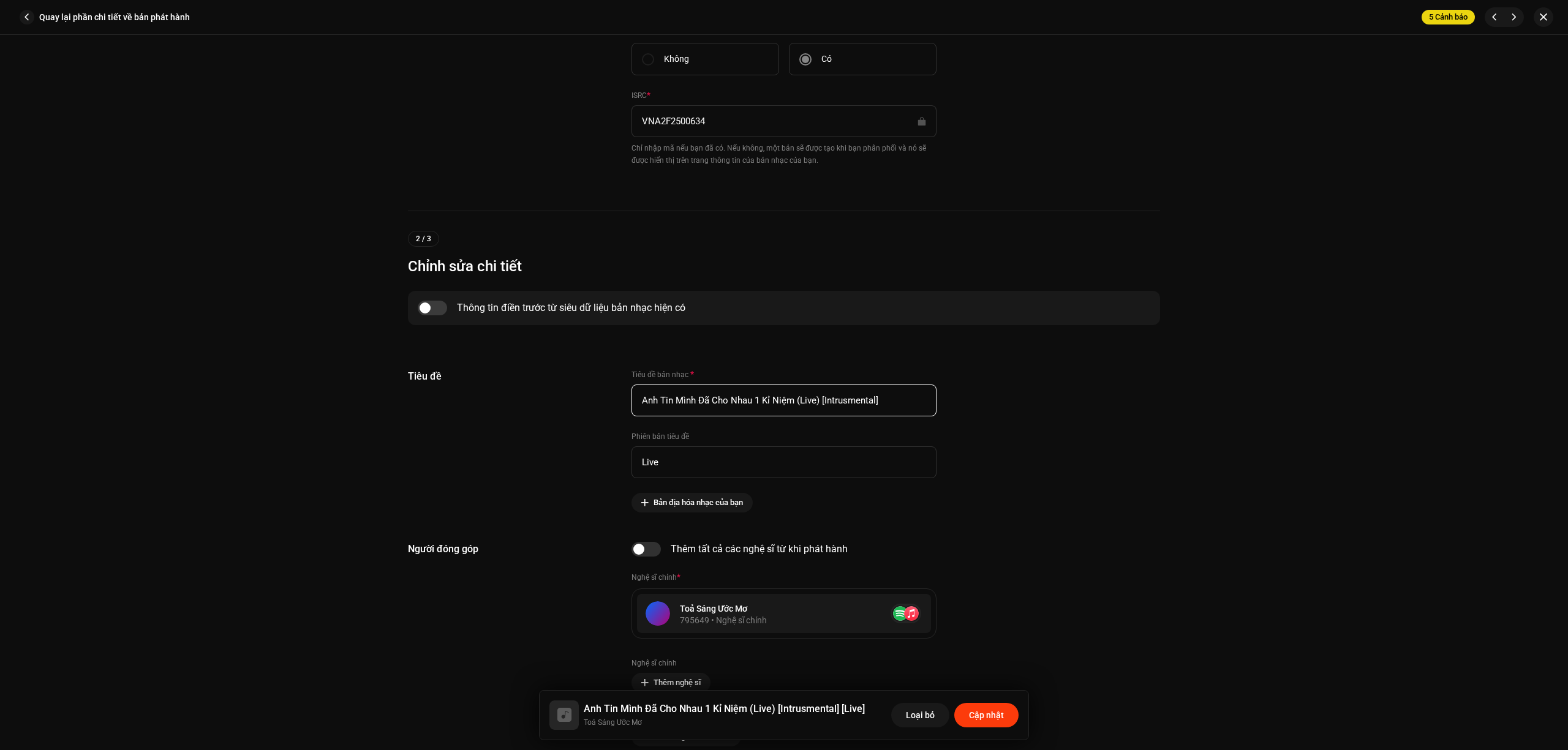
type input "Anh Tin Mình Đã Cho Nhau 1 Kỉ Niệm (Live) [Intrusmental]"
click at [1001, 714] on span "Cập nhật" at bounding box center [986, 715] width 35 height 24
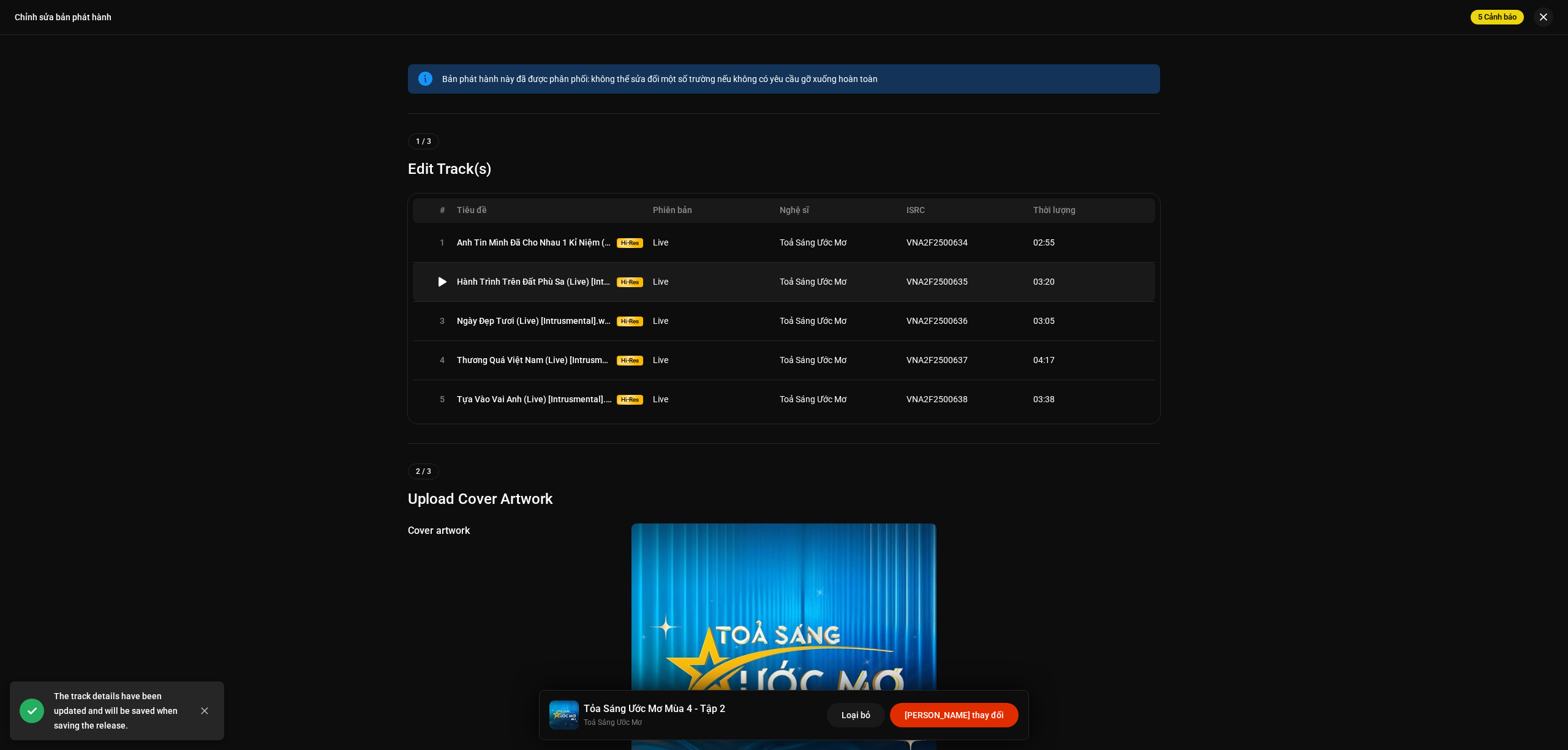
click at [781, 285] on span "Toả Sáng Ước Mơ" at bounding box center [813, 282] width 67 height 10
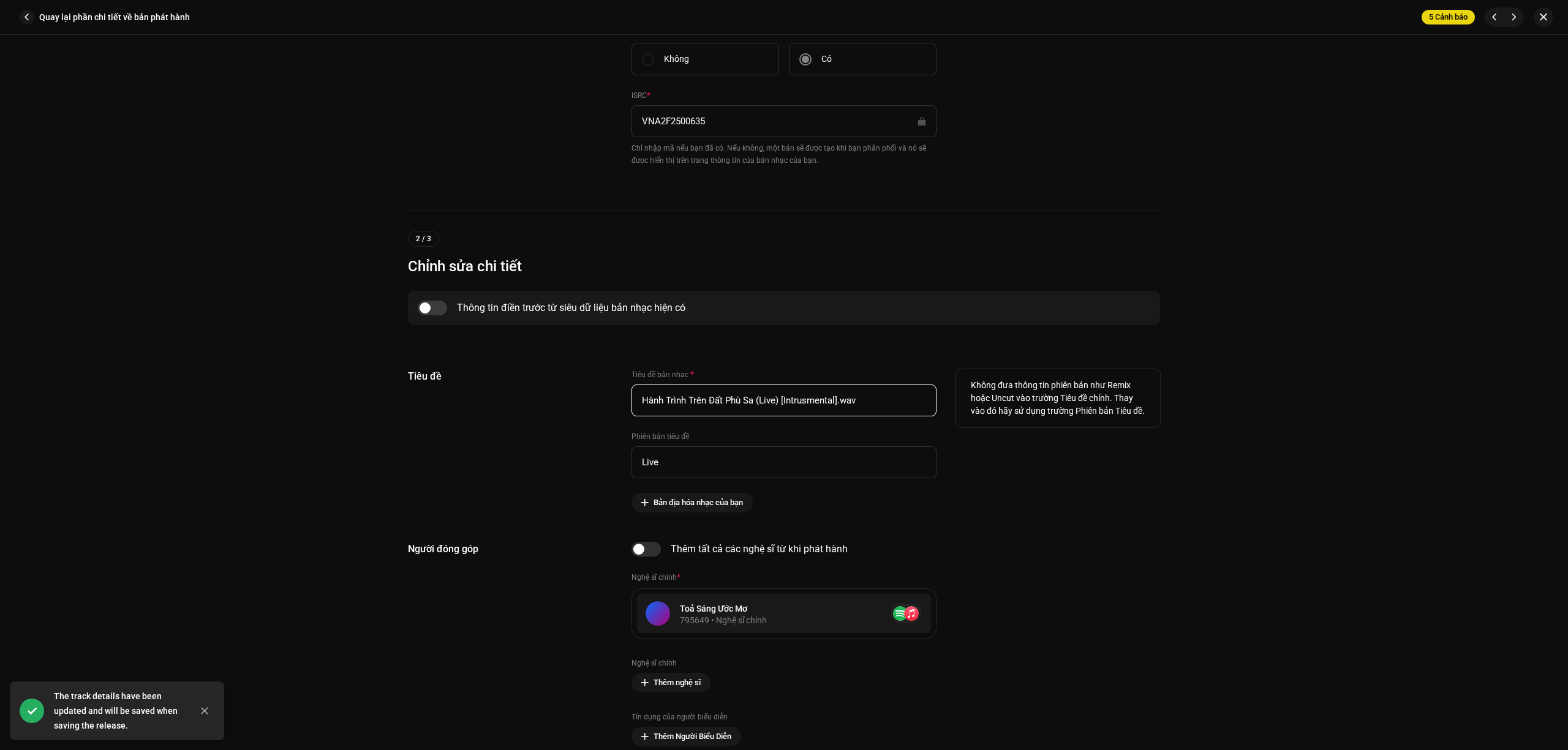
drag, startPoint x: 882, startPoint y: 404, endPoint x: 836, endPoint y: 414, distance: 47.1
click at [836, 414] on input "Hành Trình Trên Đất Phù Sa (Live) [Intrusmental].wav" at bounding box center [784, 400] width 305 height 32
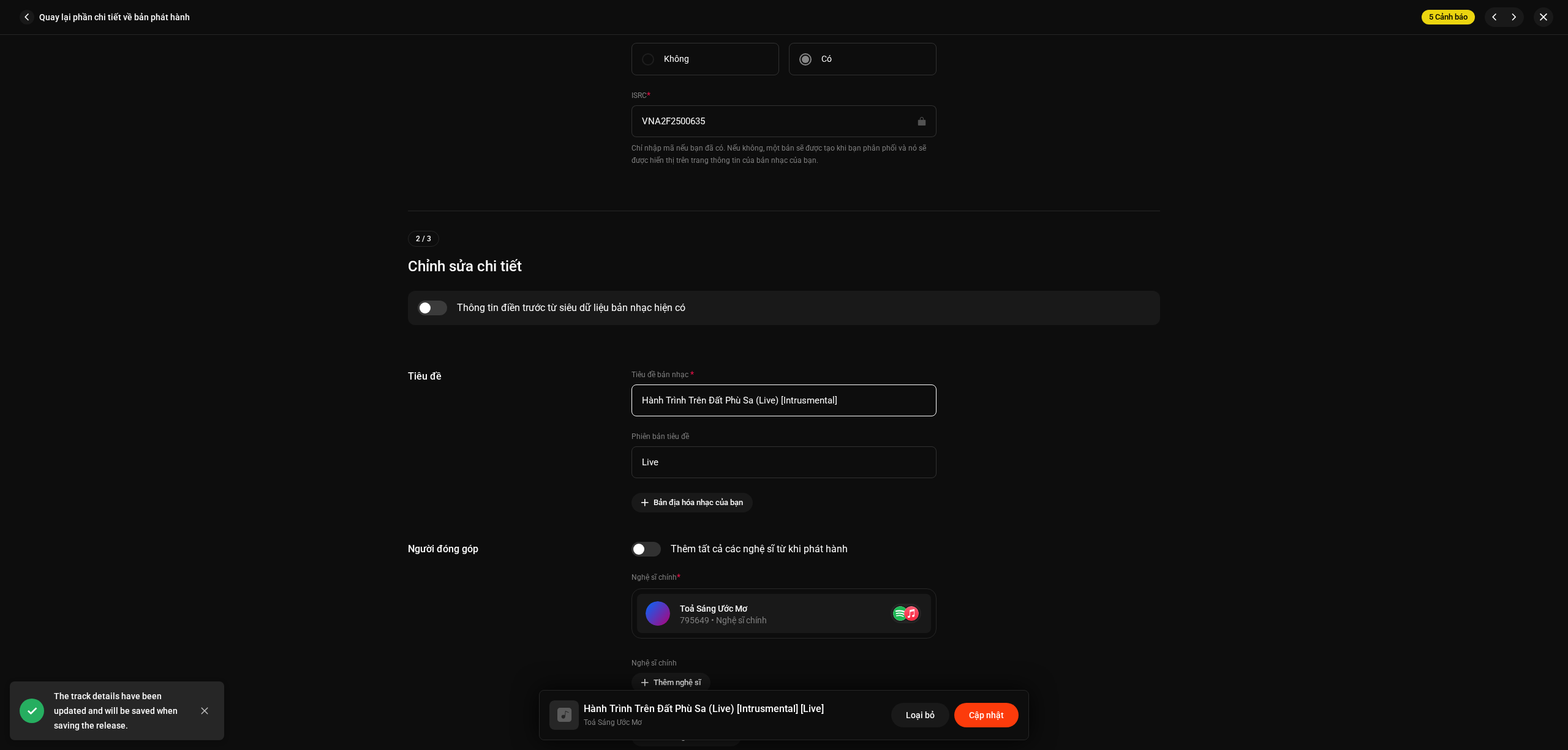
type input "Hành Trình Trên Đất Phù Sa (Live) [Intrusmental]"
click at [979, 723] on span "Cập nhật" at bounding box center [986, 715] width 35 height 24
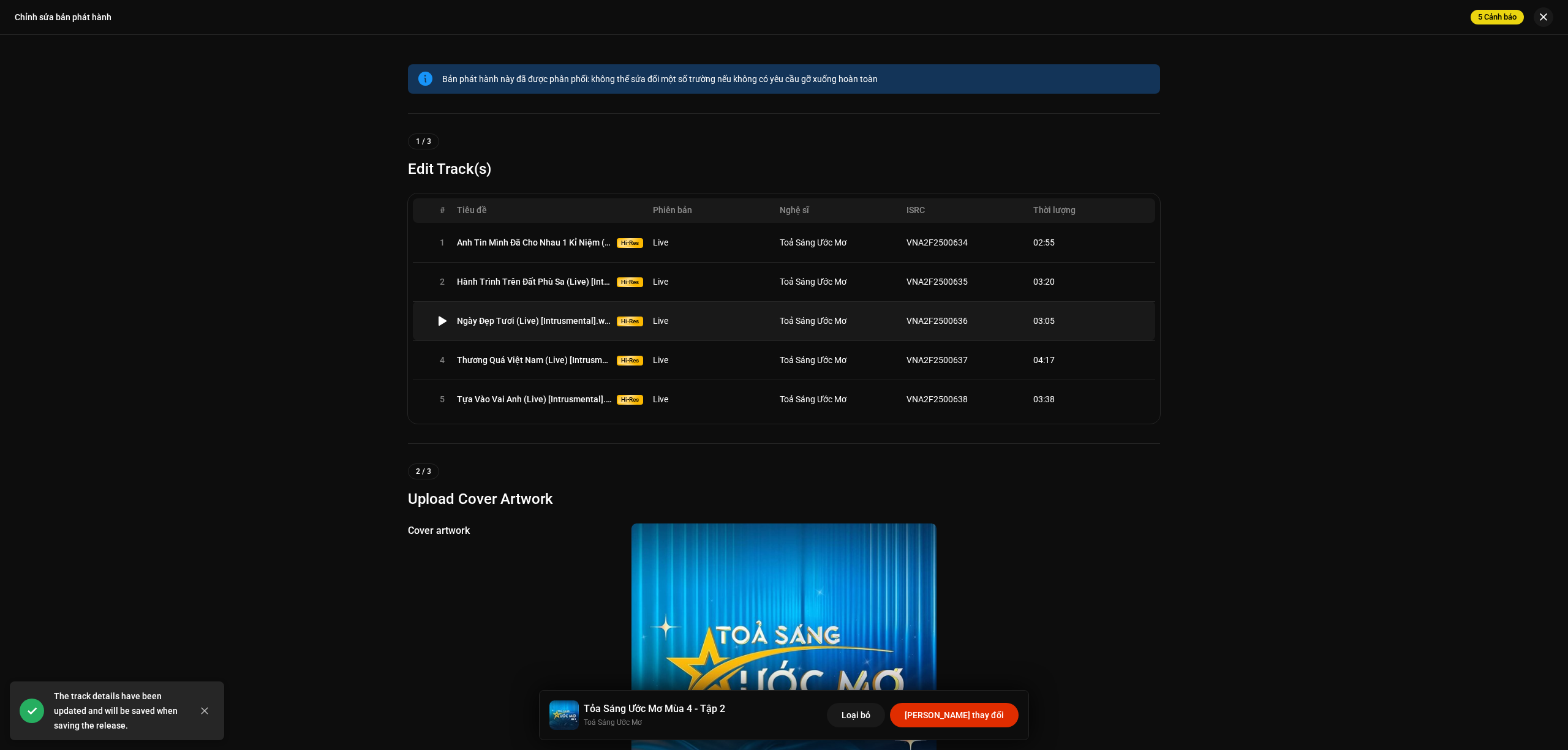
click at [817, 324] on span "Toả Sáng Ước Mơ" at bounding box center [813, 321] width 67 height 10
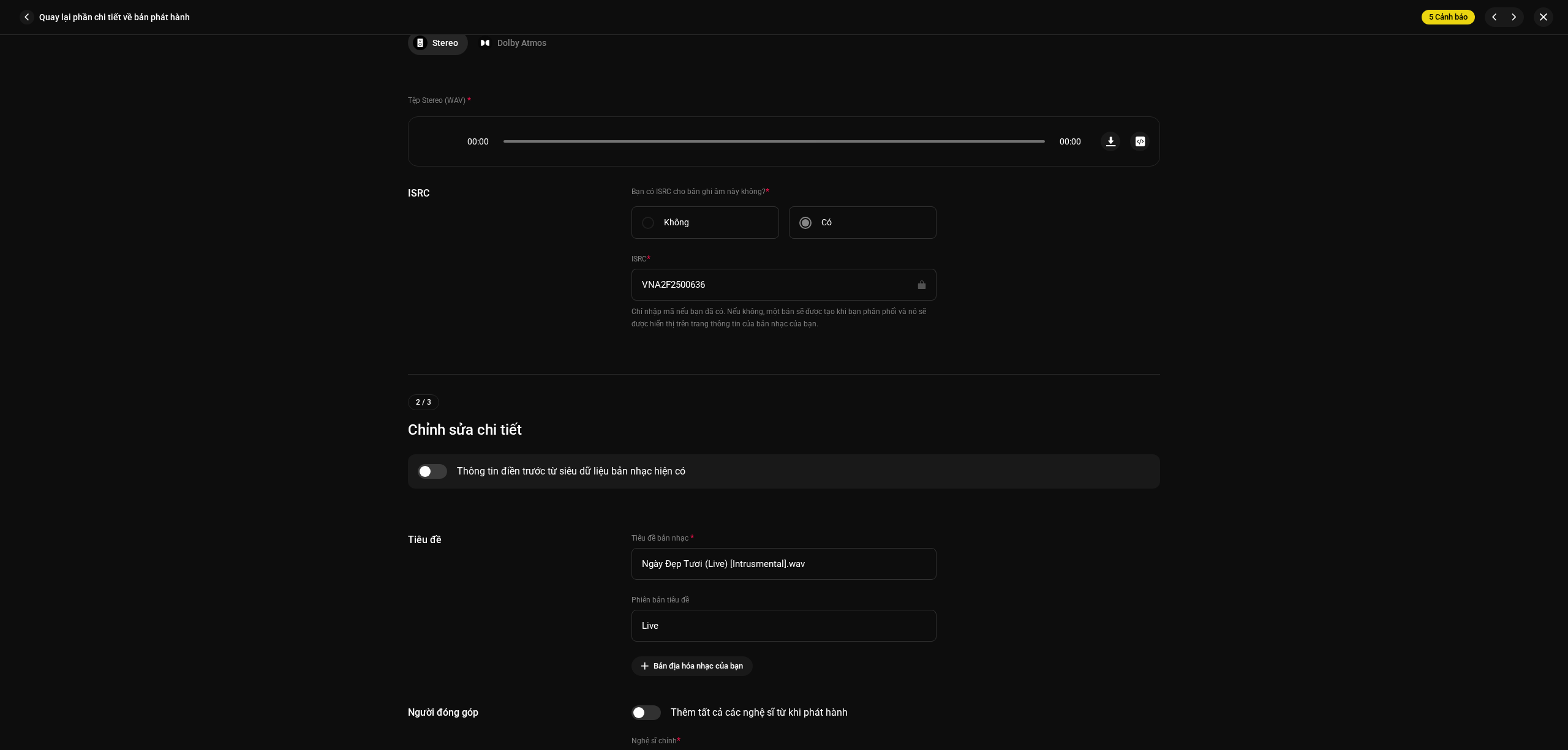
scroll to position [245, 0]
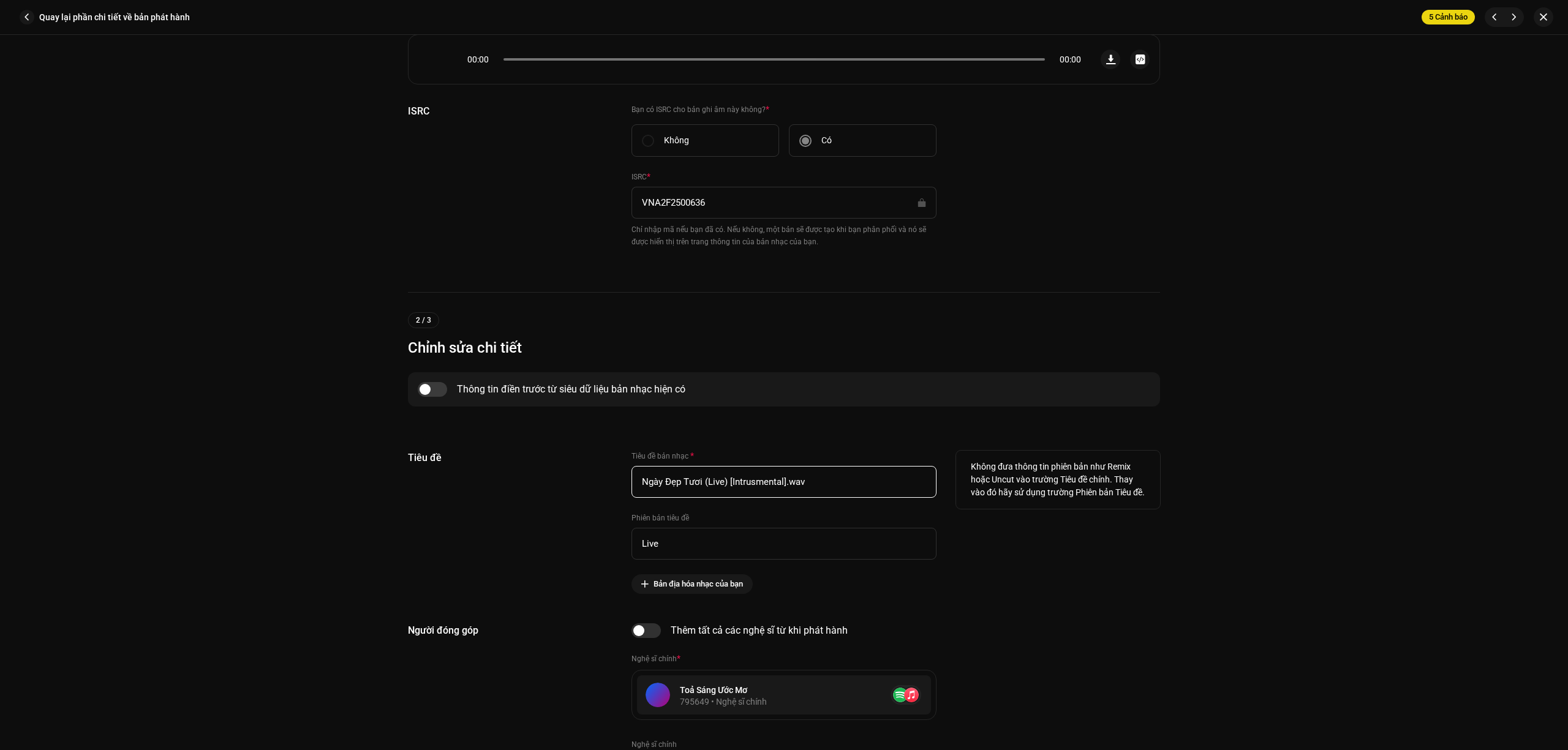
drag, startPoint x: 843, startPoint y: 484, endPoint x: 802, endPoint y: 491, distance: 41.6
click at [802, 491] on input "Ngày Đẹp Tươi (Live) [Intrusmental].wav" at bounding box center [784, 482] width 305 height 32
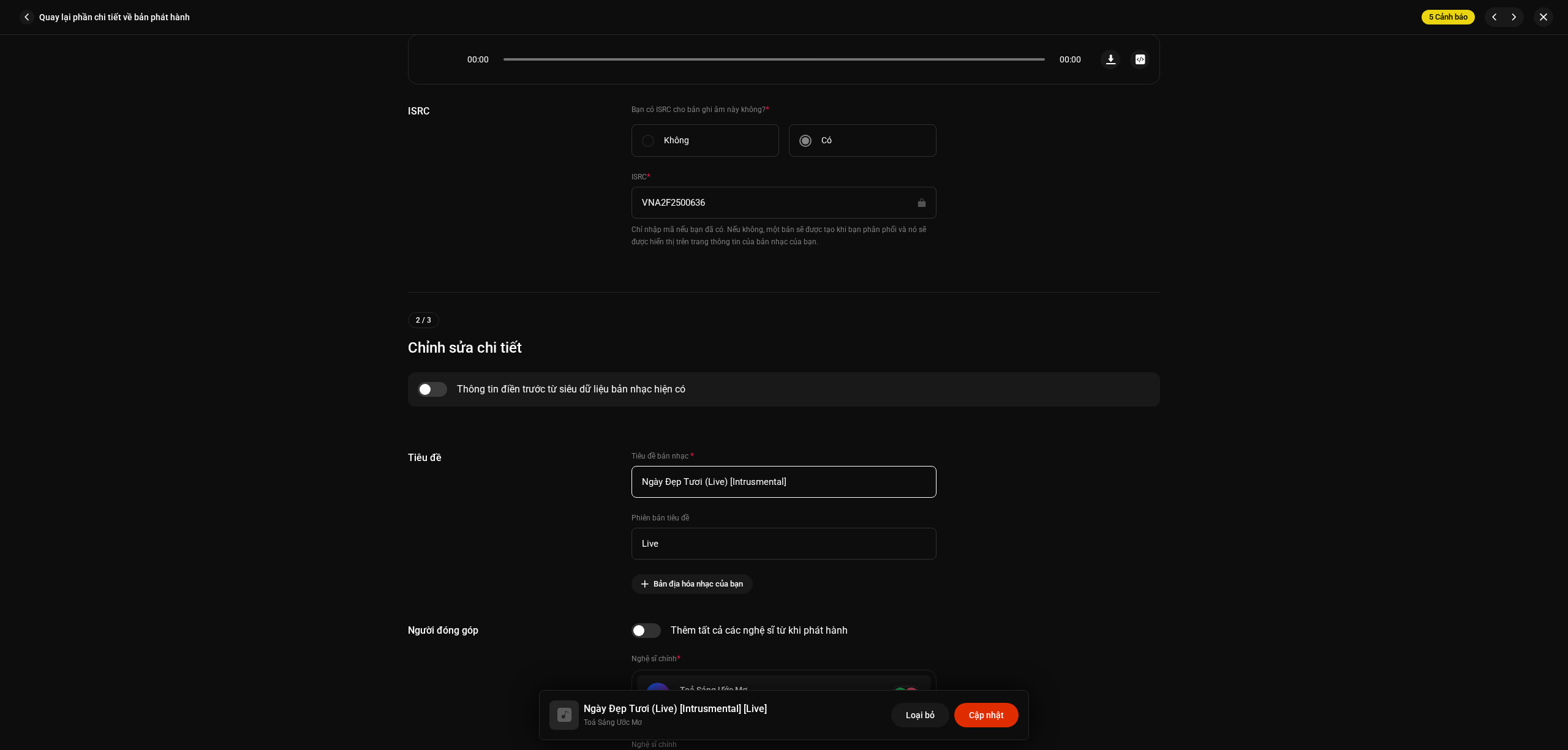
type input "Ngày Đẹp Tươi (Live) [Intrusmental]"
click at [998, 728] on div "Loại bỏ Cập nhật" at bounding box center [954, 715] width 127 height 29
click at [998, 710] on span "Cập nhật" at bounding box center [986, 715] width 35 height 24
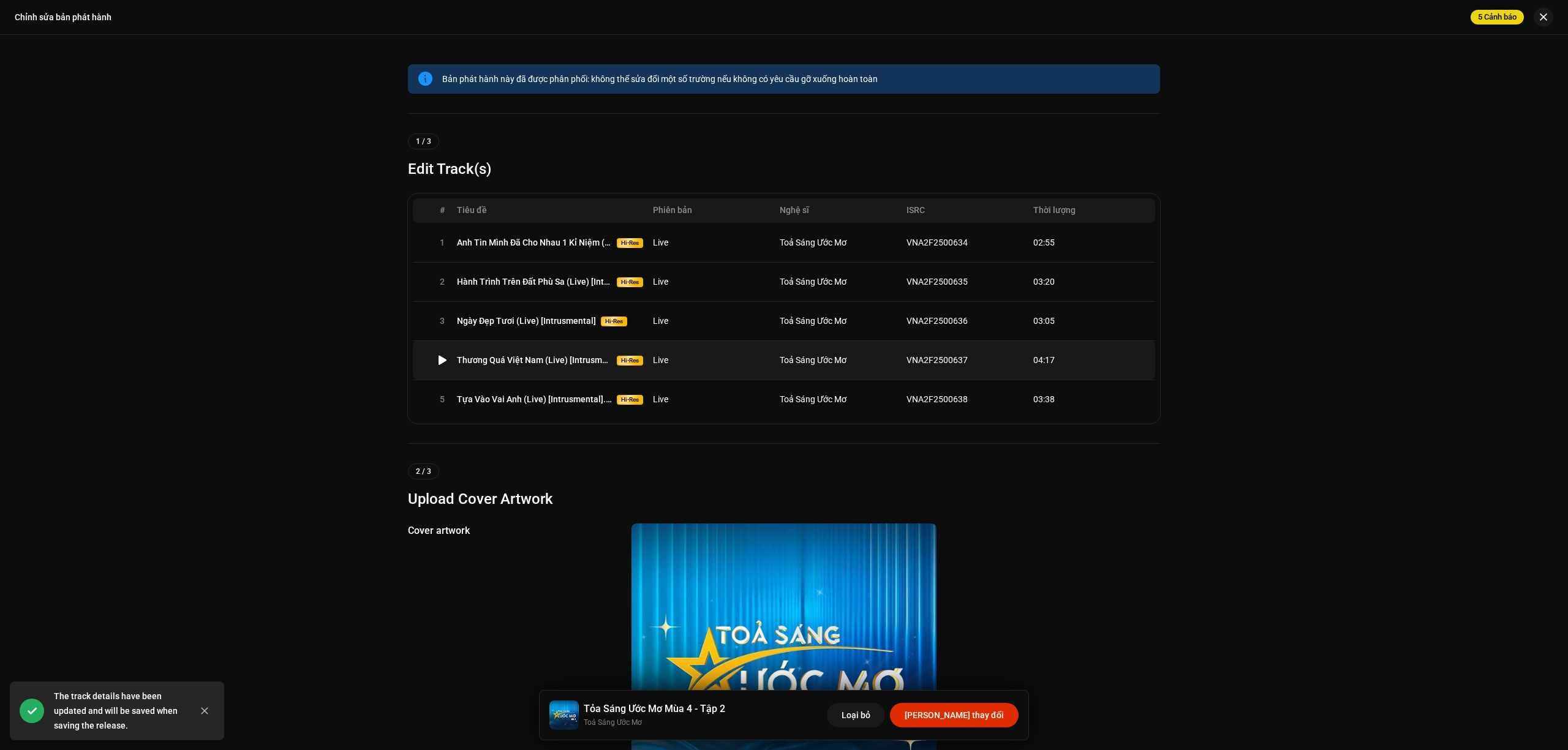
click at [767, 350] on td "Live" at bounding box center [711, 359] width 127 height 39
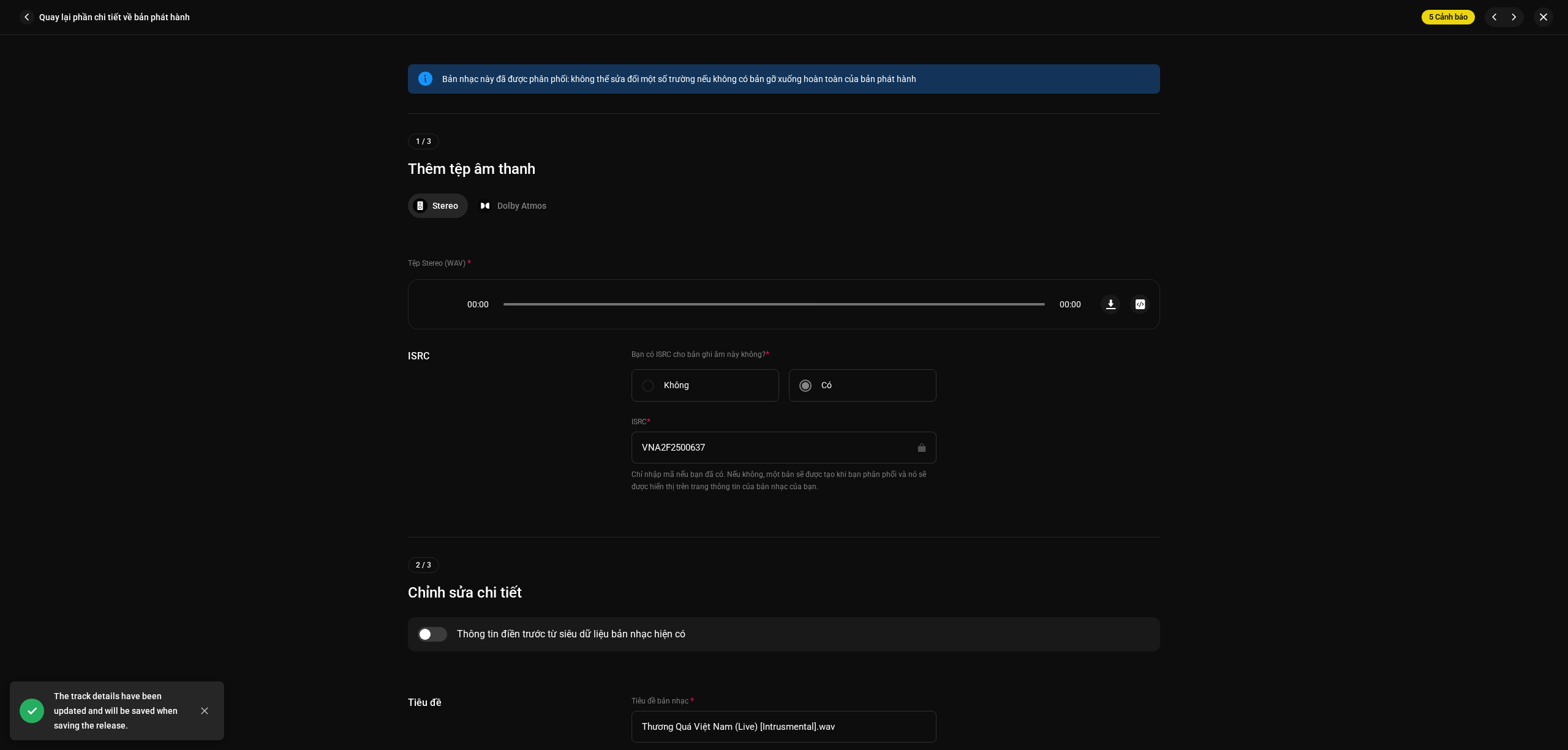
scroll to position [408, 0]
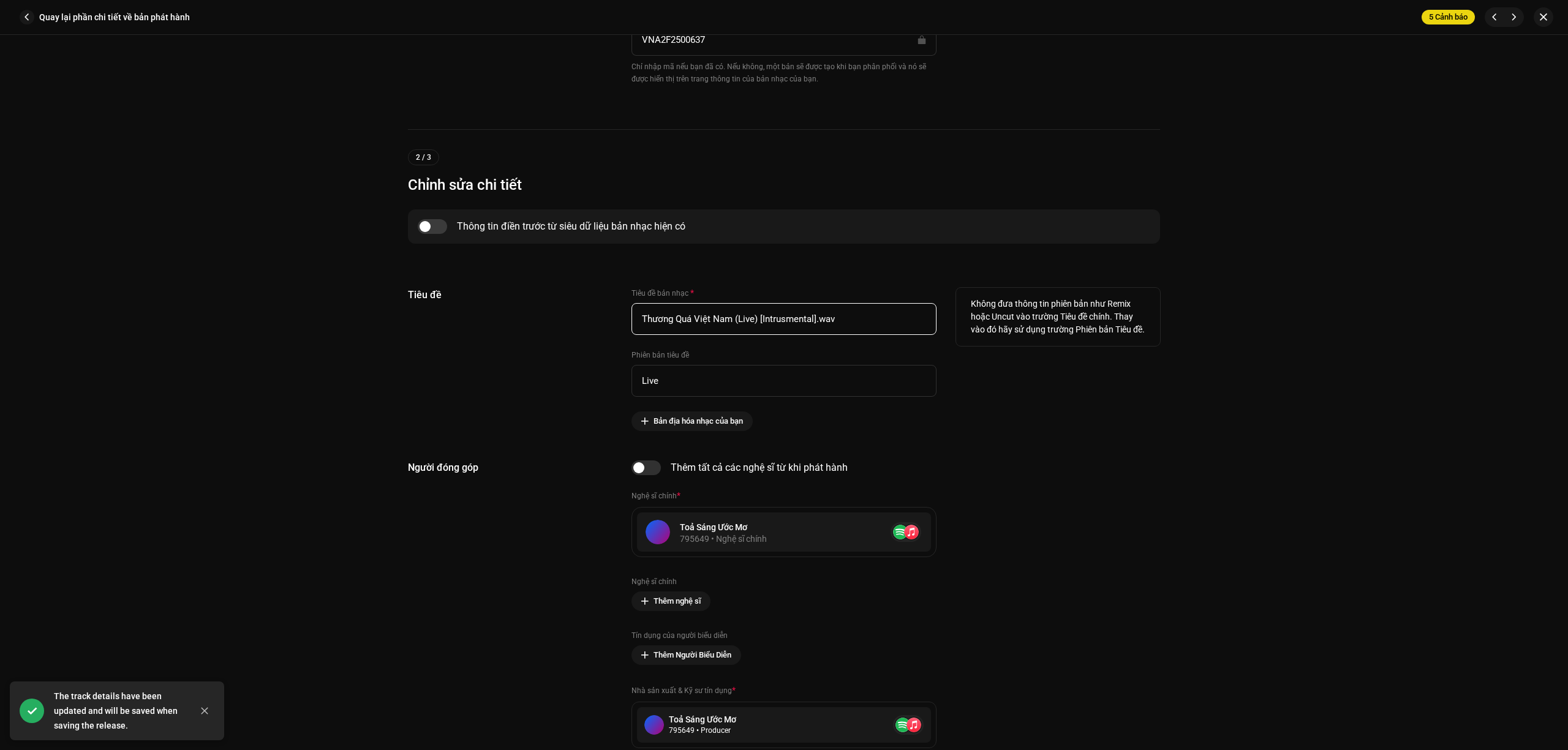
drag, startPoint x: 839, startPoint y: 327, endPoint x: 813, endPoint y: 327, distance: 26.0
click at [813, 327] on input "Thương Quá Việt Nam (Live) [Intrusmental].wav" at bounding box center [784, 319] width 305 height 32
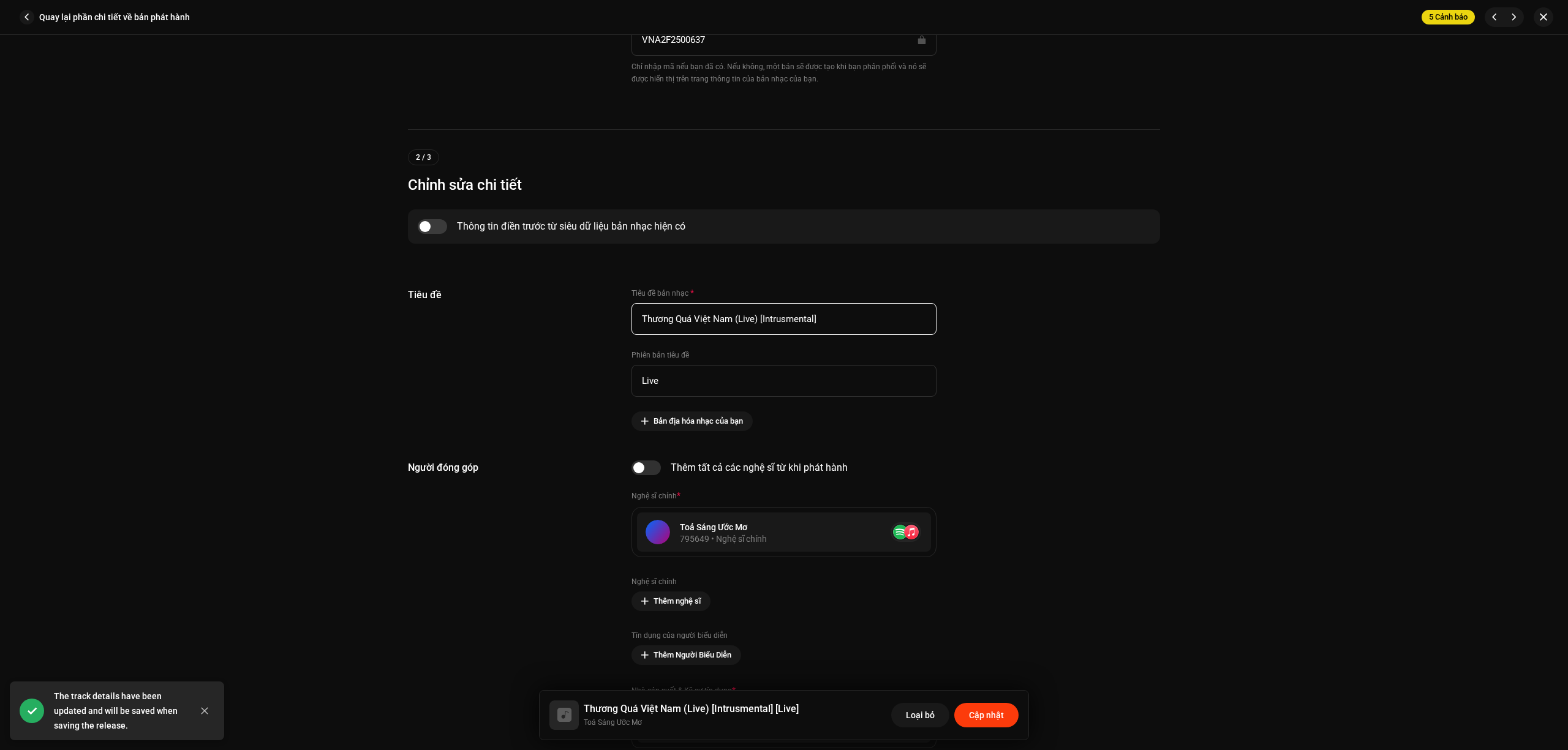
type input "Thương Quá Việt Nam (Live) [Intrusmental]"
click at [979, 716] on span "Cập nhật" at bounding box center [986, 715] width 35 height 24
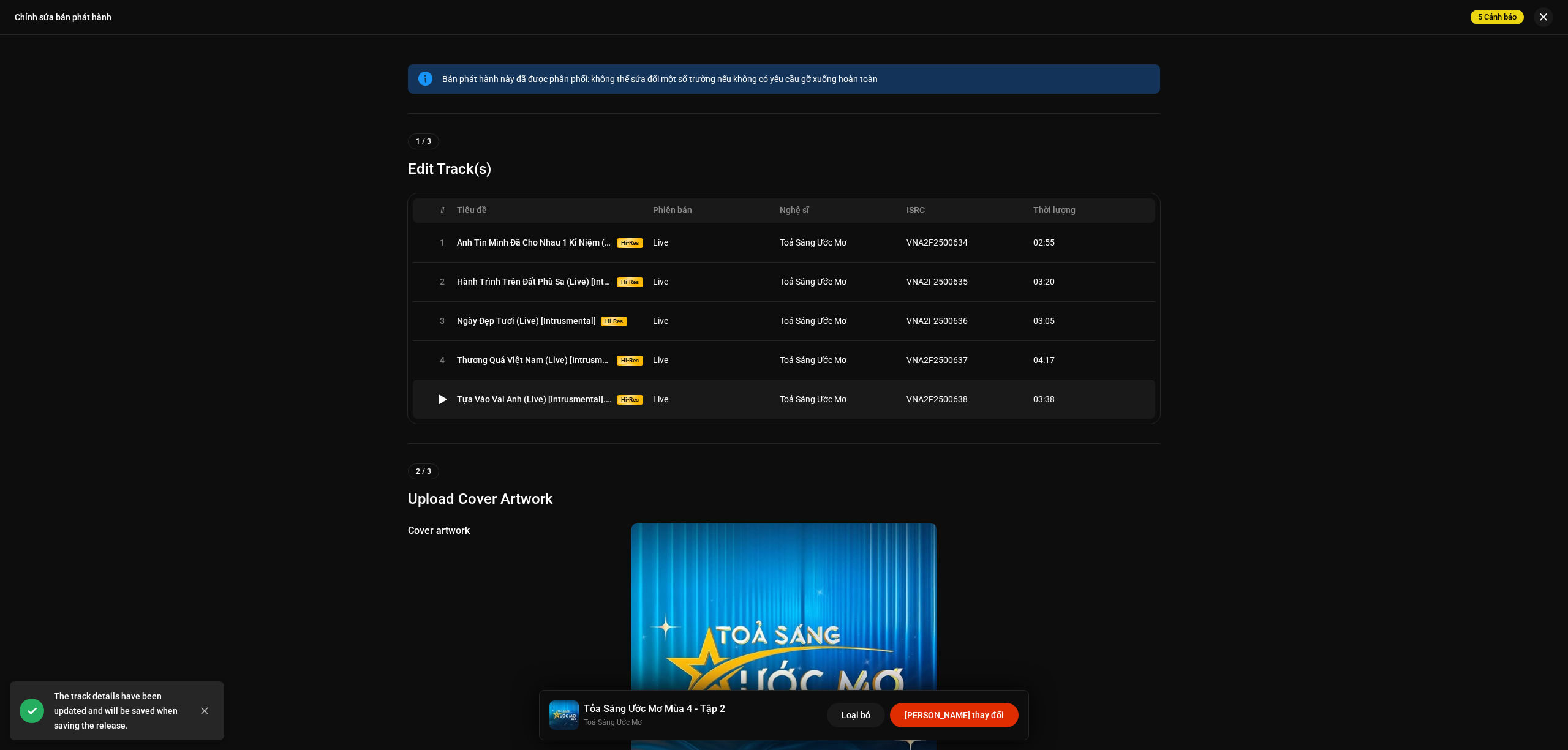
click at [813, 407] on td "Toả Sáng Ước Mơ" at bounding box center [838, 399] width 127 height 39
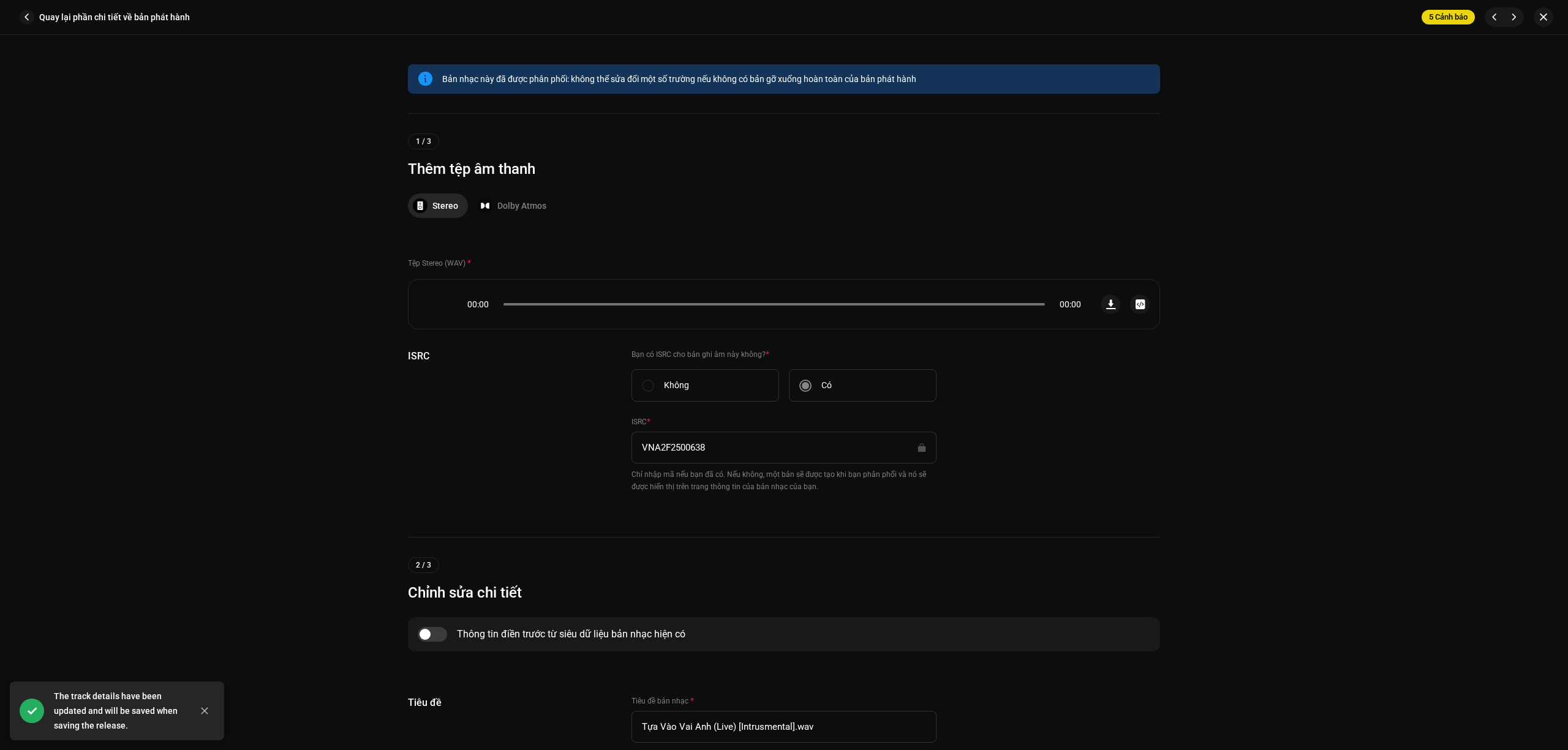
scroll to position [245, 0]
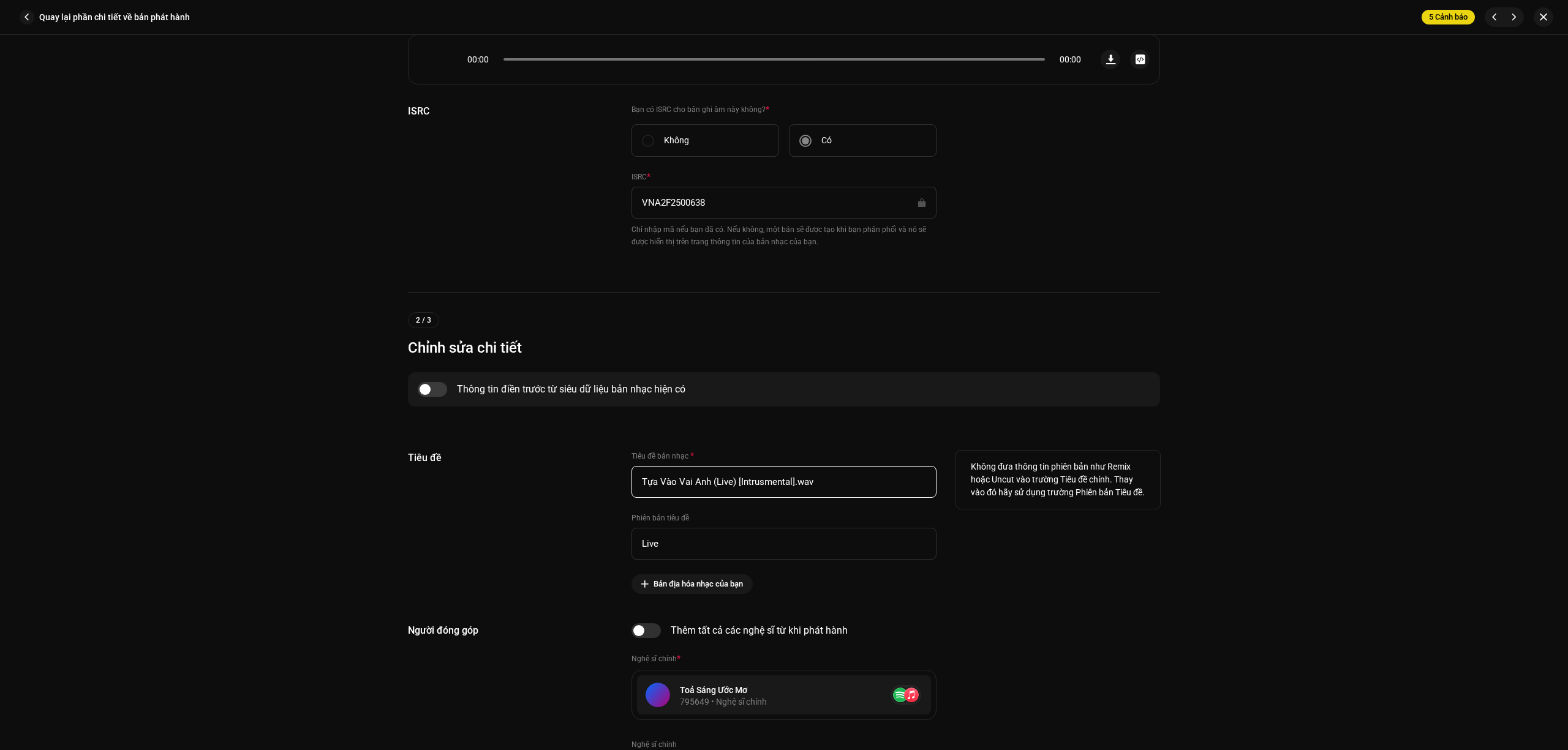
drag, startPoint x: 863, startPoint y: 488, endPoint x: 794, endPoint y: 491, distance: 69.1
click at [794, 491] on input "Tựa Vào Vai Anh (Live) [Intrusmental].wav" at bounding box center [784, 482] width 305 height 32
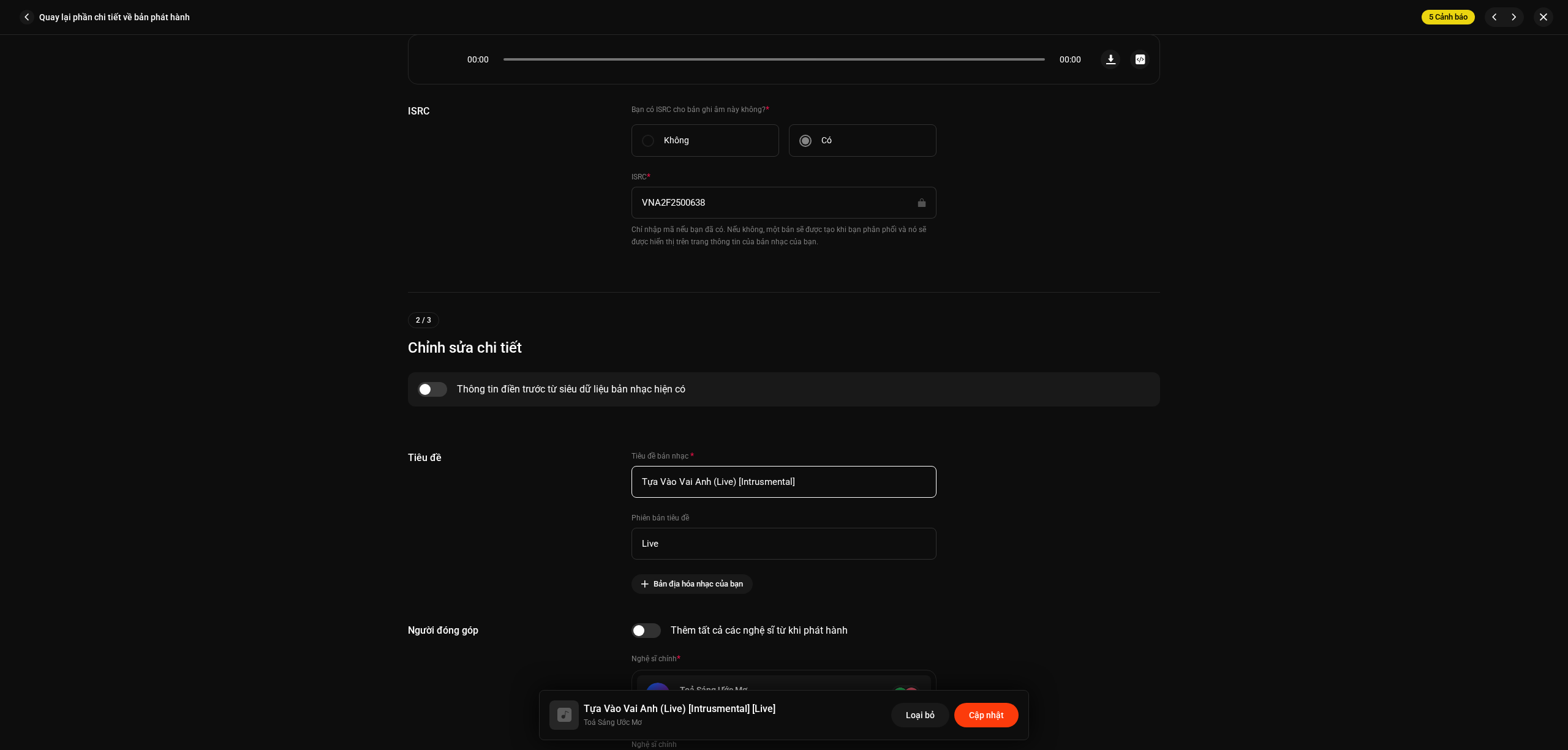
type input "Tựa Vào Vai Anh (Live) [Intrusmental]"
click at [990, 709] on span "Cập nhật" at bounding box center [986, 715] width 35 height 24
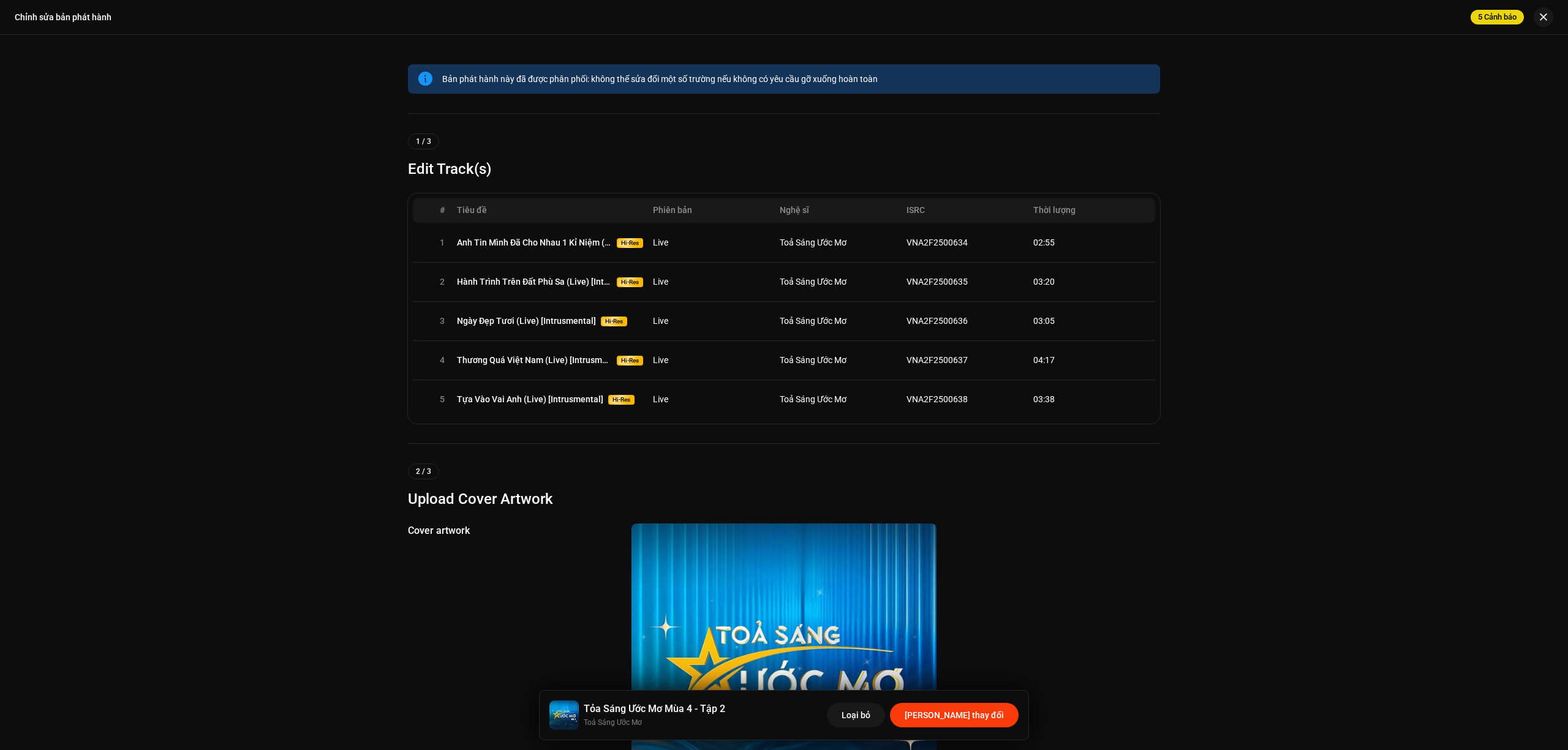
click at [976, 713] on span "[PERSON_NAME] thay đổi" at bounding box center [954, 715] width 99 height 24
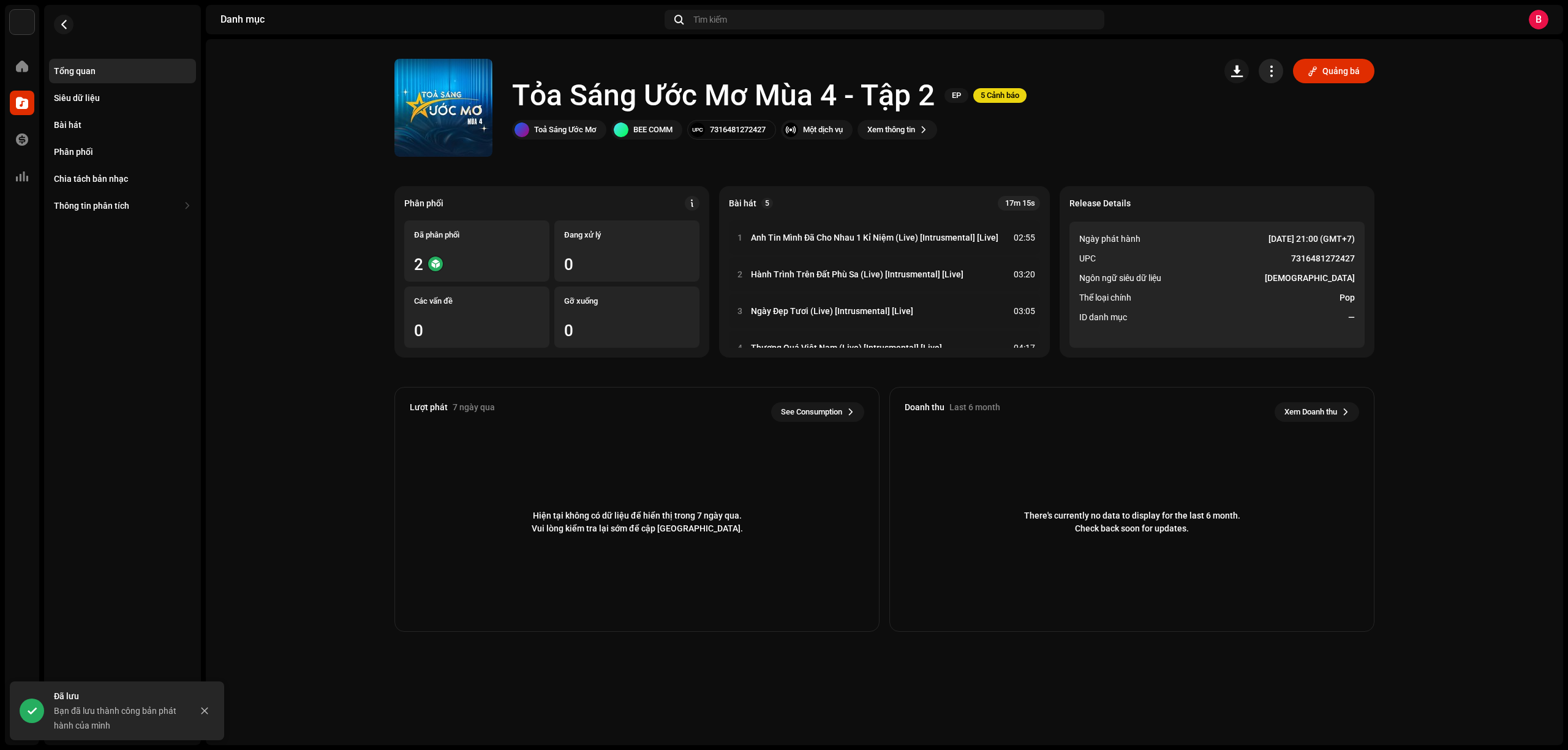
click at [1280, 70] on button "button" at bounding box center [1271, 71] width 24 height 24
click at [1285, 148] on span "Phân phối" at bounding box center [1289, 150] width 39 height 10
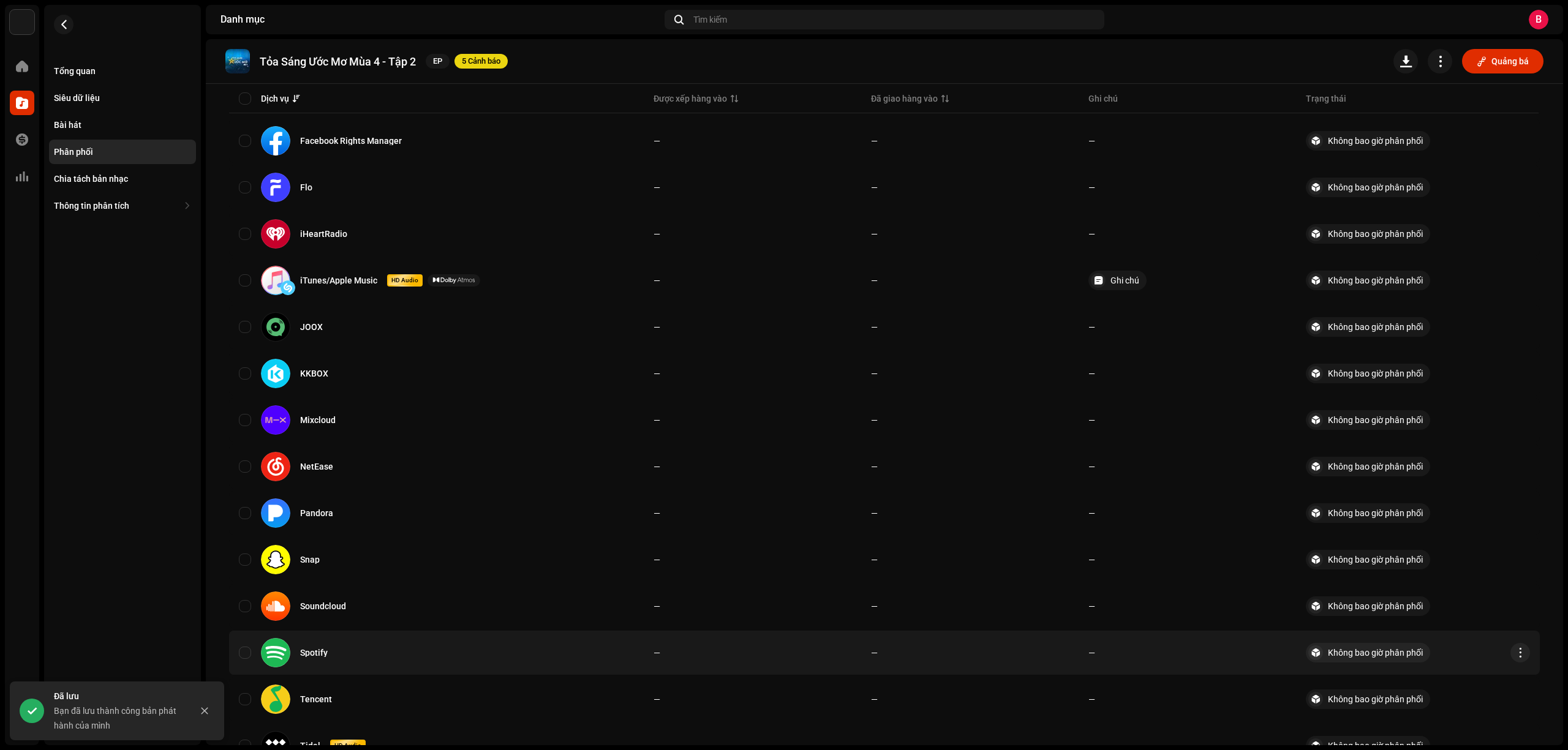
scroll to position [684, 0]
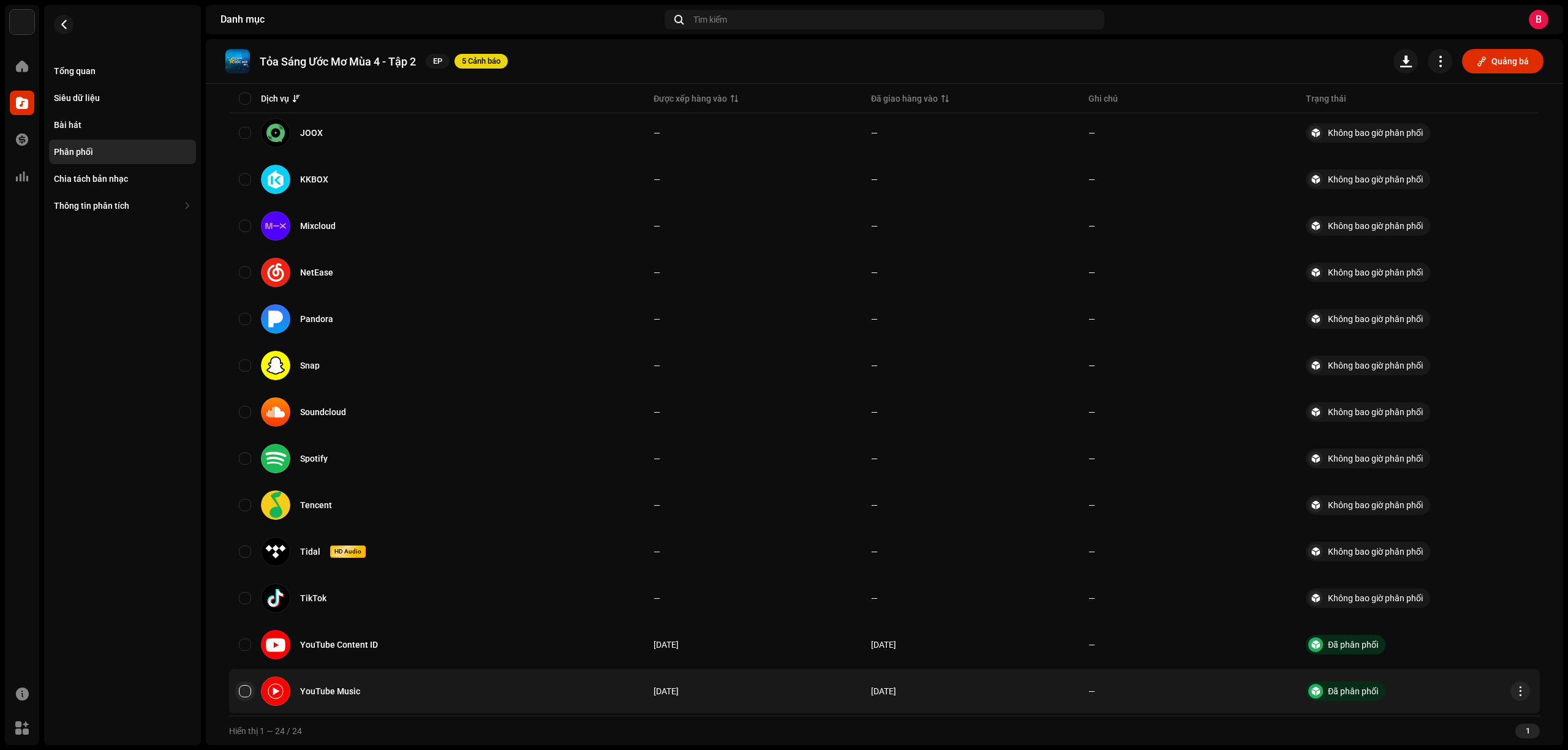
click at [239, 687] on input "checkbox" at bounding box center [245, 692] width 12 height 12
checkbox input "true"
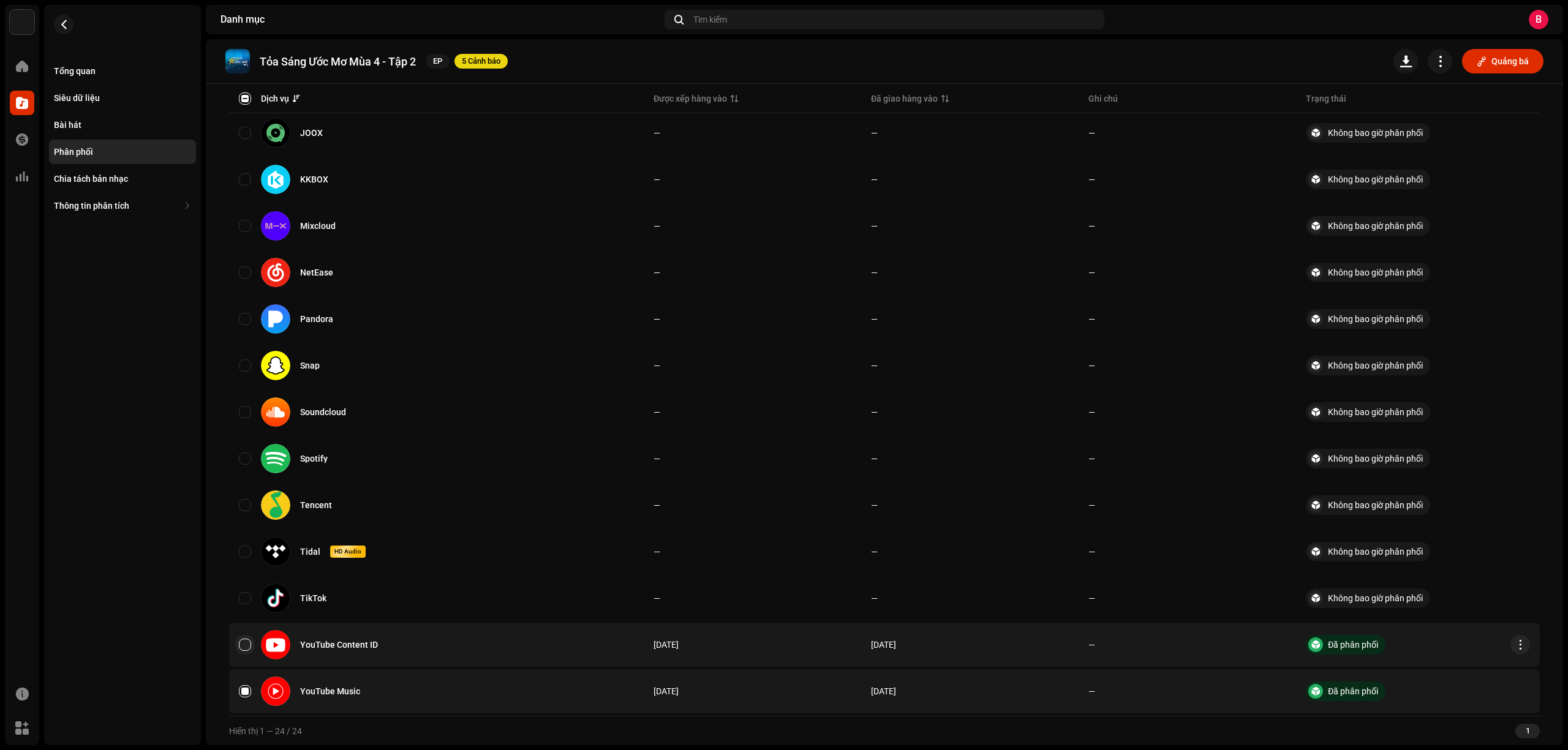
click at [241, 640] on input "Row Unselected" at bounding box center [245, 645] width 12 height 12
checkbox input "true"
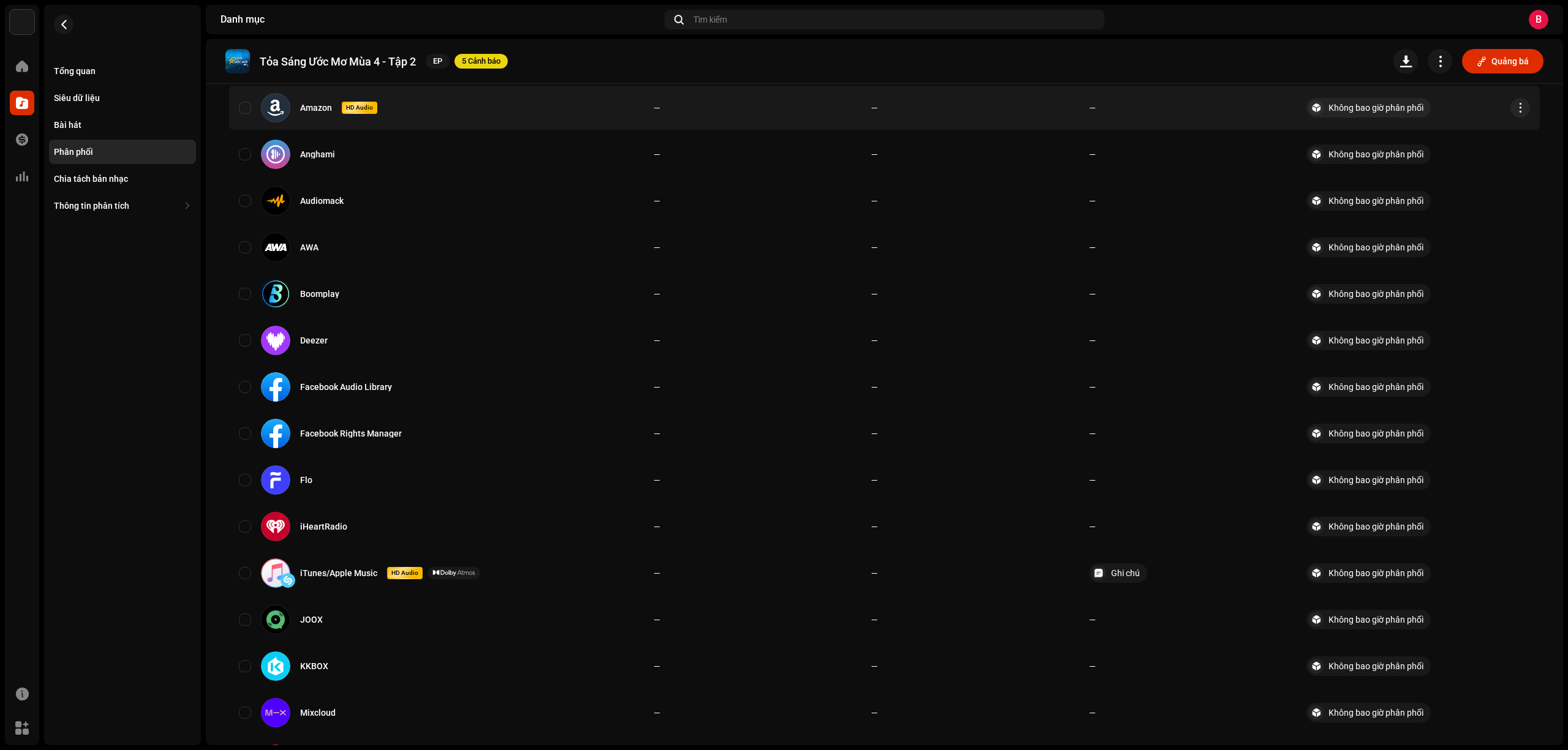
scroll to position [0, 0]
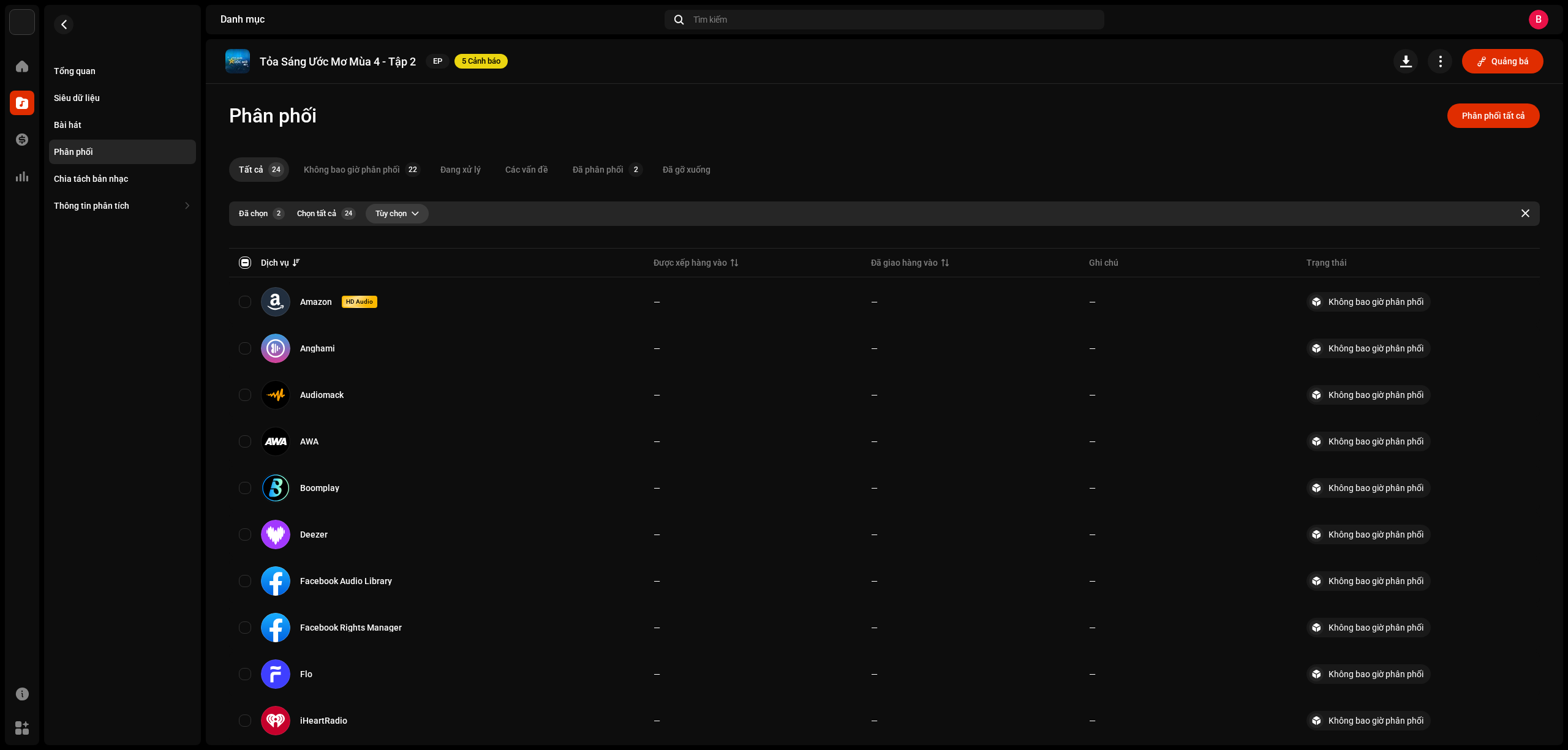
click at [385, 219] on span "Tùy chọn" at bounding box center [391, 213] width 31 height 24
click at [415, 245] on div "Phân phối" at bounding box center [431, 242] width 114 height 10
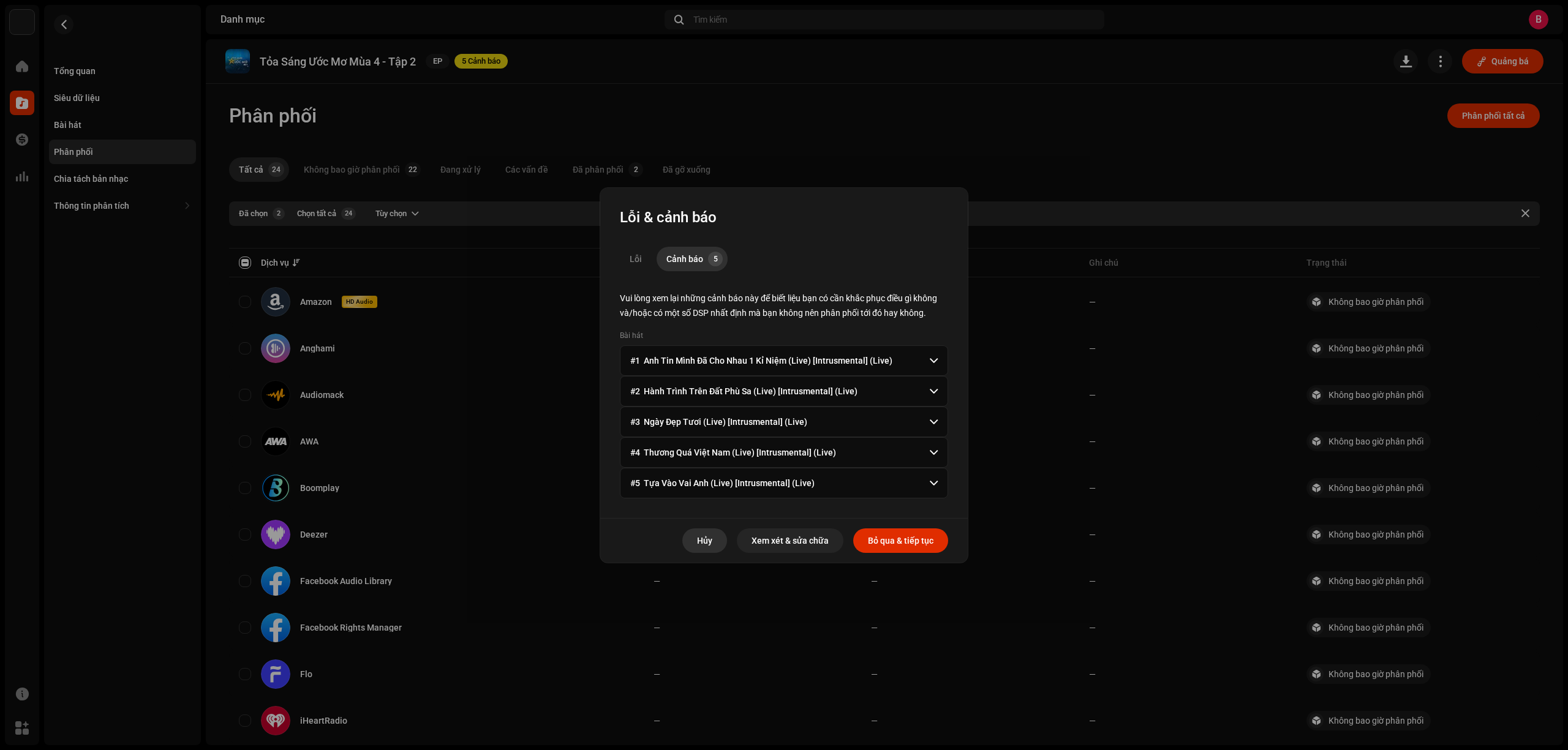
click at [717, 544] on button "Hủy" at bounding box center [705, 540] width 45 height 24
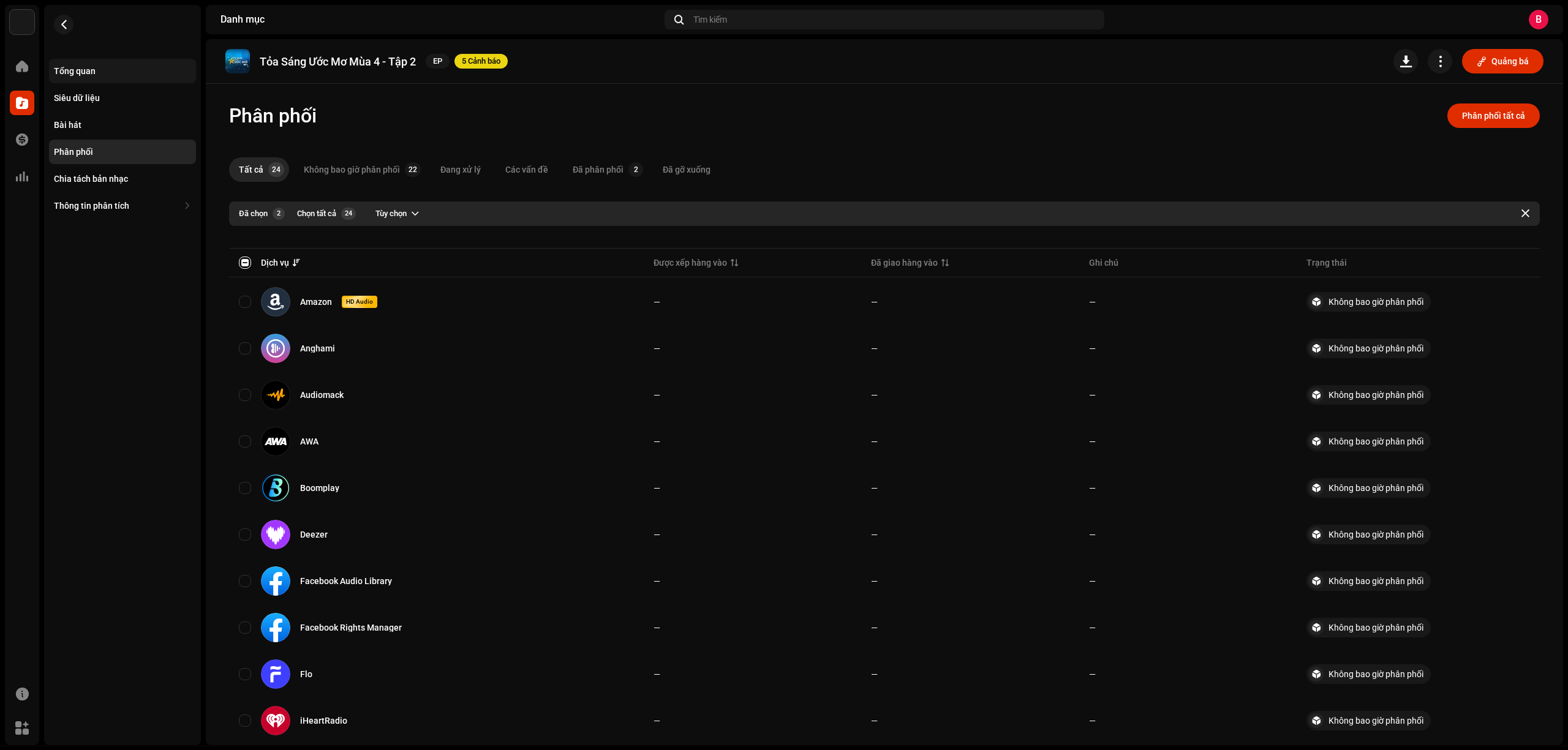
click at [140, 65] on div "Tổng quan" at bounding box center [122, 71] width 147 height 24
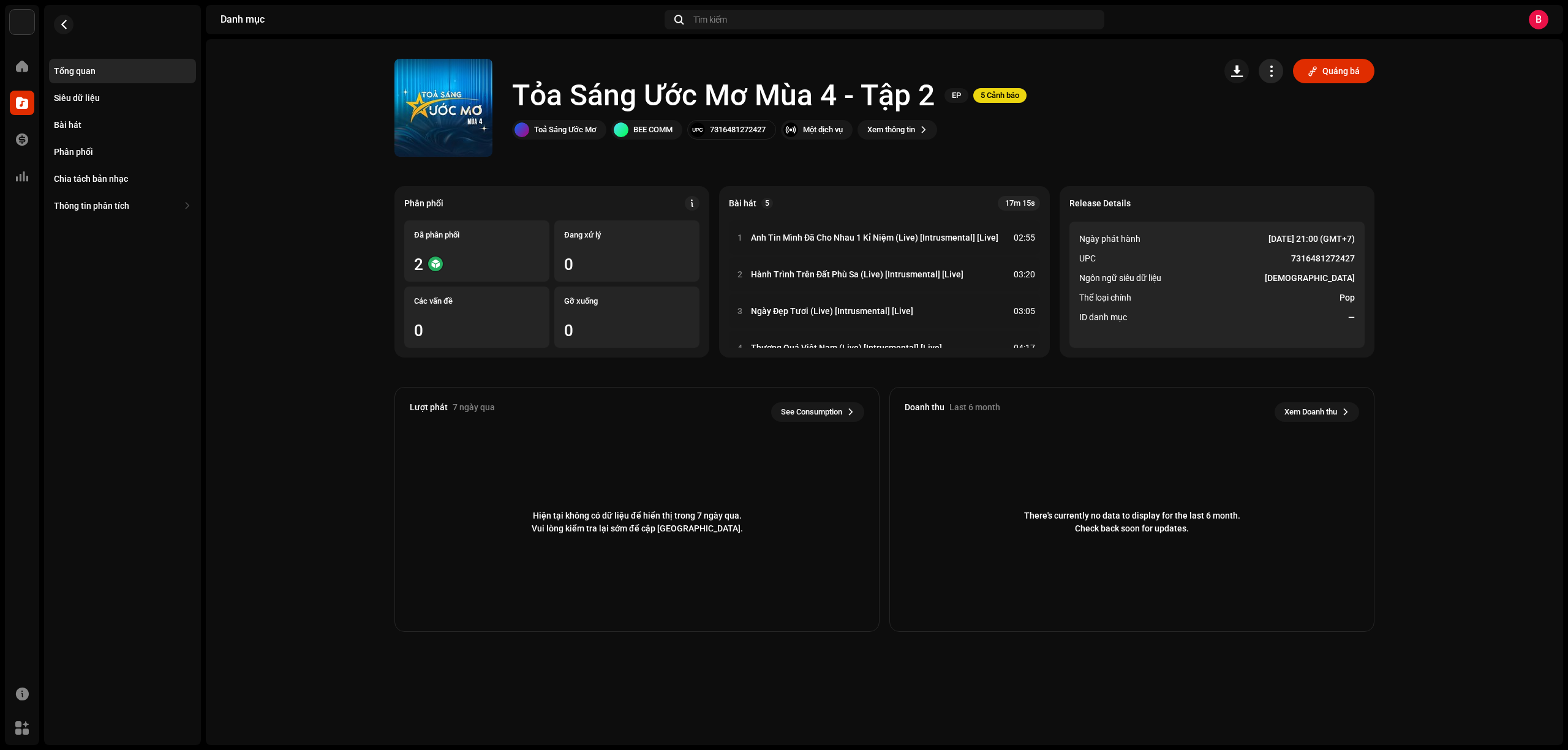
click at [1267, 72] on span "button" at bounding box center [1271, 71] width 12 height 10
click at [1282, 123] on span "Chỉnh sửa" at bounding box center [1289, 125] width 39 height 10
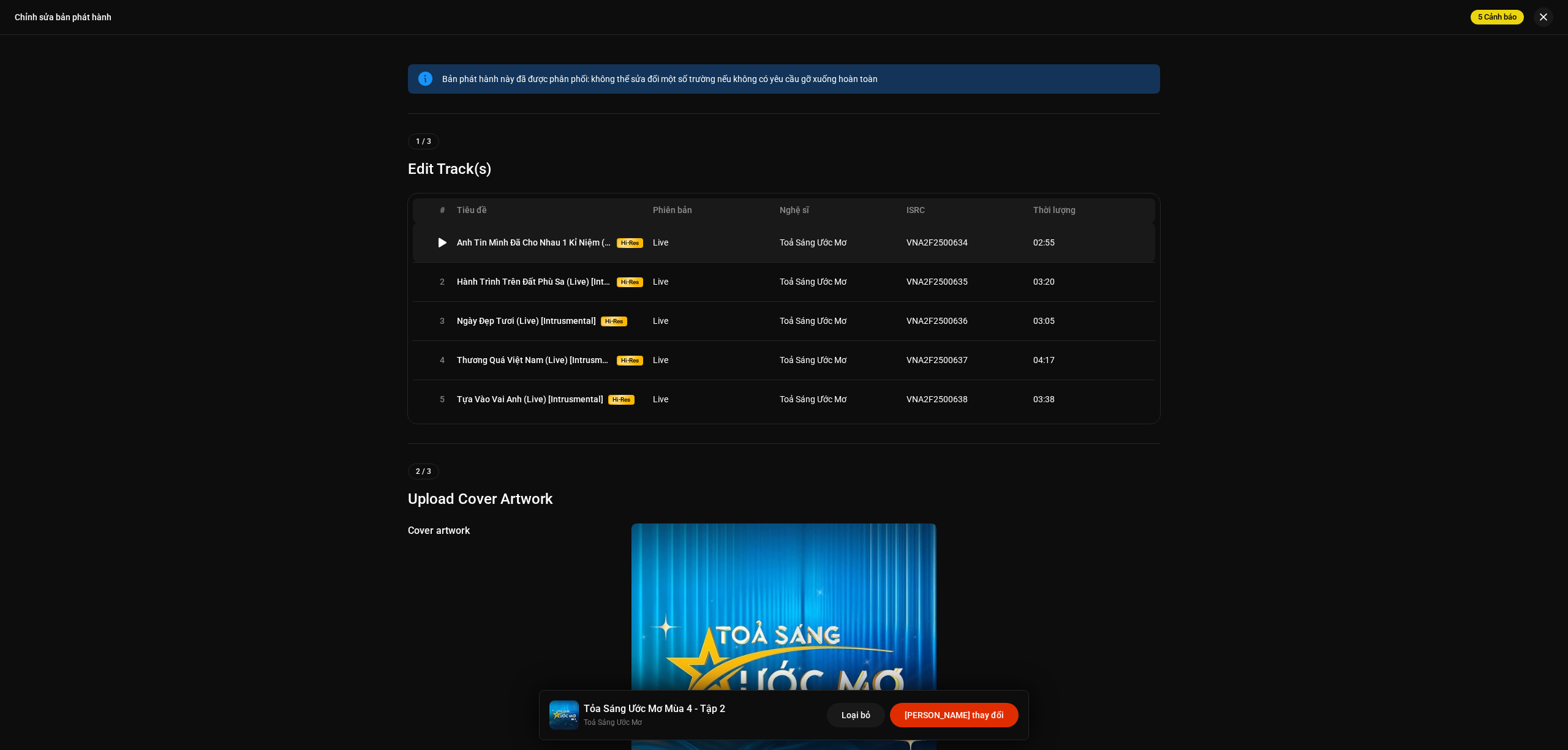
click at [736, 243] on td "Live" at bounding box center [711, 242] width 127 height 39
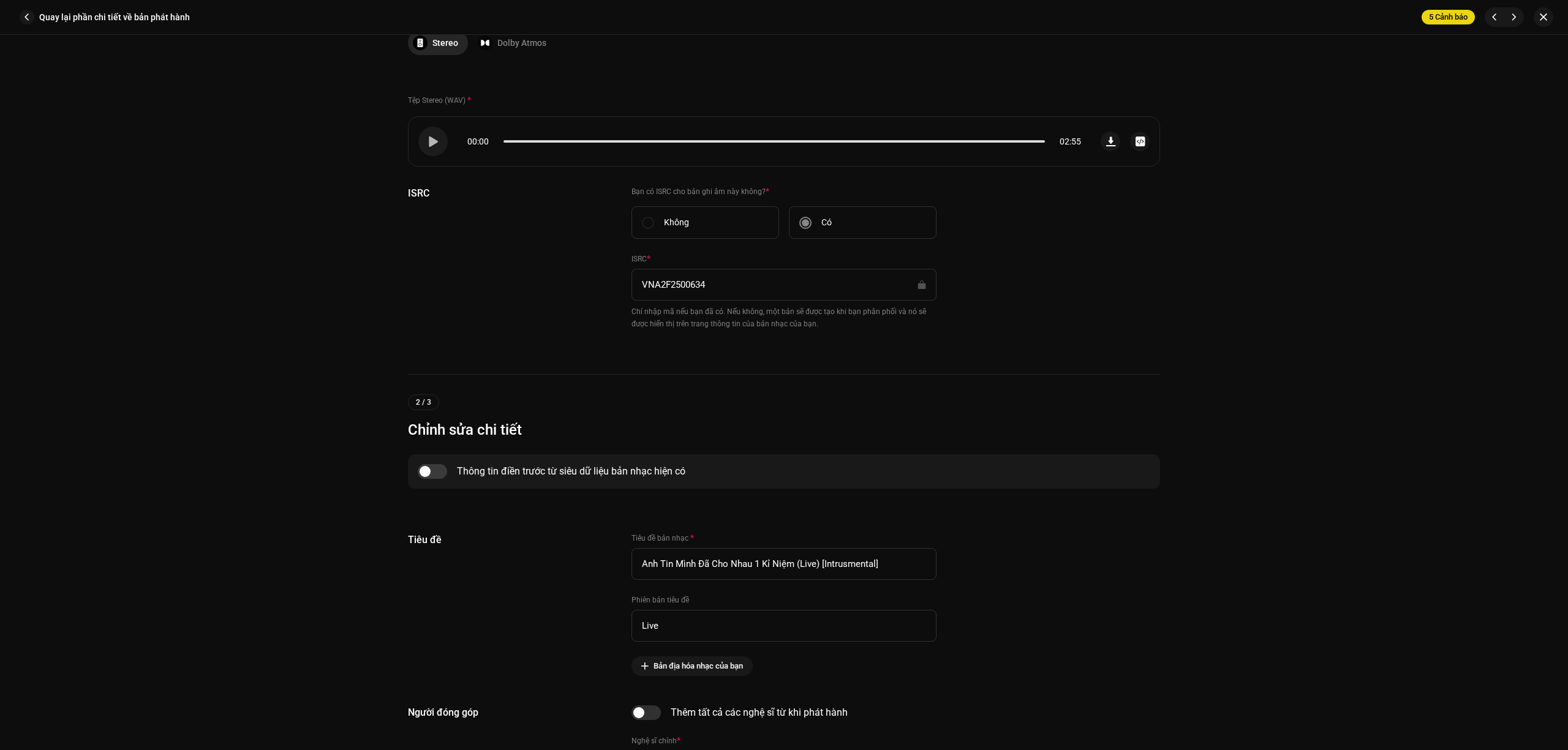
scroll to position [408, 0]
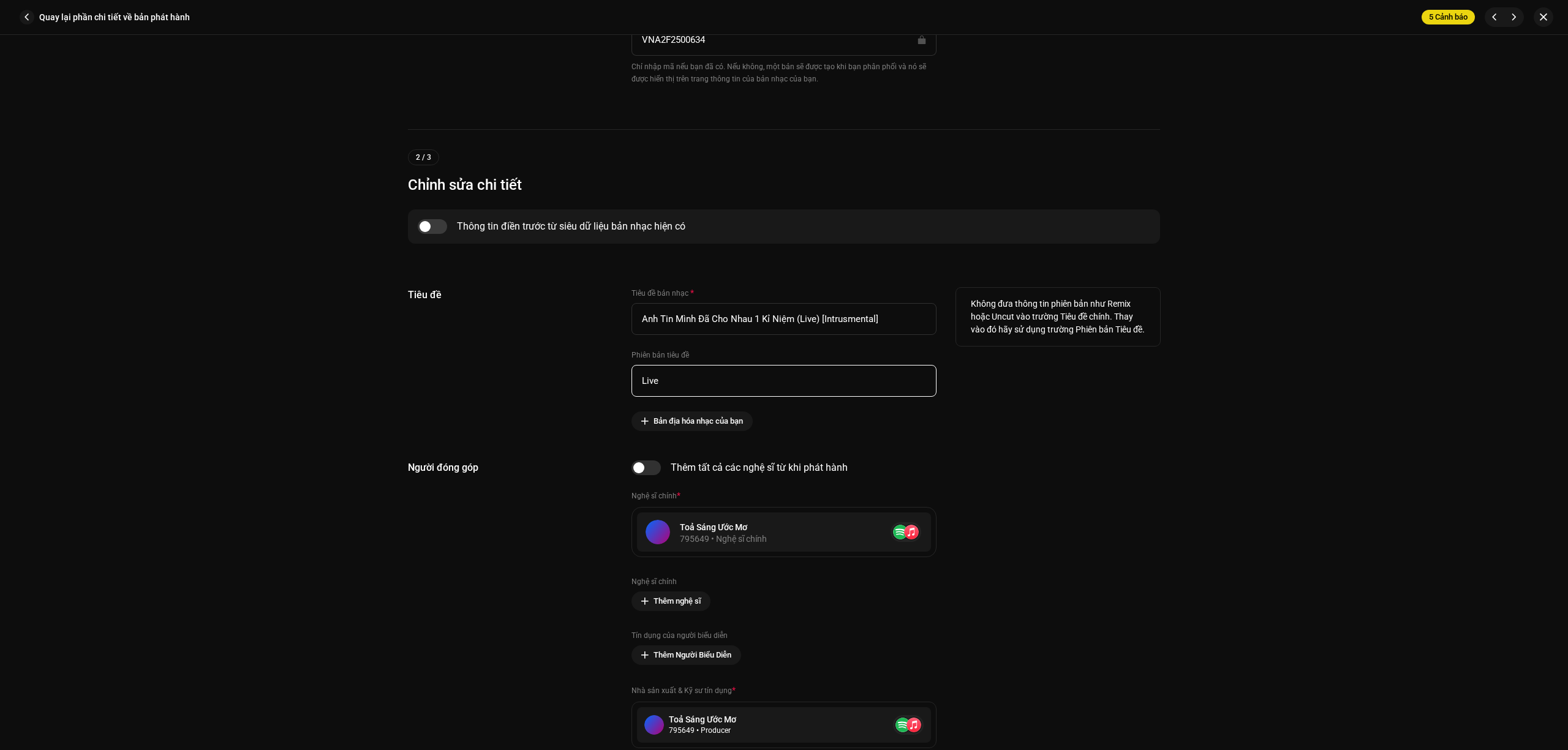
drag, startPoint x: 693, startPoint y: 389, endPoint x: 543, endPoint y: 384, distance: 150.1
click at [543, 384] on div "Tiêu đề Tiêu đề bản nhạc * Anh Tin Mình Đã Cho Nhau 1 Kỉ Niệm (Live) [Intrusmen…" at bounding box center [784, 359] width 752 height 143
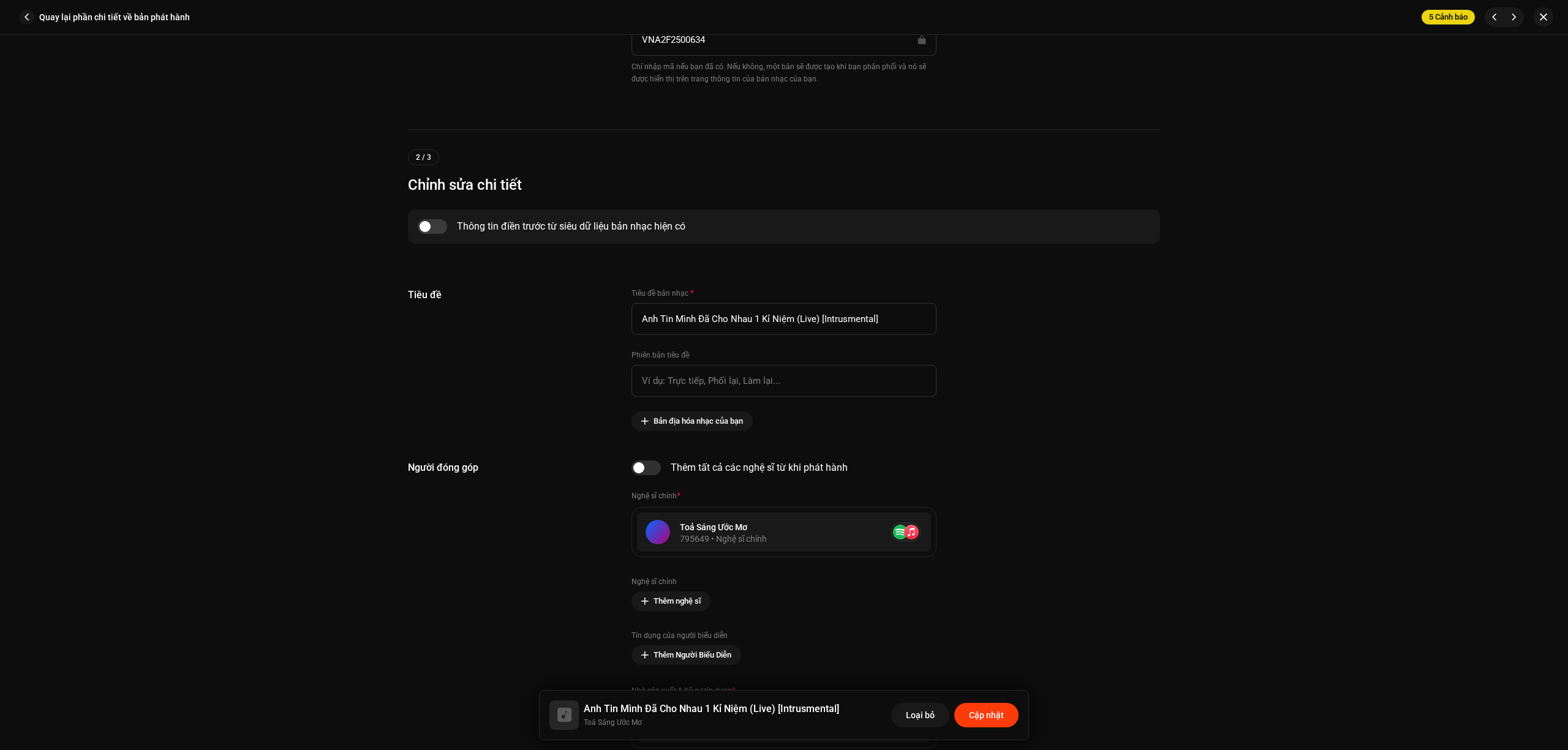
click at [1004, 716] on button "Cập nhật" at bounding box center [987, 715] width 65 height 24
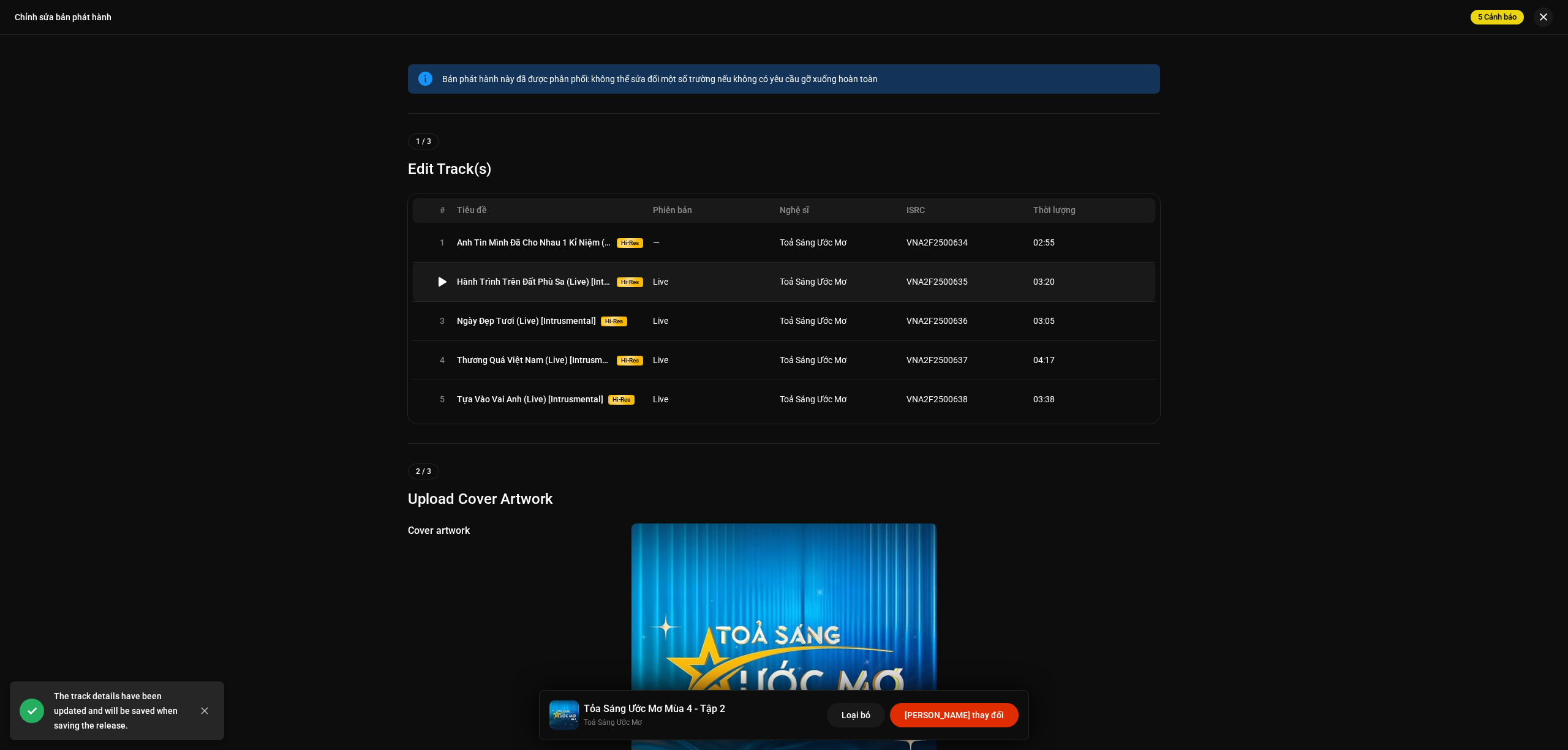
click at [710, 289] on td "Live" at bounding box center [711, 281] width 127 height 39
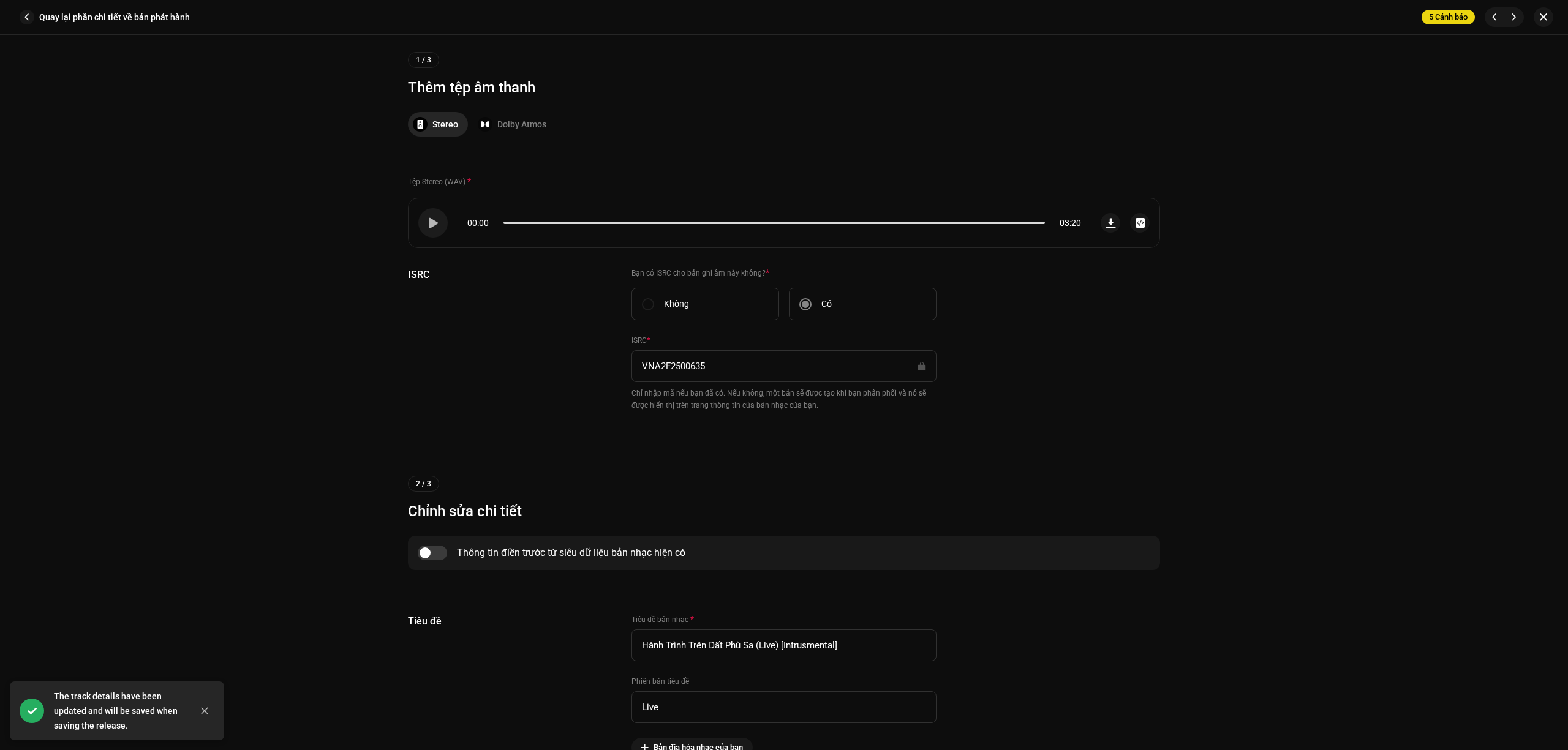
scroll to position [490, 0]
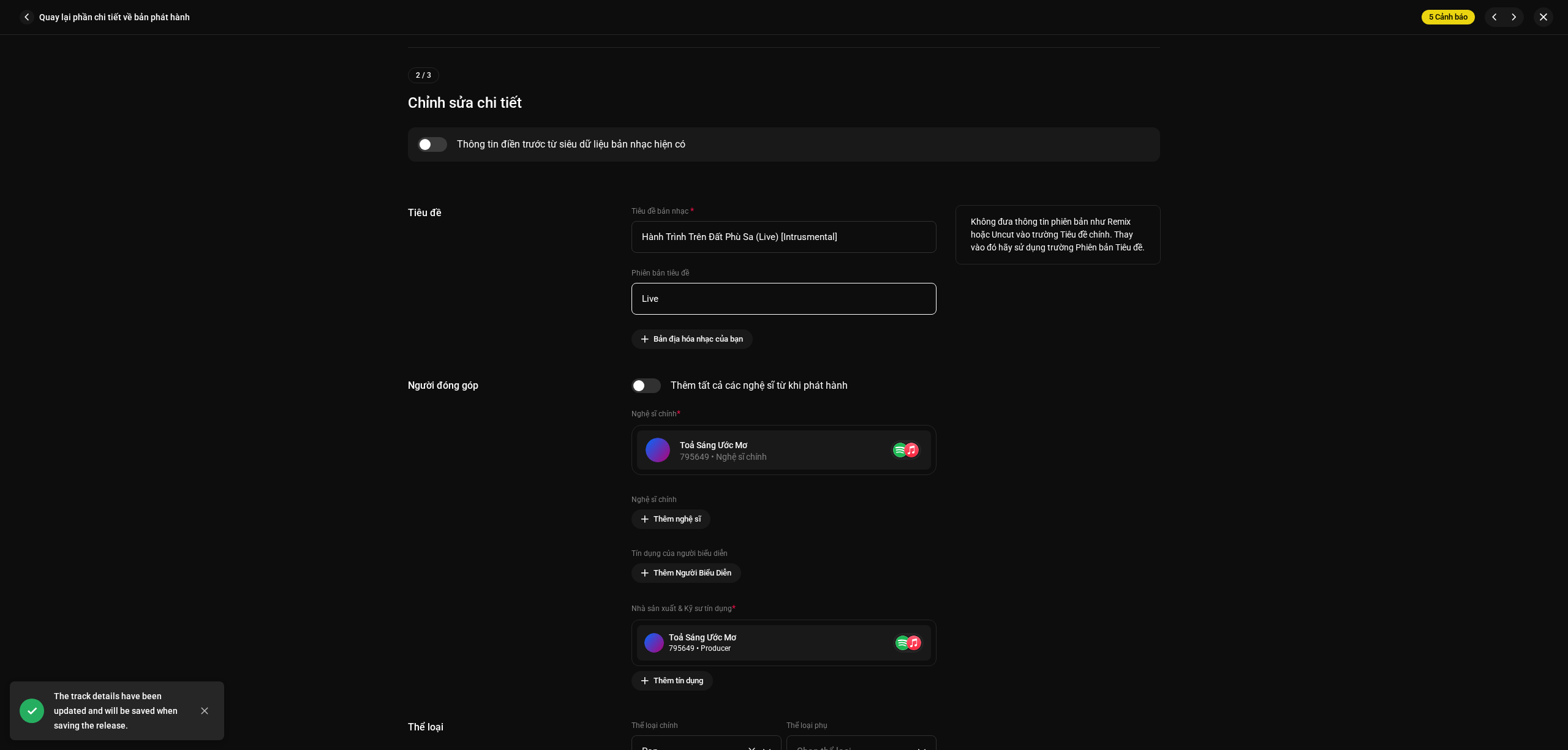
drag, startPoint x: 696, startPoint y: 297, endPoint x: 533, endPoint y: 284, distance: 163.5
click at [549, 286] on div "Tiêu đề Tiêu đề bản nhạc * Hành Trình Trên Đất Phù Sa (Live) [Intrusmental] Phi…" at bounding box center [784, 277] width 752 height 143
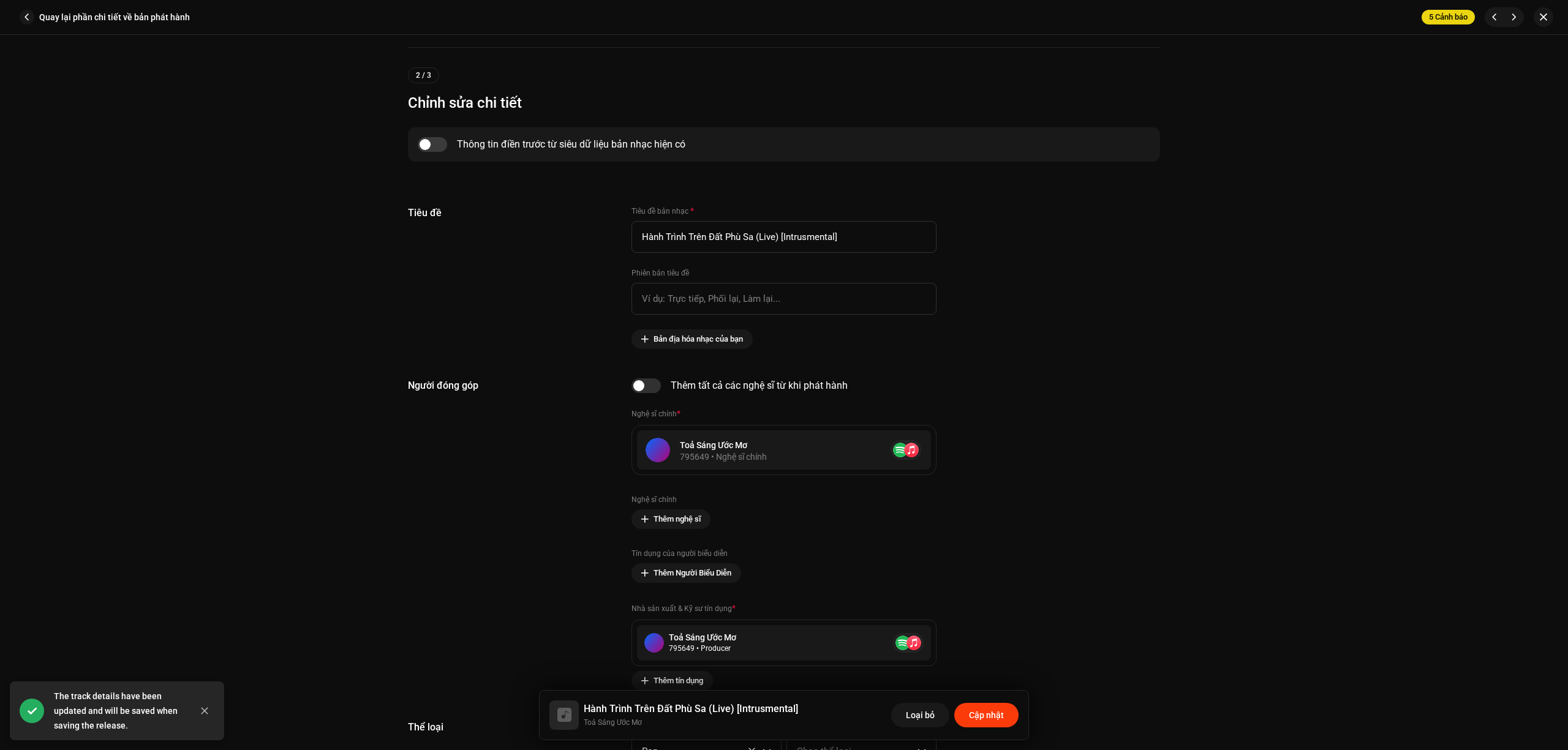
click at [986, 719] on span "Cập nhật" at bounding box center [986, 715] width 35 height 24
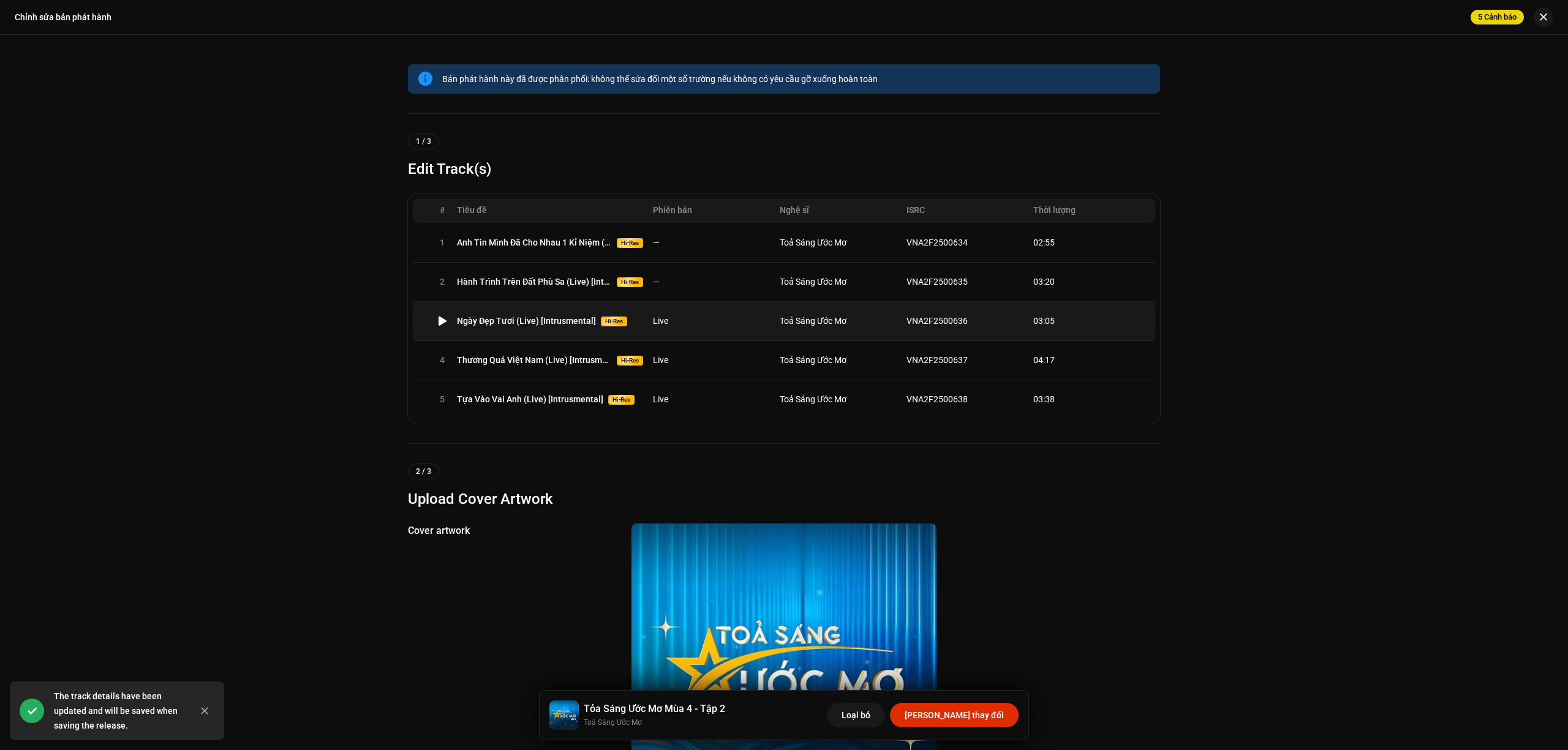
click at [730, 319] on td "Live" at bounding box center [711, 320] width 127 height 39
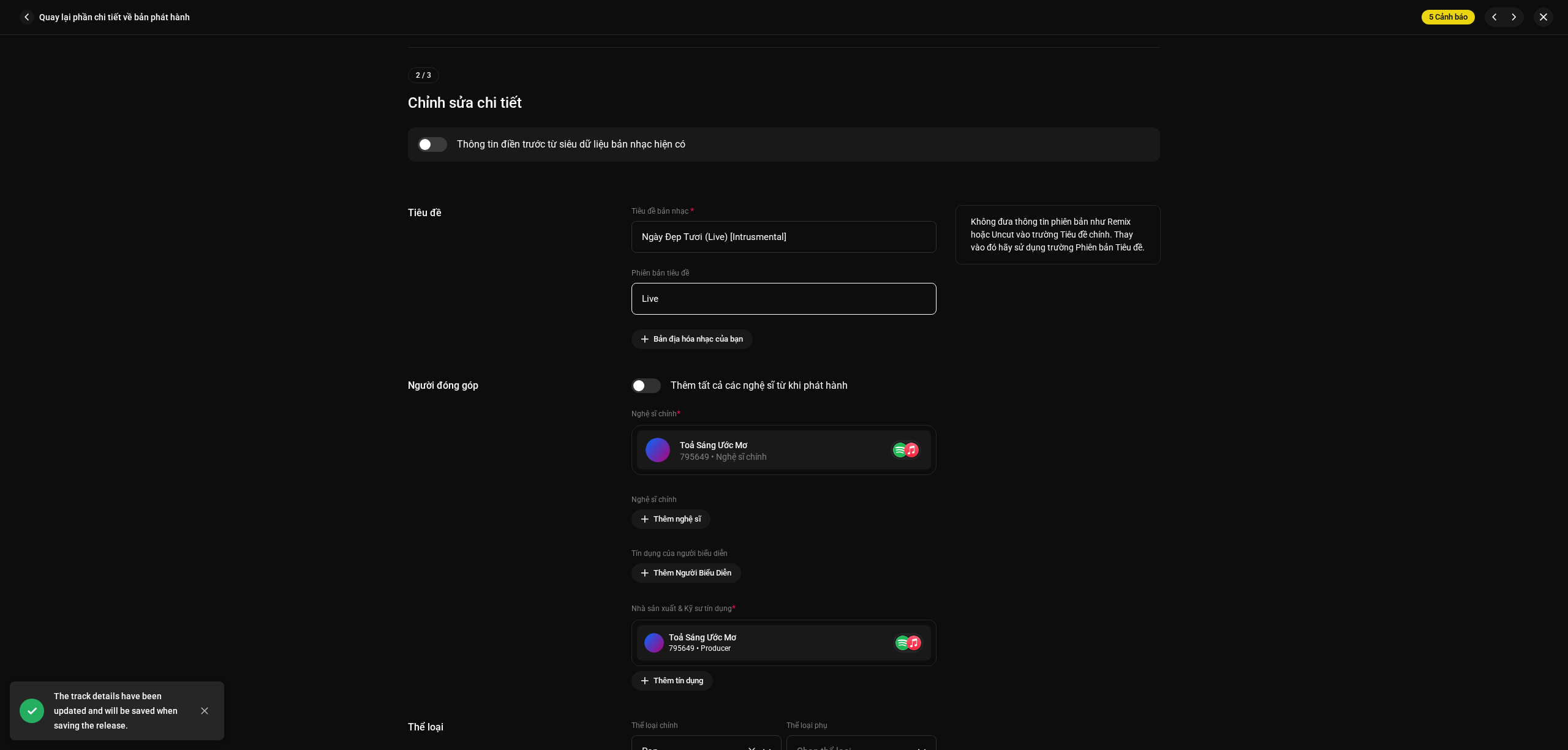
drag, startPoint x: 687, startPoint y: 294, endPoint x: 523, endPoint y: 292, distance: 164.0
click at [528, 292] on div "Tiêu đề Tiêu đề bản nhạc * Ngày Đẹp Tươi (Live) [Intrusmental] Phiên bản tiêu đ…" at bounding box center [784, 277] width 752 height 143
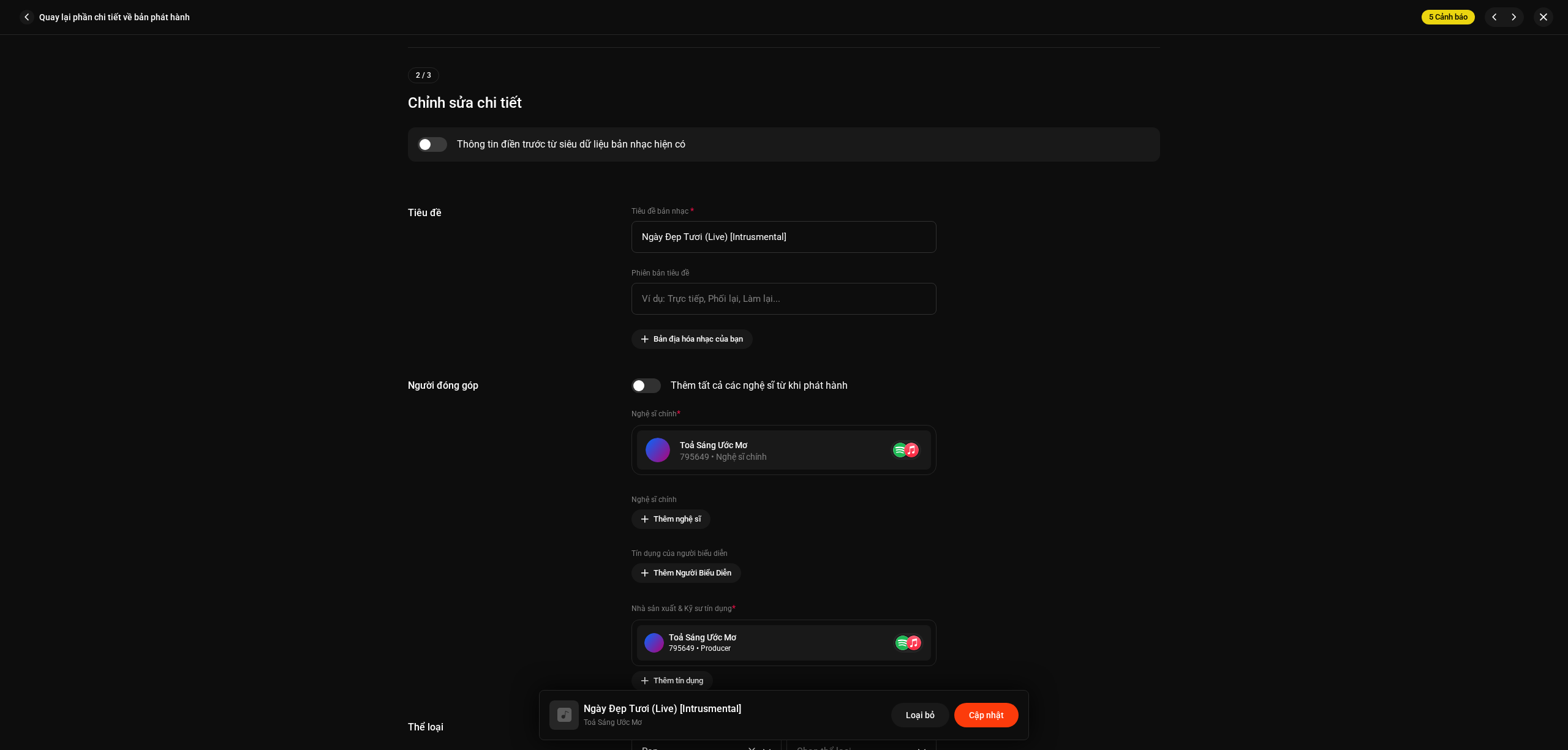
click at [981, 716] on span "Cập nhật" at bounding box center [986, 715] width 35 height 24
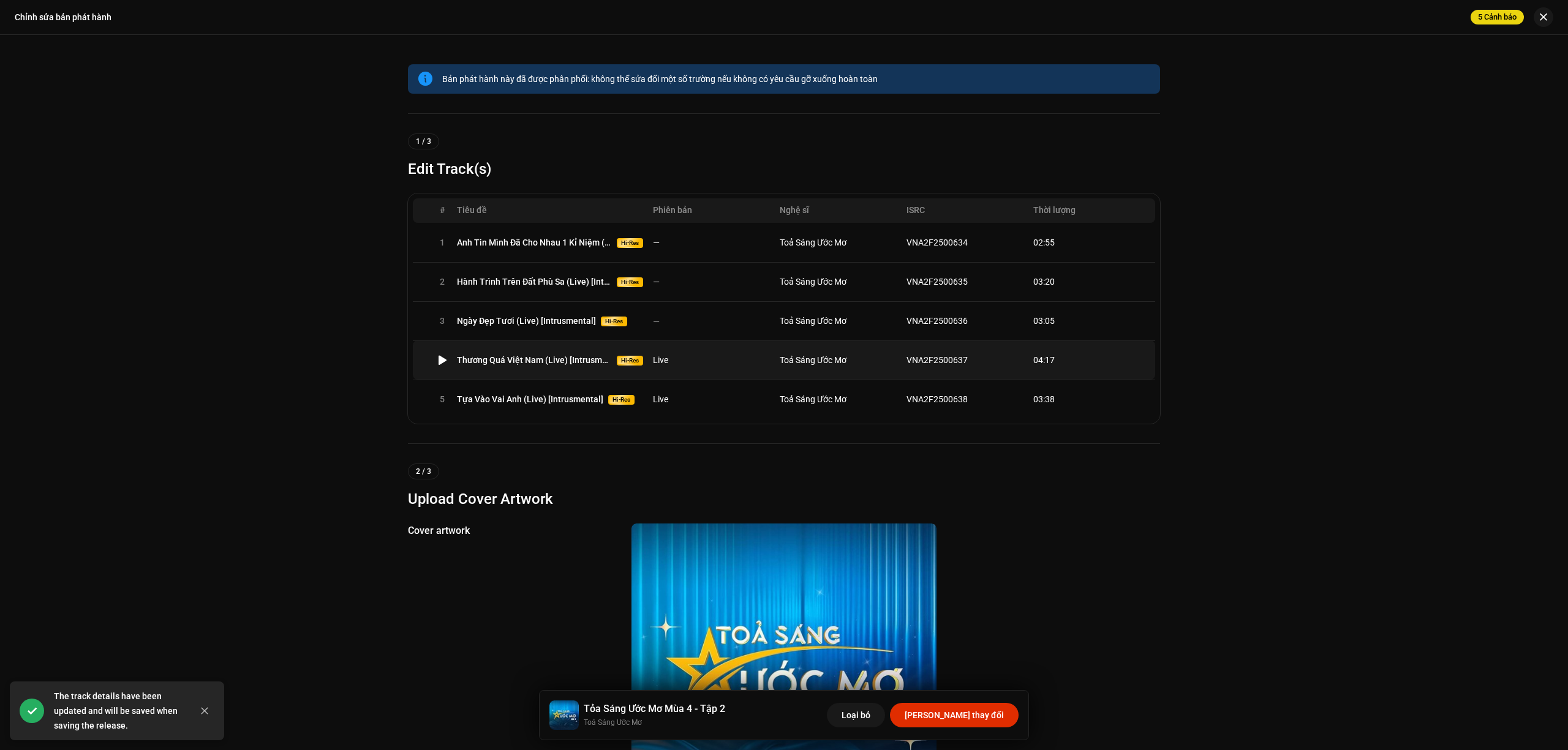
click at [714, 363] on td "Live" at bounding box center [711, 359] width 127 height 39
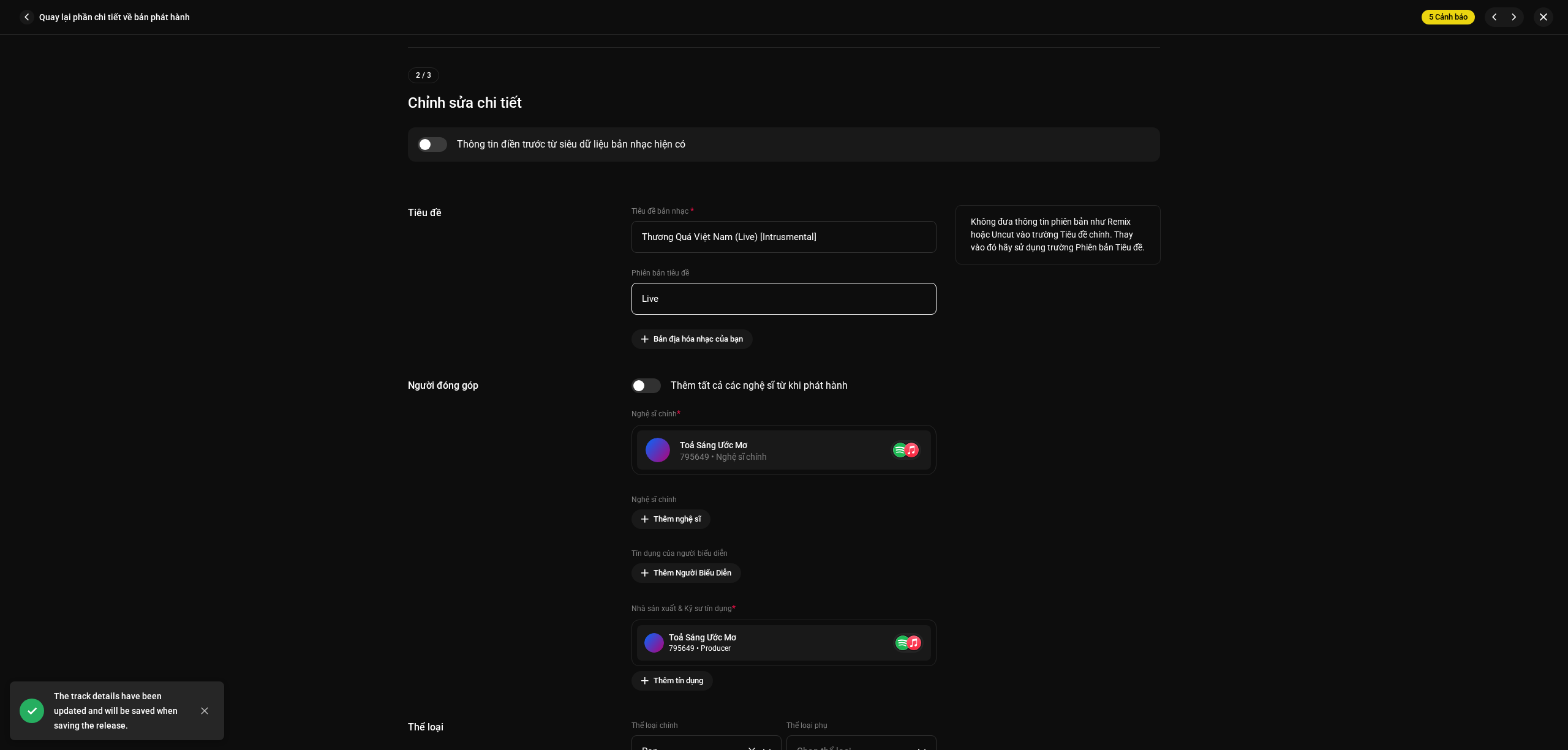
drag, startPoint x: 687, startPoint y: 296, endPoint x: 498, endPoint y: 289, distance: 189.1
click at [499, 289] on div "Tiêu đề Tiêu đề bản nhạc * Thương Quá Việt Nam (Live) [Intrusmental] Phiên bản …" at bounding box center [784, 277] width 752 height 143
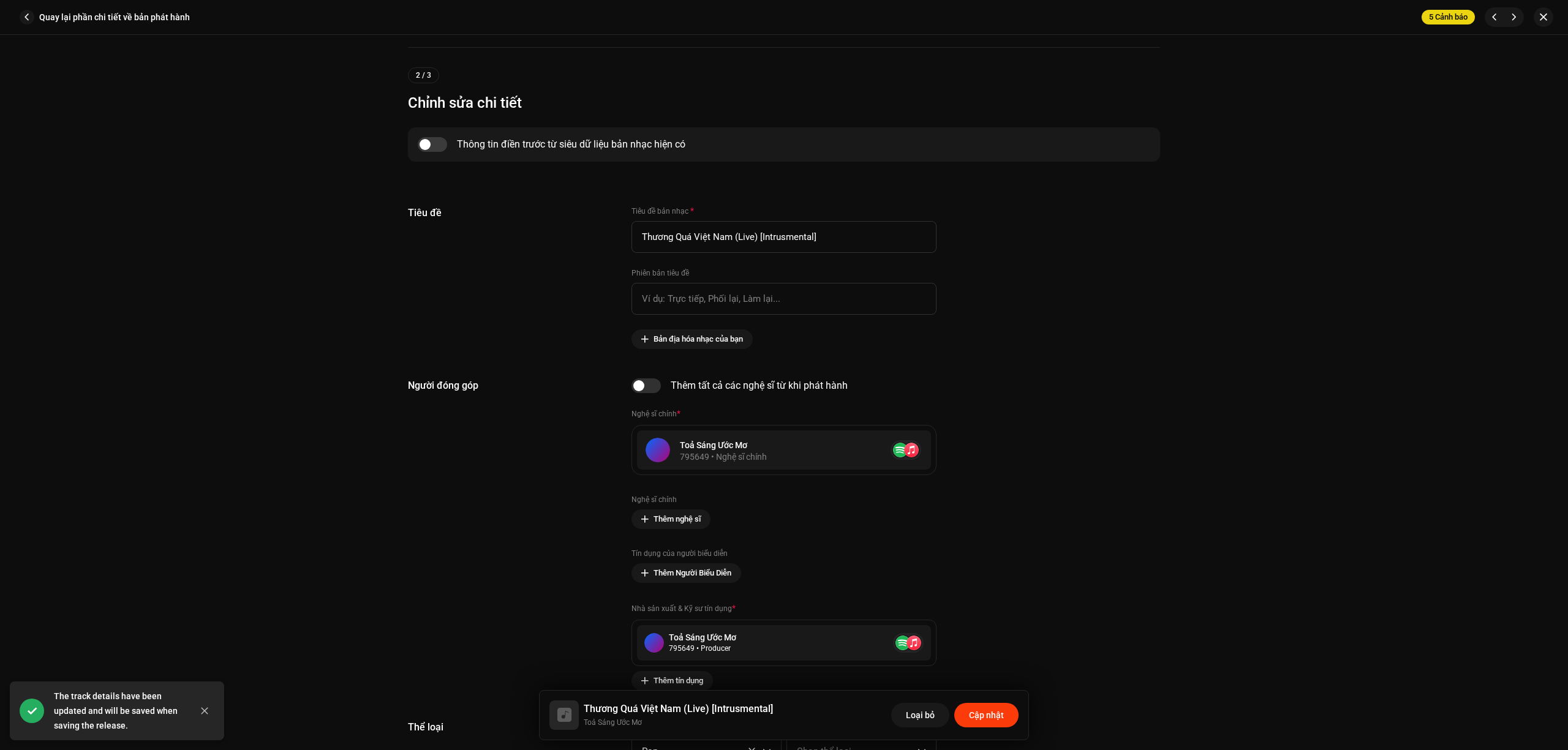
click at [994, 709] on span "Cập nhật" at bounding box center [986, 715] width 35 height 24
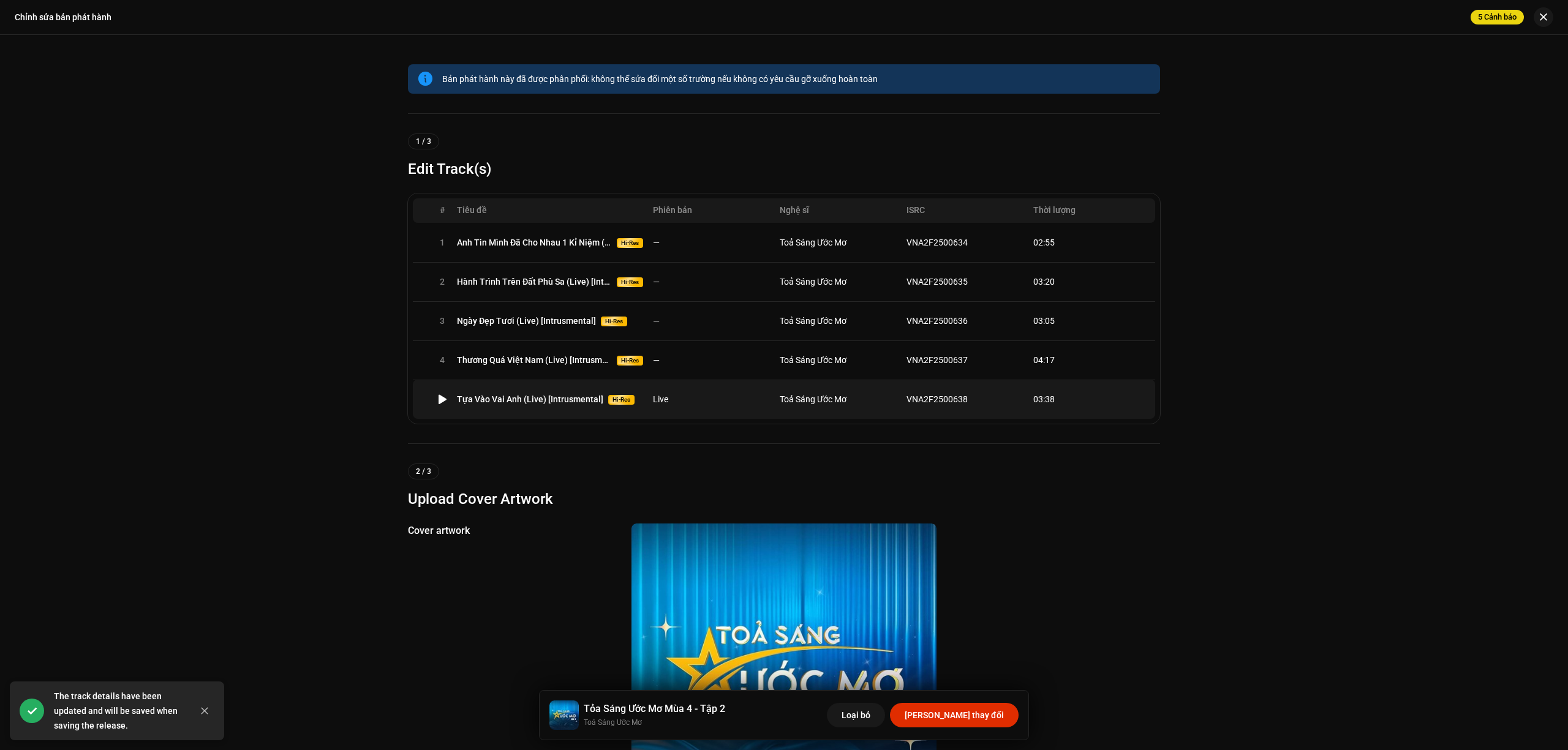
click at [736, 395] on td "Live" at bounding box center [711, 399] width 127 height 39
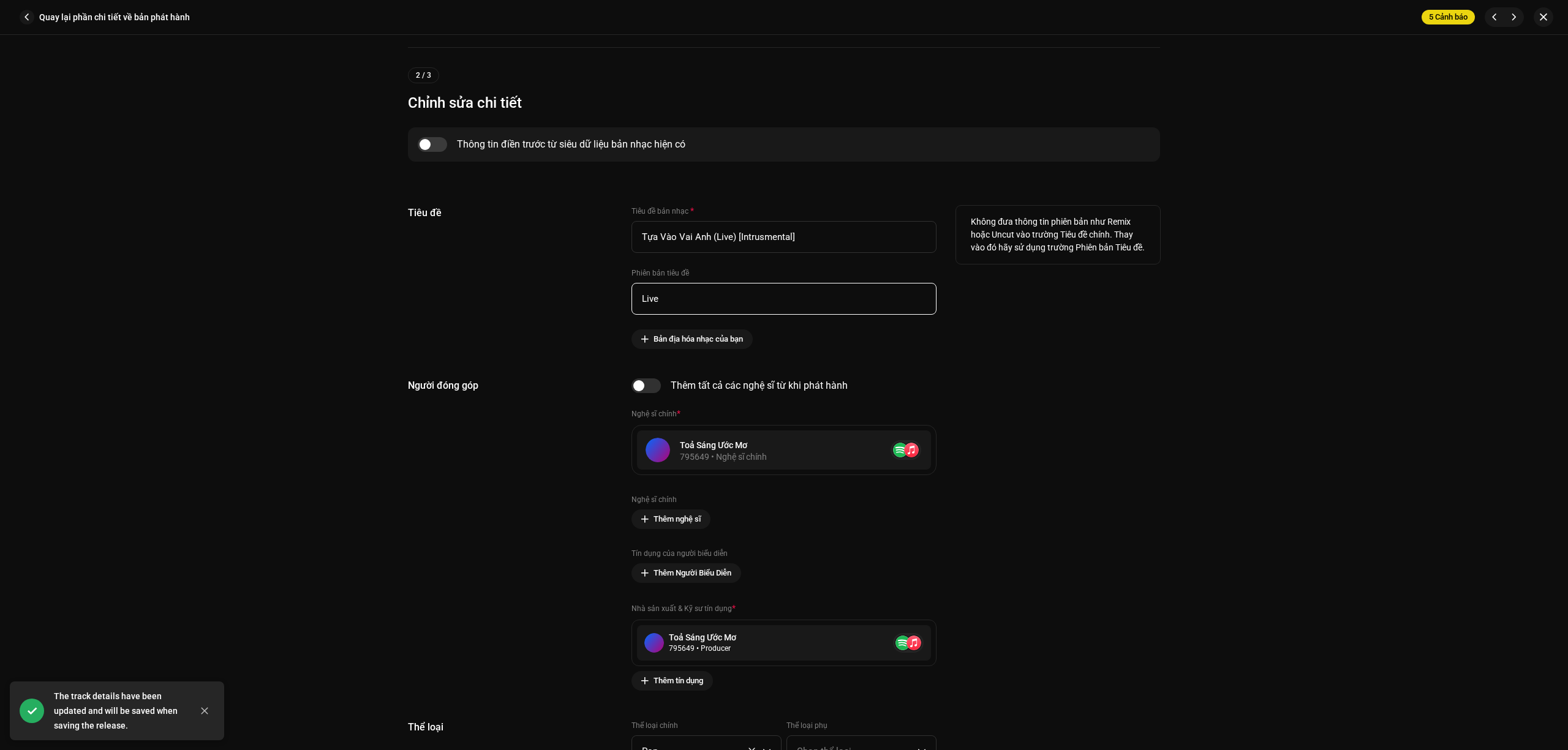
drag, startPoint x: 696, startPoint y: 294, endPoint x: 530, endPoint y: 284, distance: 166.3
click at [530, 284] on div "Tiêu đề Tiêu đề bản nhạc * [PERSON_NAME] (Live) [Intrusmental] Phiên bản tiêu đ…" at bounding box center [784, 277] width 752 height 143
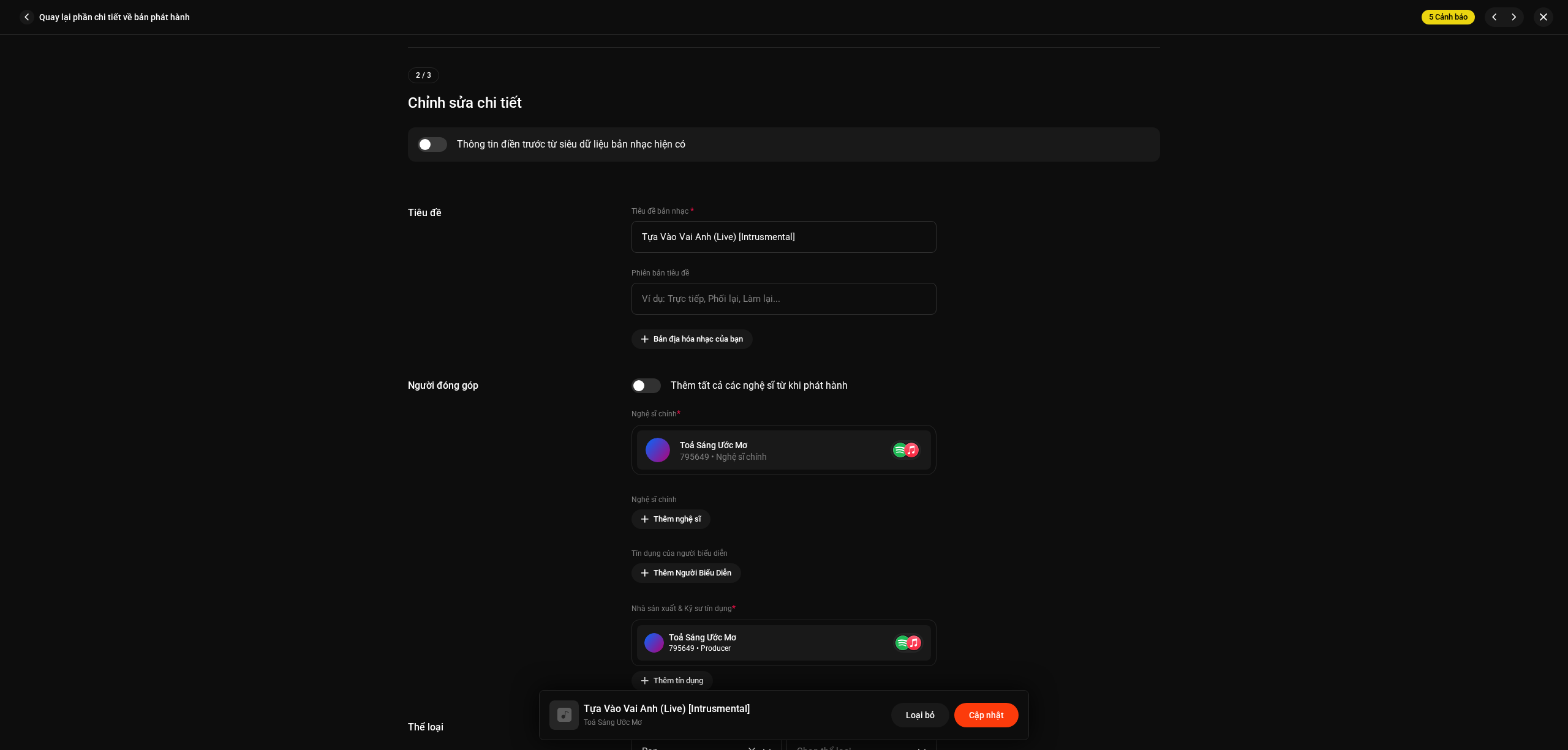
click at [991, 709] on span "Cập nhật" at bounding box center [986, 715] width 35 height 24
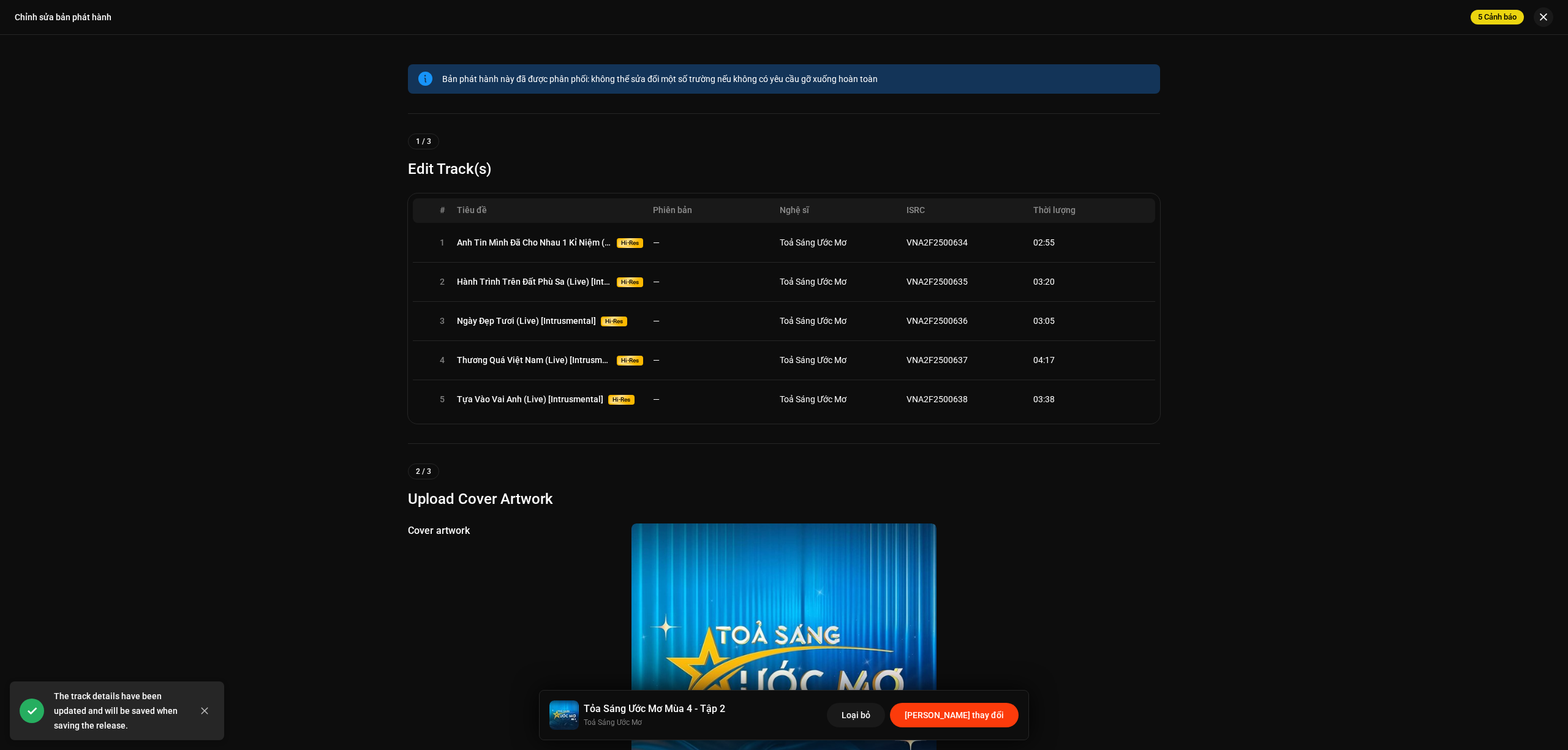
click at [988, 714] on span "[PERSON_NAME] thay đổi" at bounding box center [954, 715] width 99 height 24
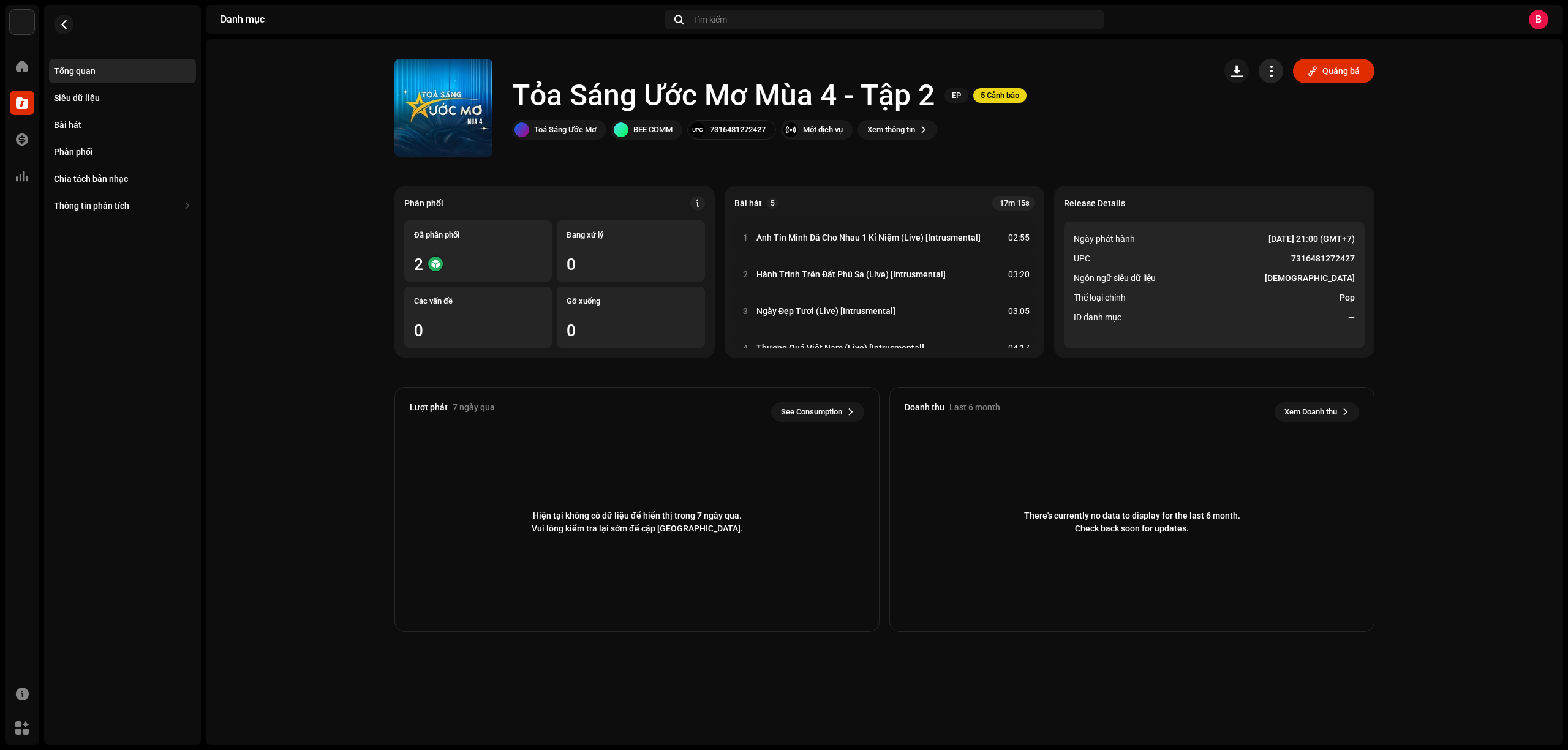
click at [1266, 73] on span "button" at bounding box center [1271, 71] width 12 height 10
click at [1292, 150] on span "Phân phối" at bounding box center [1289, 150] width 39 height 10
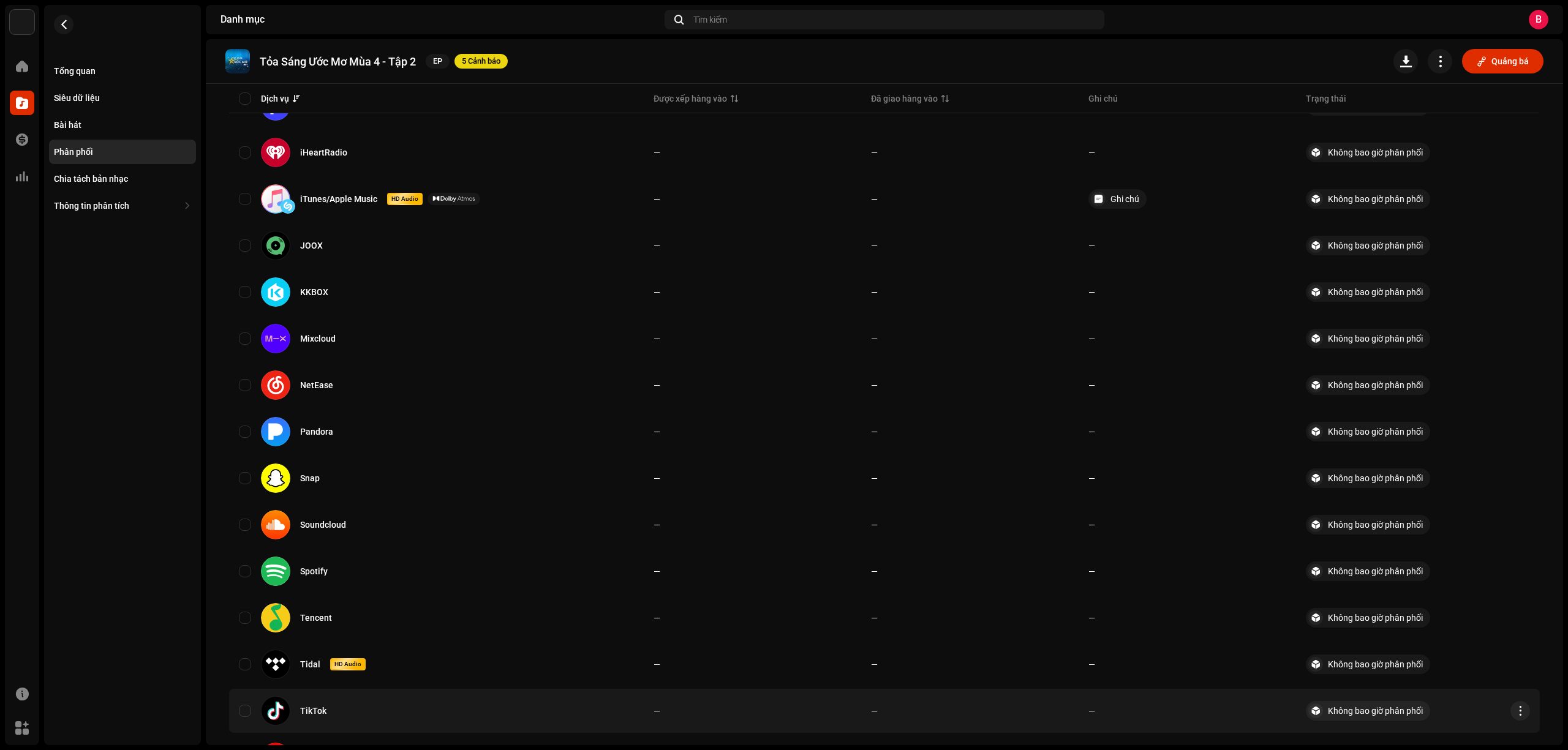
scroll to position [684, 0]
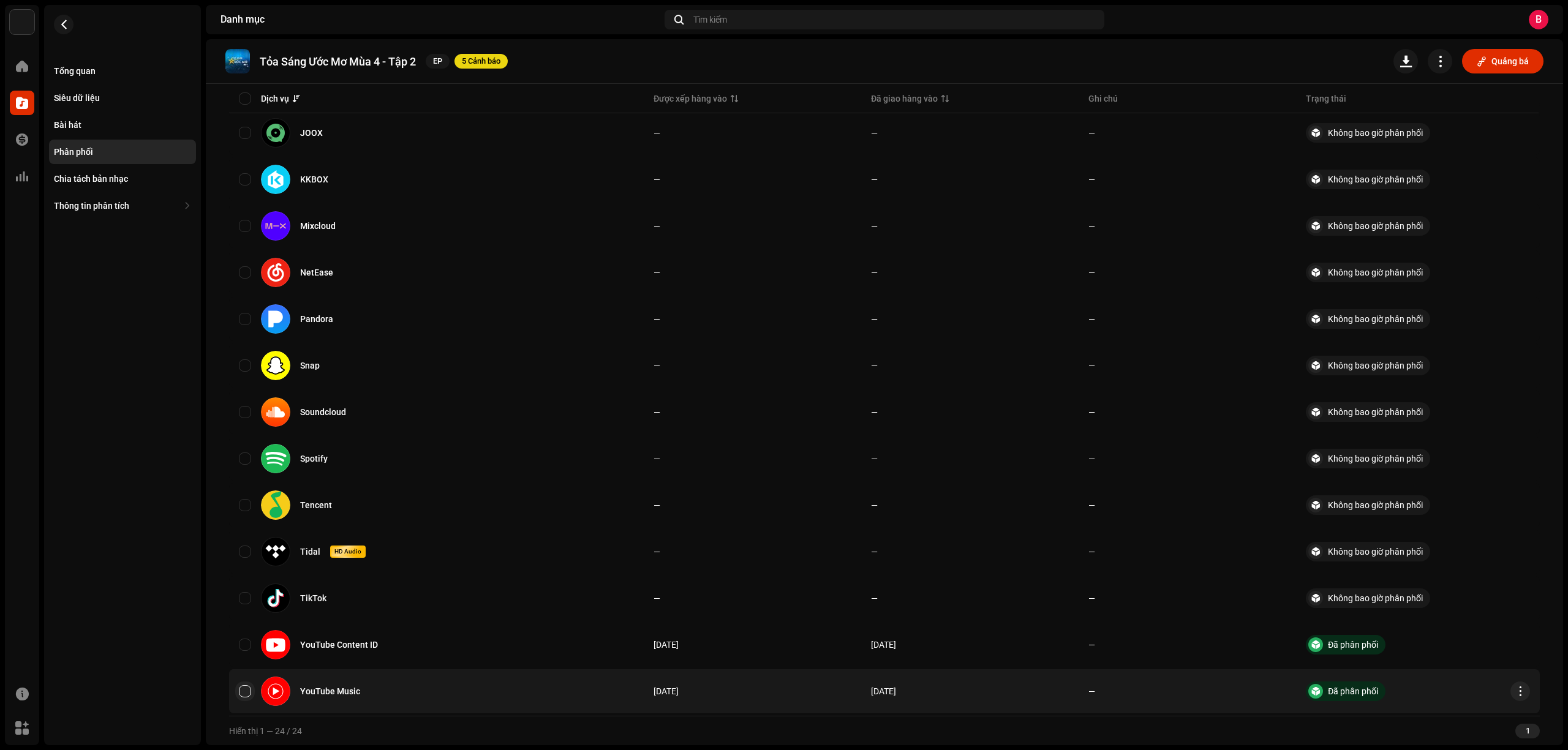
click at [239, 687] on input "checkbox" at bounding box center [245, 692] width 12 height 12
checkbox input "true"
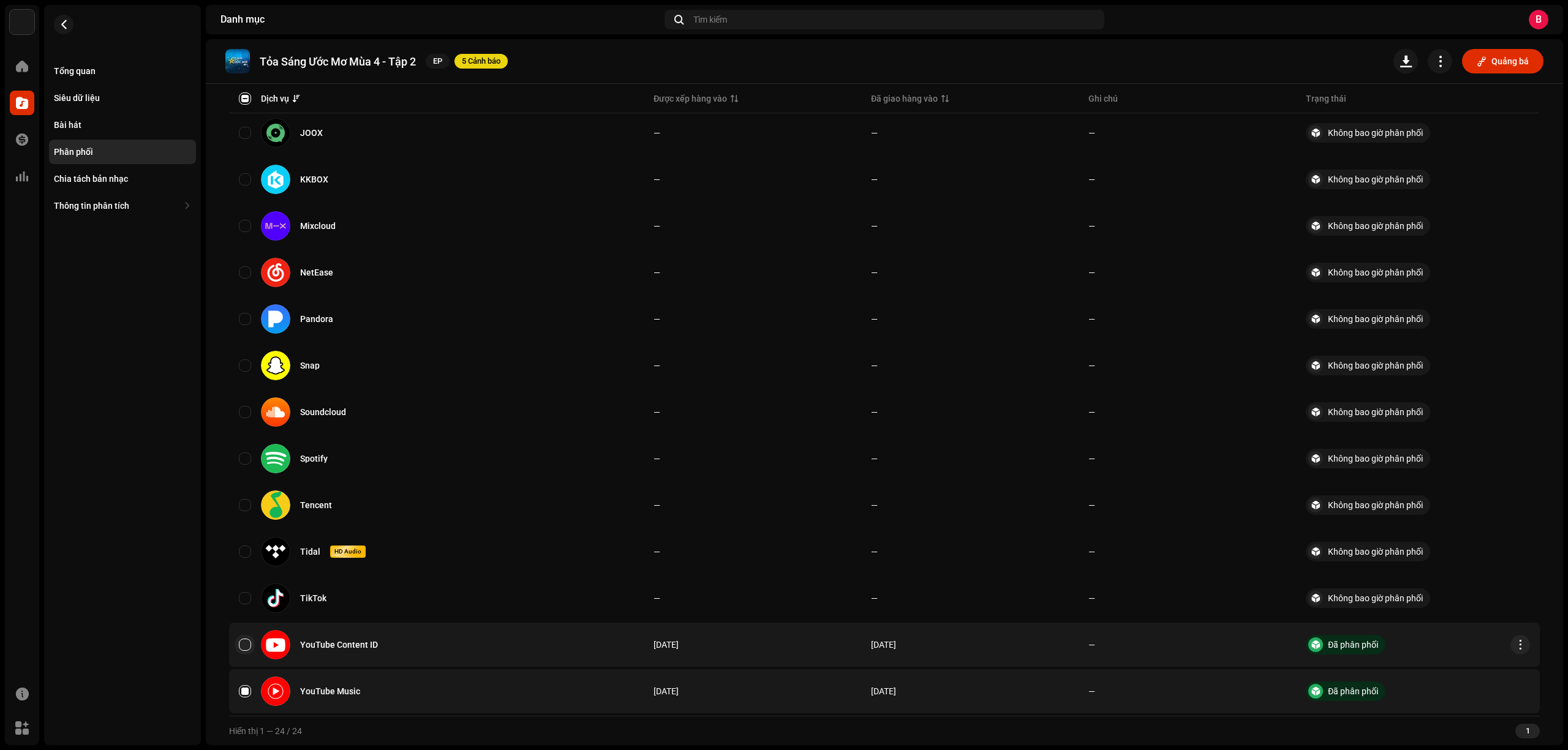
click at [240, 644] on input "Row Unselected" at bounding box center [245, 645] width 12 height 12
checkbox input "true"
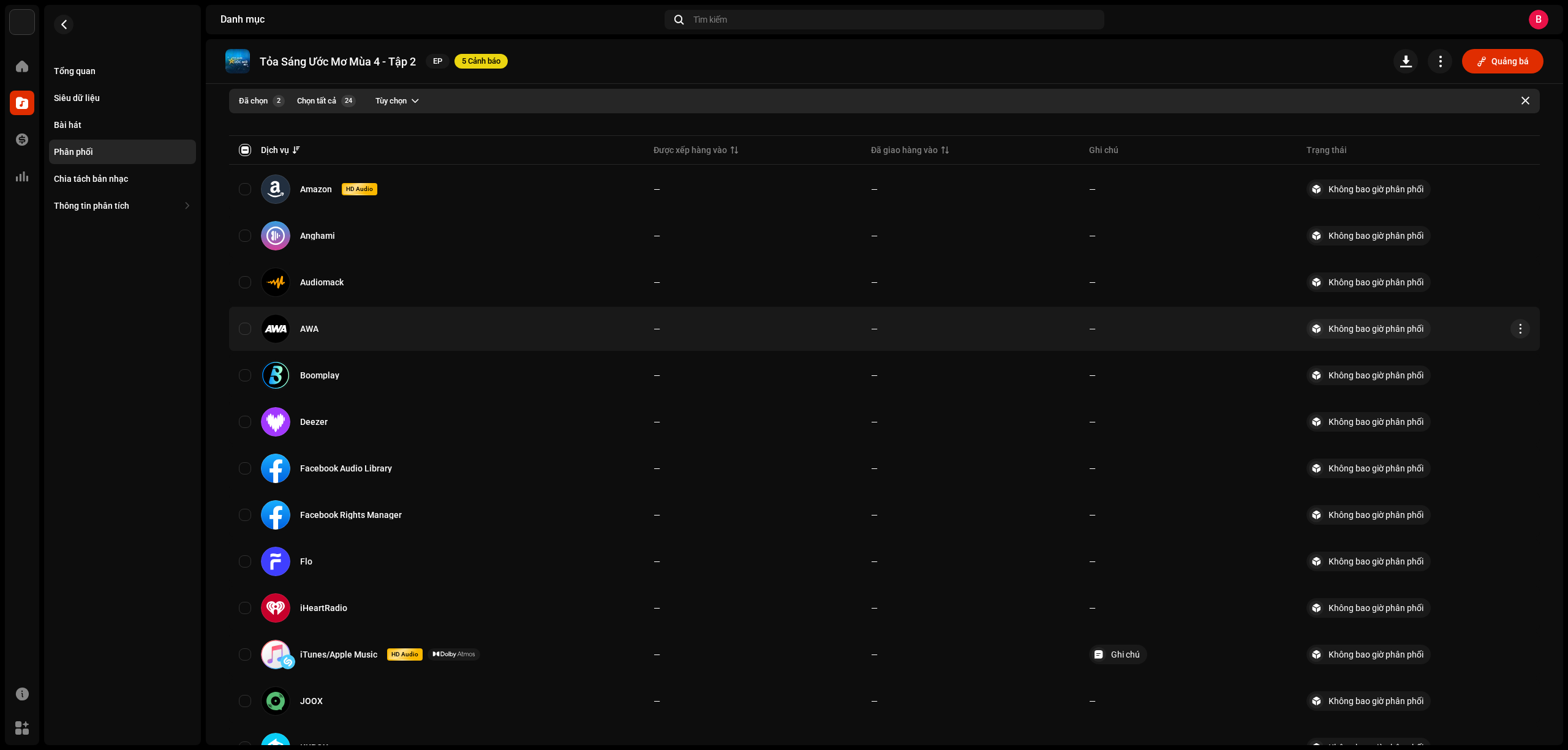
scroll to position [0, 0]
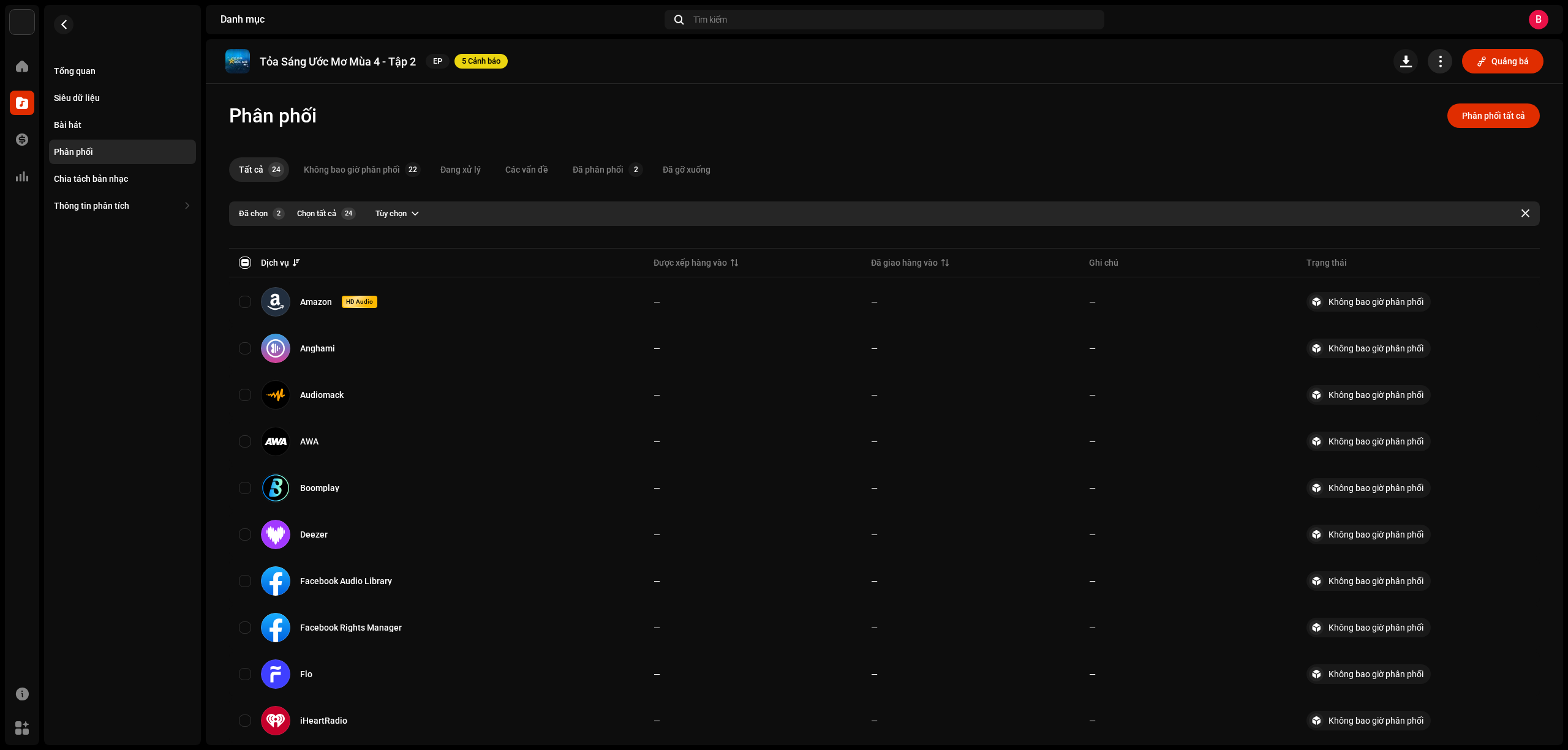
click at [1434, 58] on span "button" at bounding box center [1440, 61] width 12 height 10
click at [391, 208] on span "Tùy chọn" at bounding box center [391, 213] width 31 height 24
click at [408, 239] on span "Phân phối" at bounding box center [394, 242] width 39 height 10
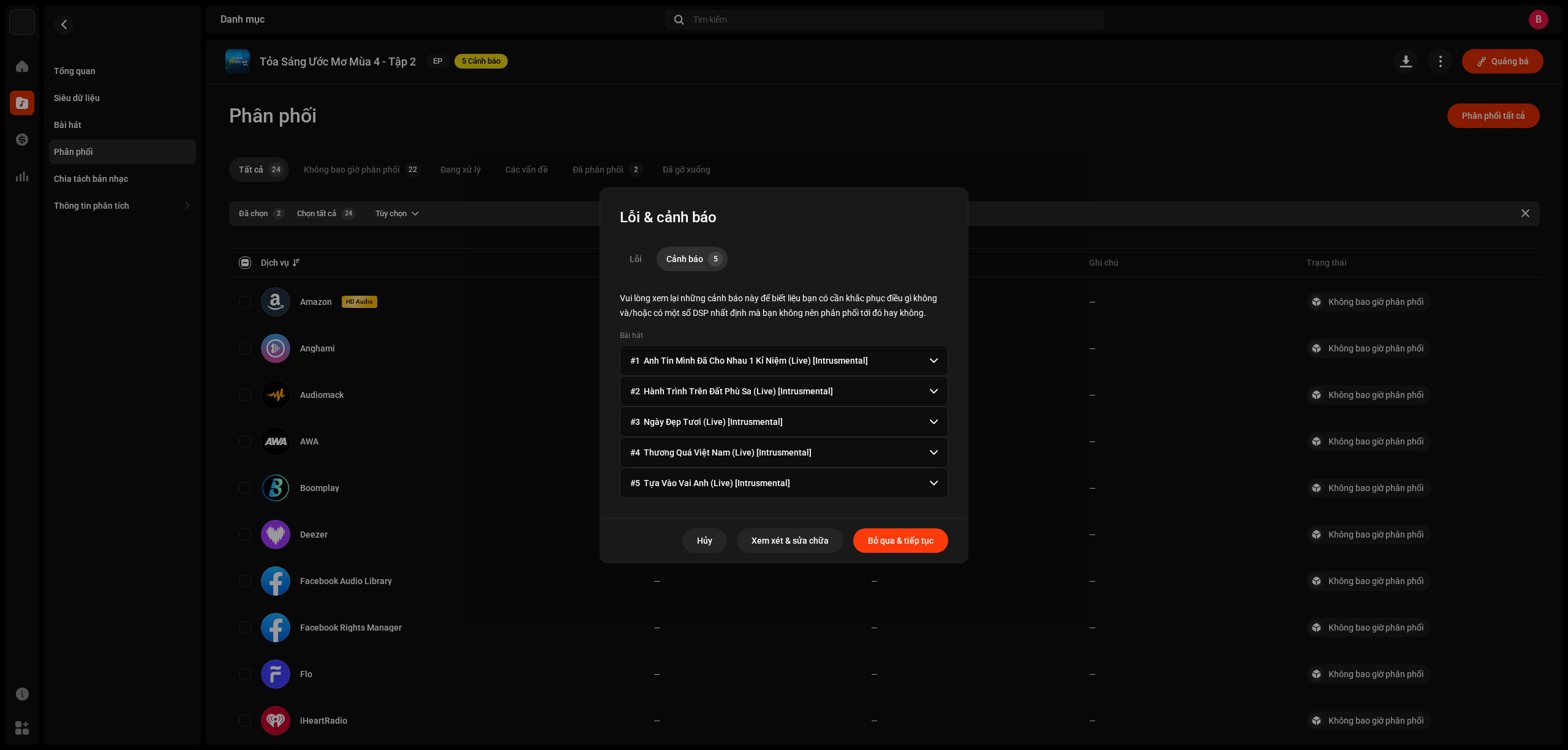
click at [909, 545] on span "Bỏ qua & tiếp tục" at bounding box center [901, 540] width 66 height 24
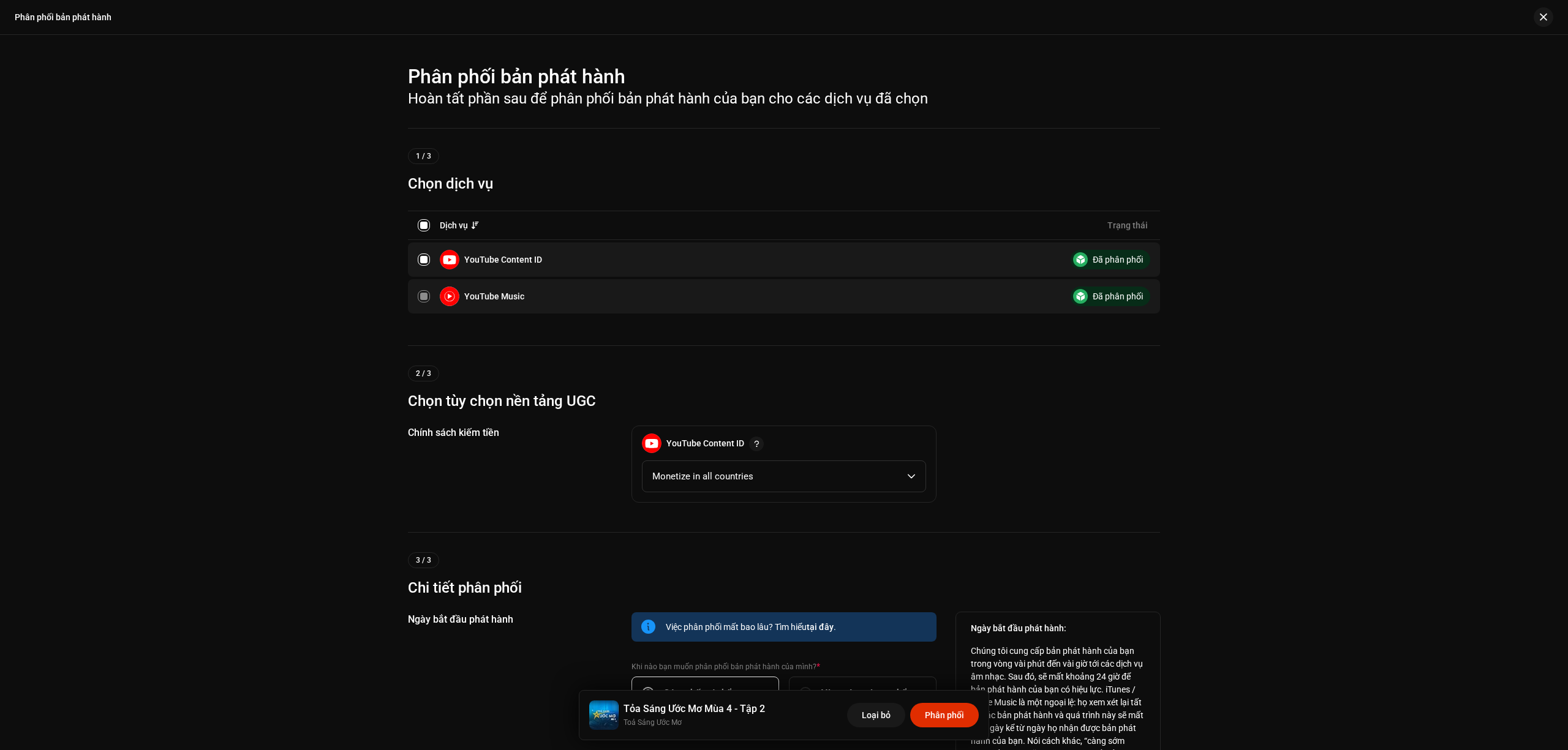
scroll to position [186, 0]
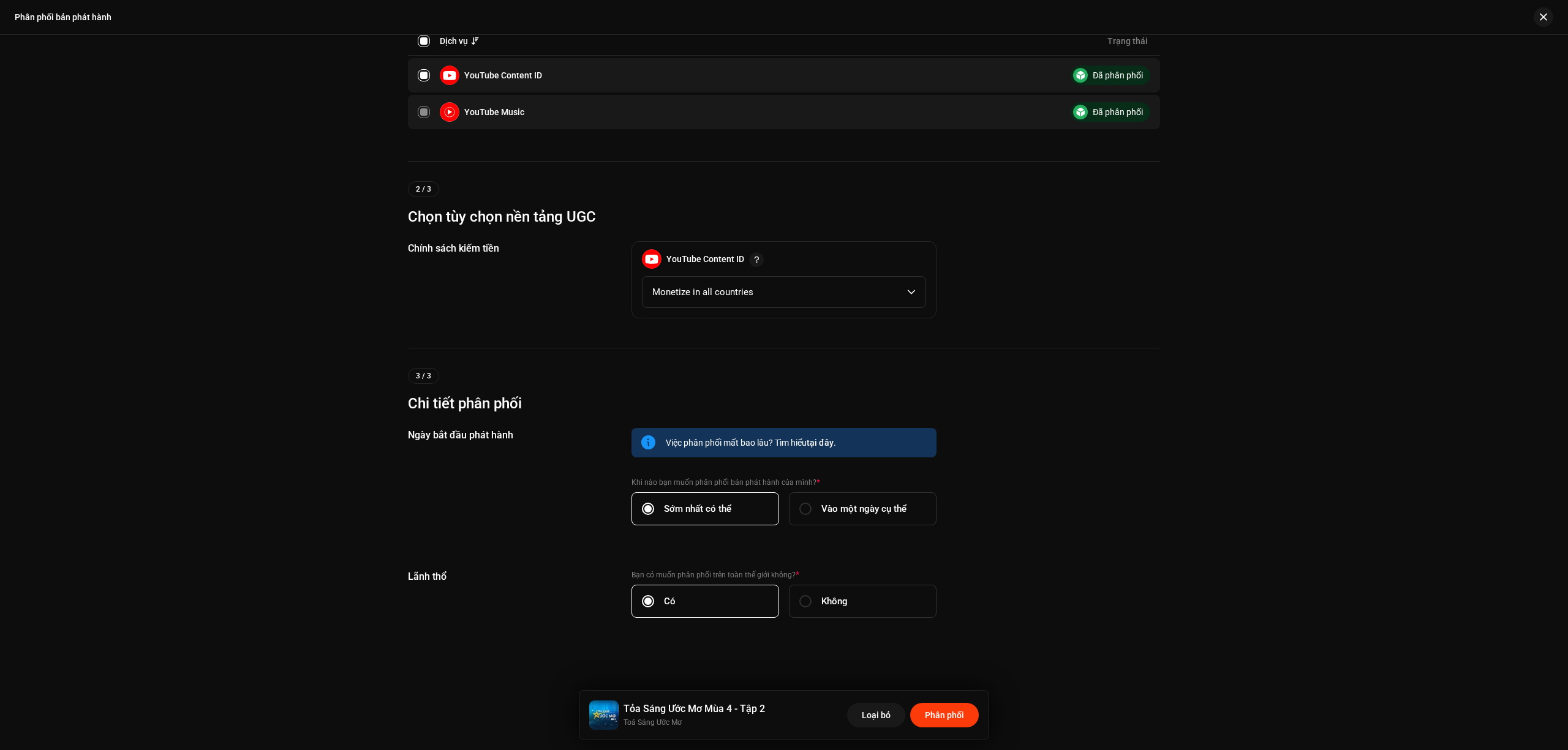
click at [951, 719] on span "Phân phối" at bounding box center [944, 715] width 39 height 24
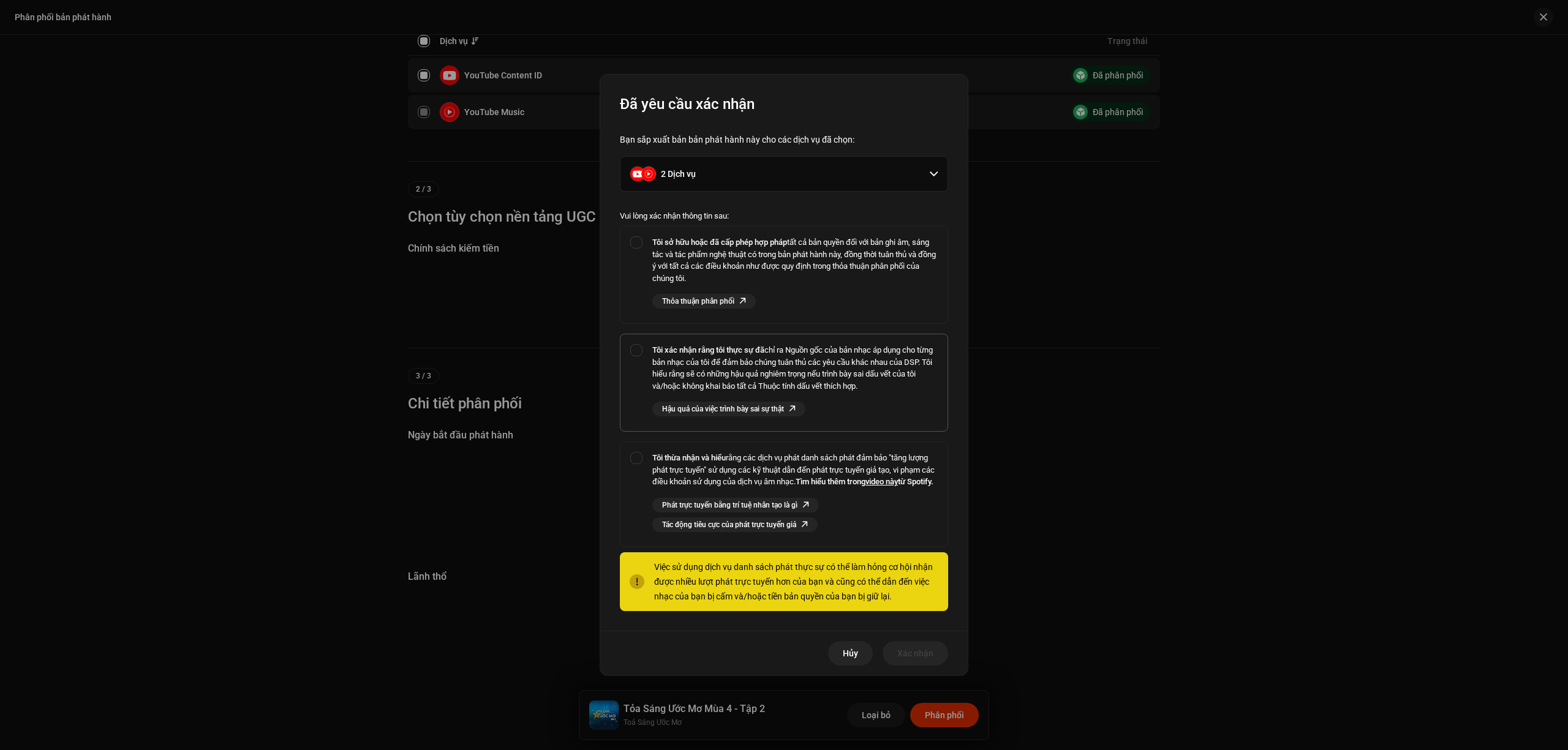
click at [643, 353] on div "Tôi xác nhận rằng tôi thực sự đã chỉ ra Nguồn gốc của bản nhạc áp dụng cho từng…" at bounding box center [784, 381] width 327 height 92
checkbox input "true"
click at [635, 258] on div "Tôi sở hữu hoặc đã cấp phép hợp pháp tất cả bản quyền đối với bản ghi âm, sáng …" at bounding box center [784, 273] width 327 height 92
checkbox input "true"
click at [648, 461] on div "Tôi thừa nhận và hiểu rằng các dịch vụ phát danh sách phát đảm bảo "tăng lượng …" at bounding box center [784, 492] width 327 height 100
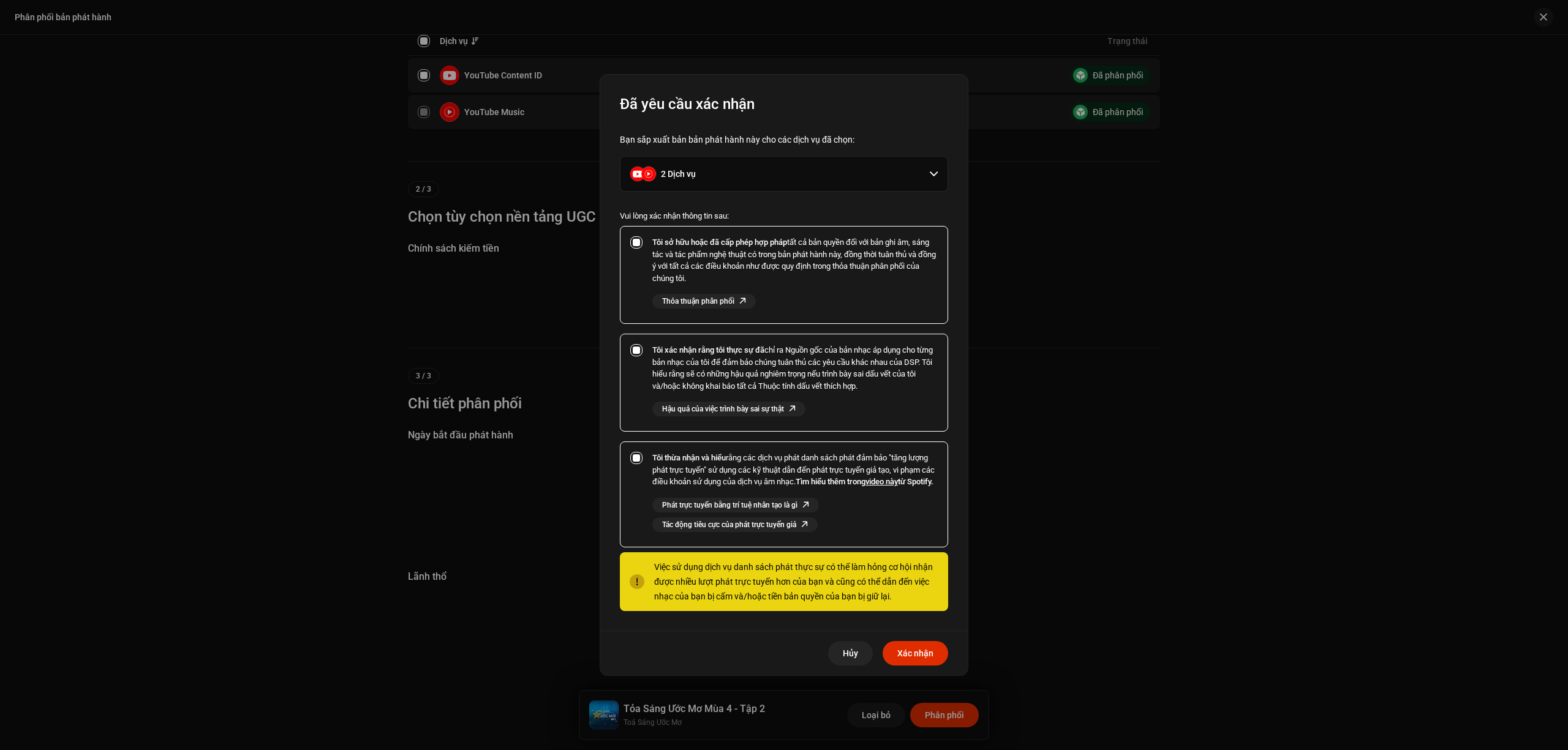
checkbox input "true"
click at [925, 657] on span "Xác nhận" at bounding box center [915, 653] width 36 height 24
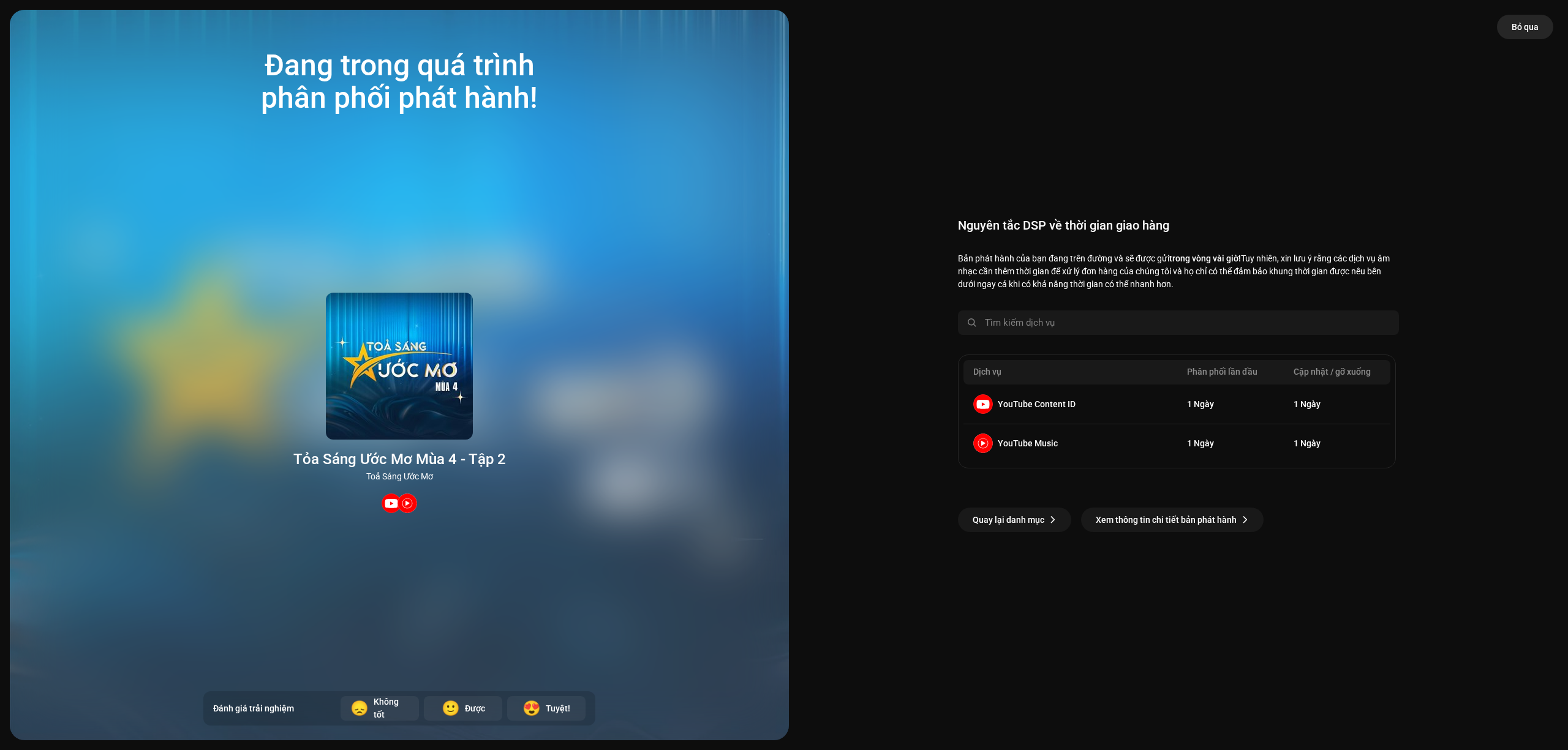
click at [1527, 27] on span "Bỏ qua" at bounding box center [1525, 27] width 27 height 24
